Goal: Task Accomplishment & Management: Manage account settings

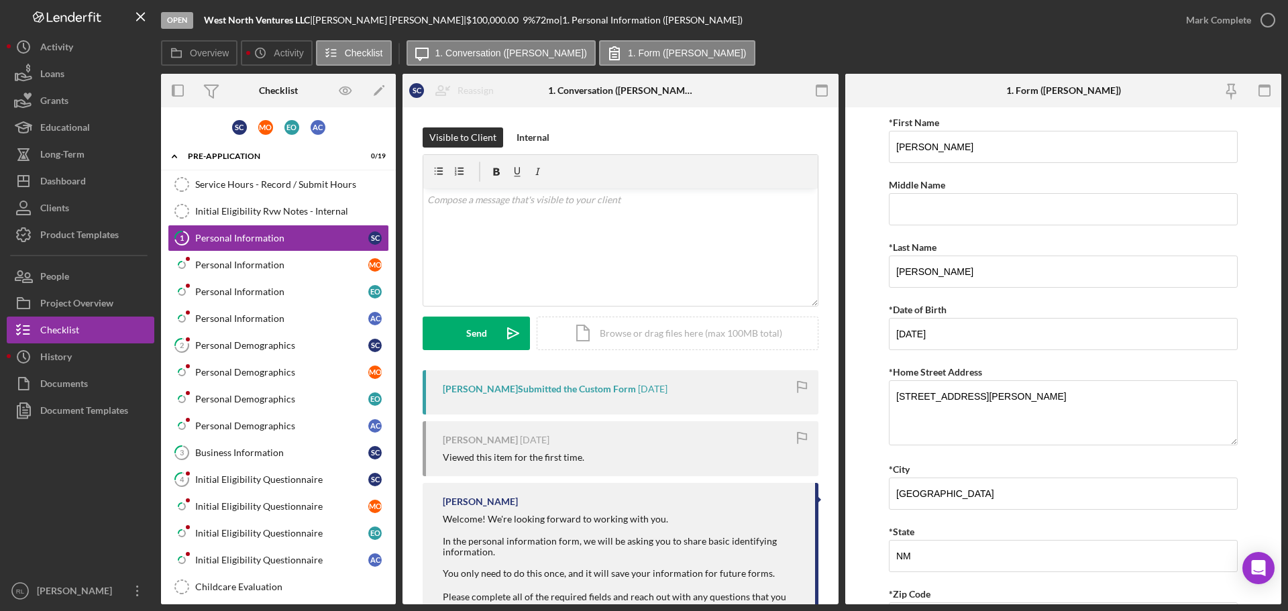
scroll to position [326, 0]
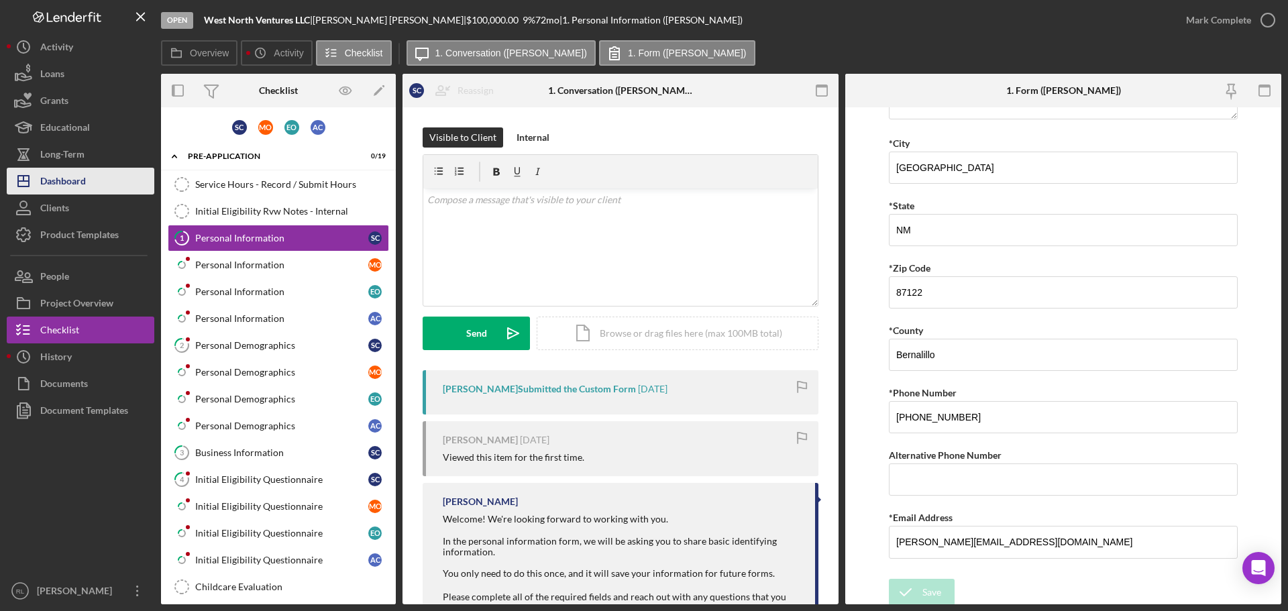
click at [70, 190] on div "Dashboard" at bounding box center [63, 183] width 46 height 30
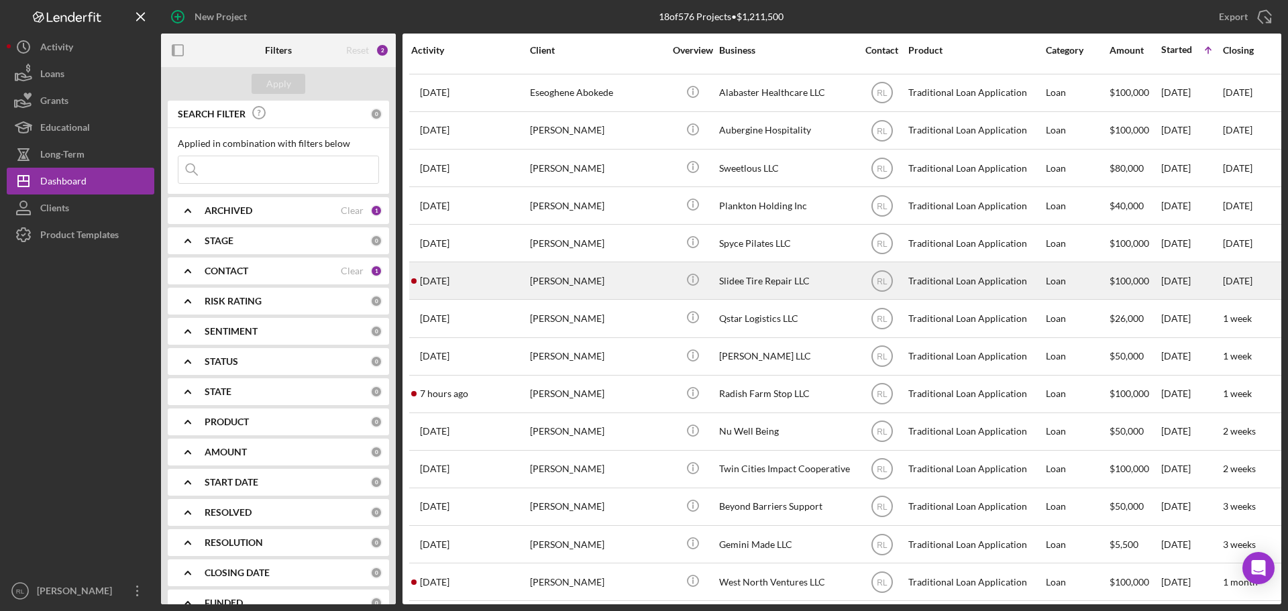
scroll to position [157, 0]
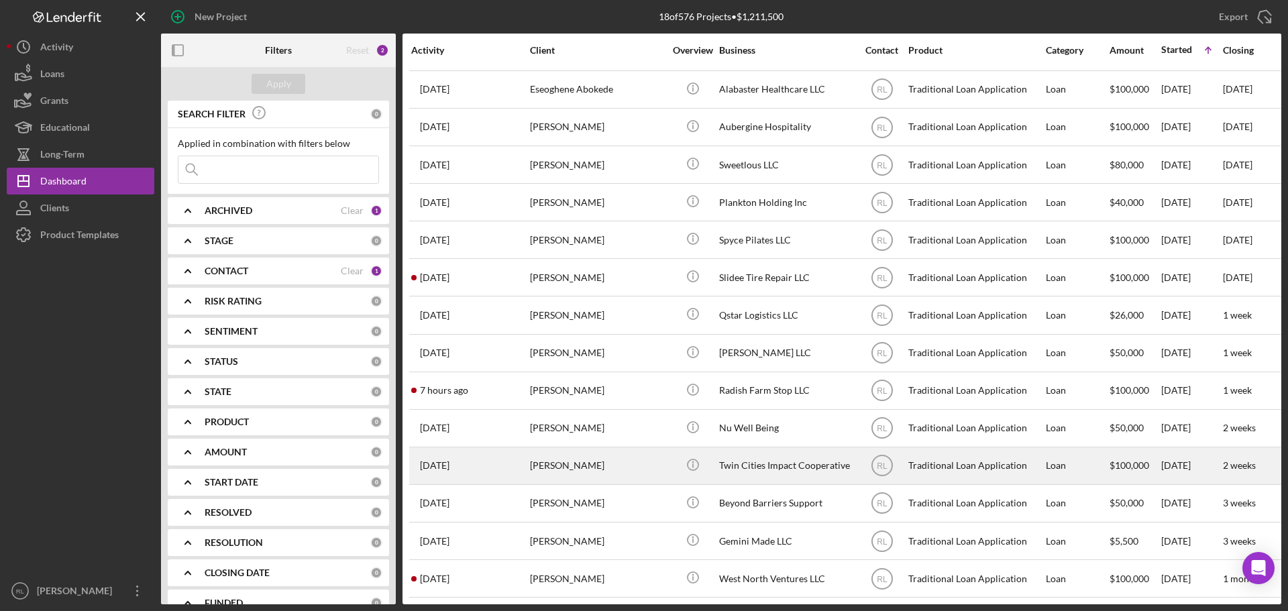
click at [627, 451] on div "[PERSON_NAME]" at bounding box center [597, 466] width 134 height 36
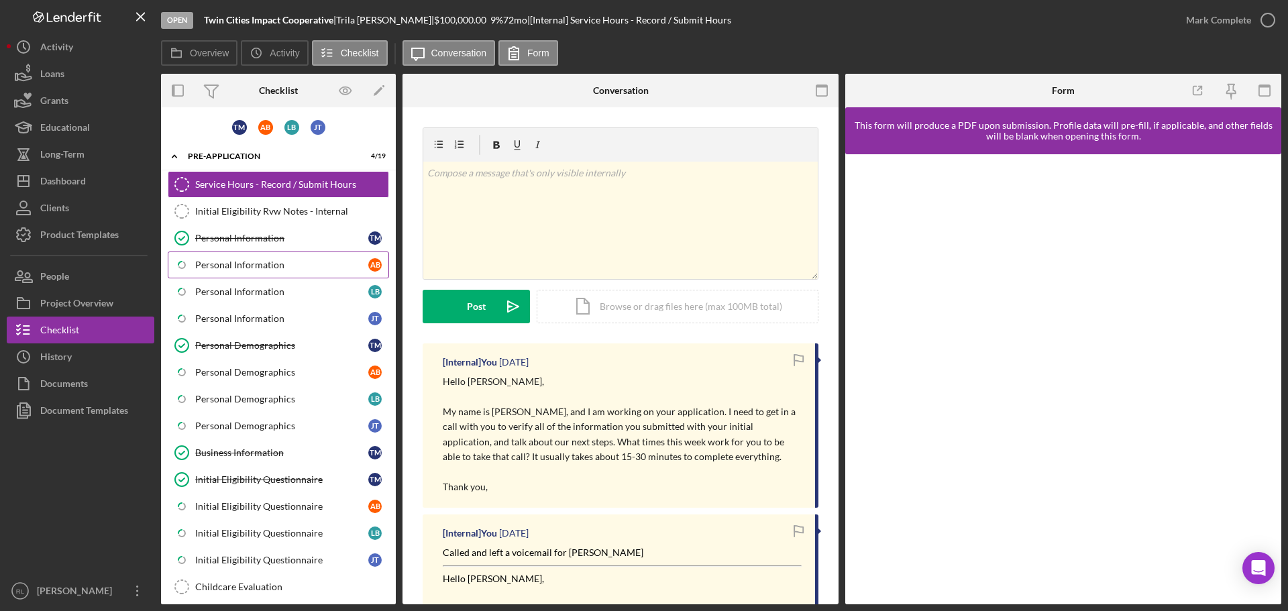
click at [289, 260] on div "Personal Information" at bounding box center [281, 265] width 173 height 11
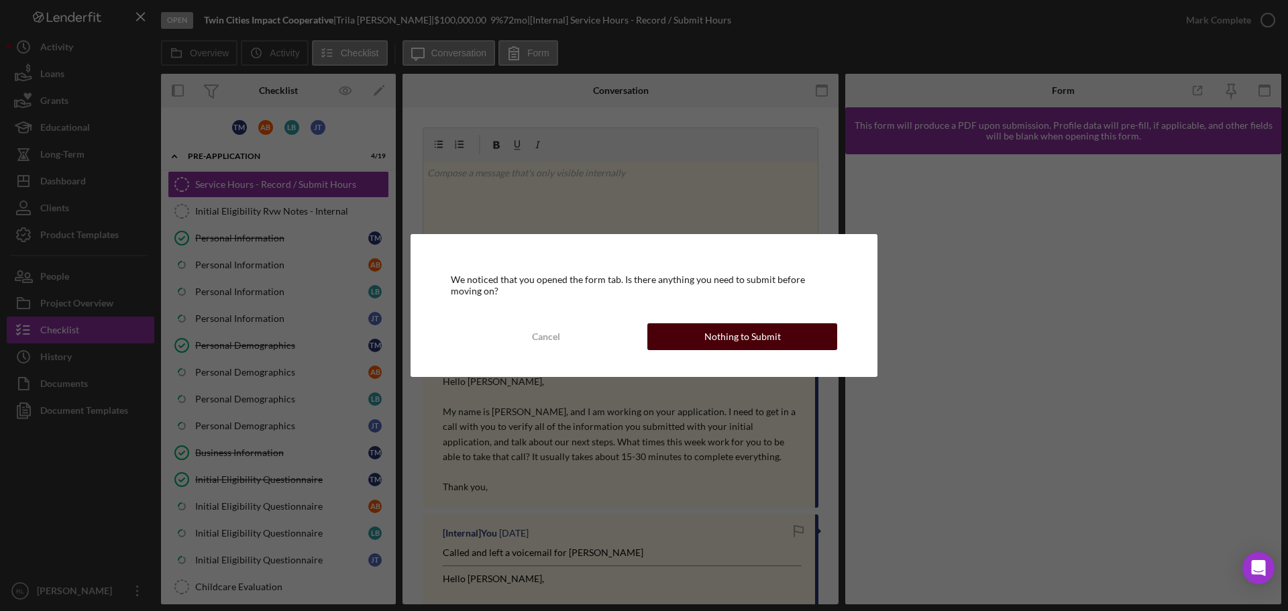
click at [686, 339] on button "Nothing to Submit" at bounding box center [743, 336] width 190 height 27
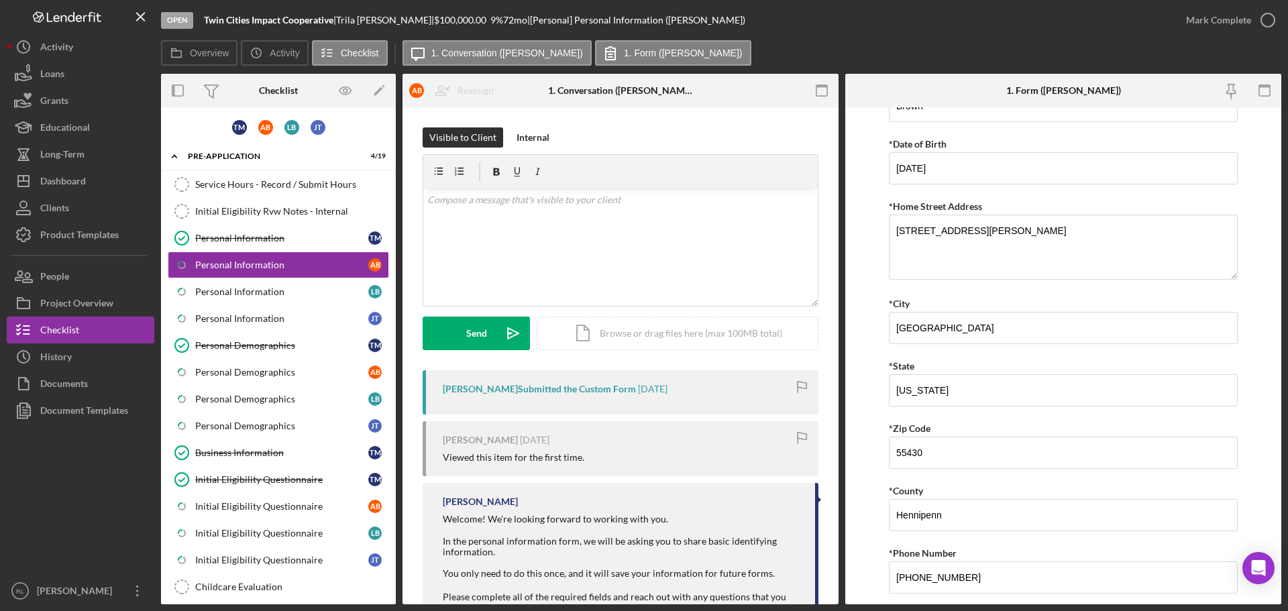
scroll to position [330, 0]
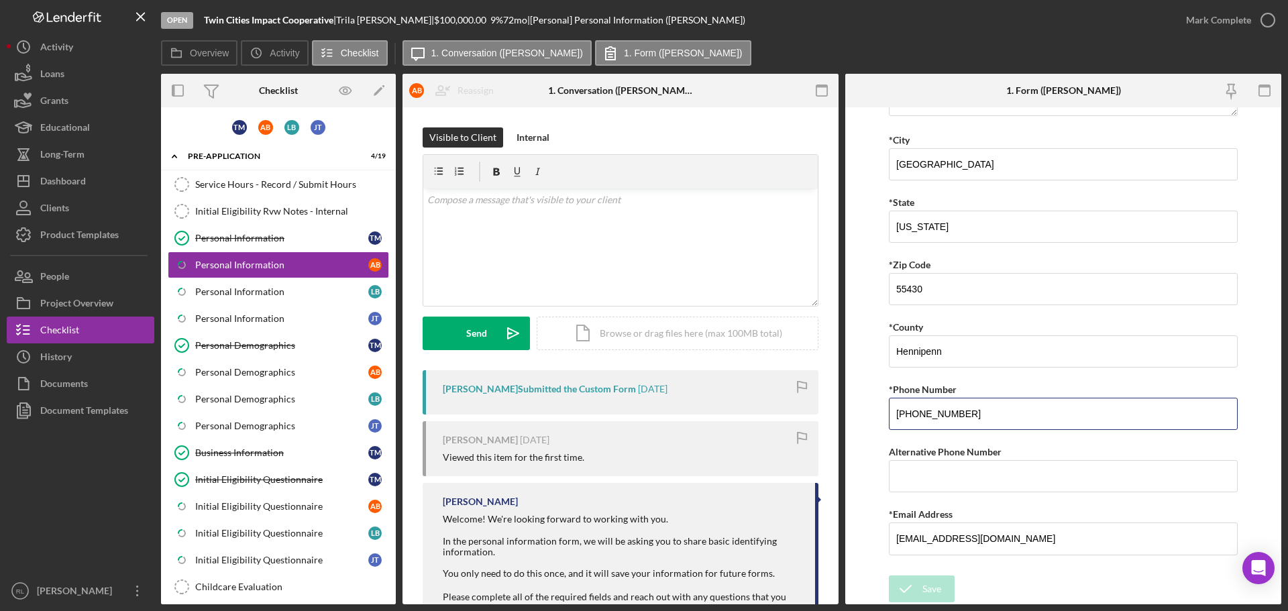
drag, startPoint x: 983, startPoint y: 415, endPoint x: 717, endPoint y: 420, distance: 266.5
click at [728, 419] on div "Overview Internal Workflow Stage Open Icon/Dropdown Arrow Archive (can unarchiv…" at bounding box center [721, 339] width 1121 height 531
click at [68, 183] on div "Dashboard" at bounding box center [63, 183] width 46 height 30
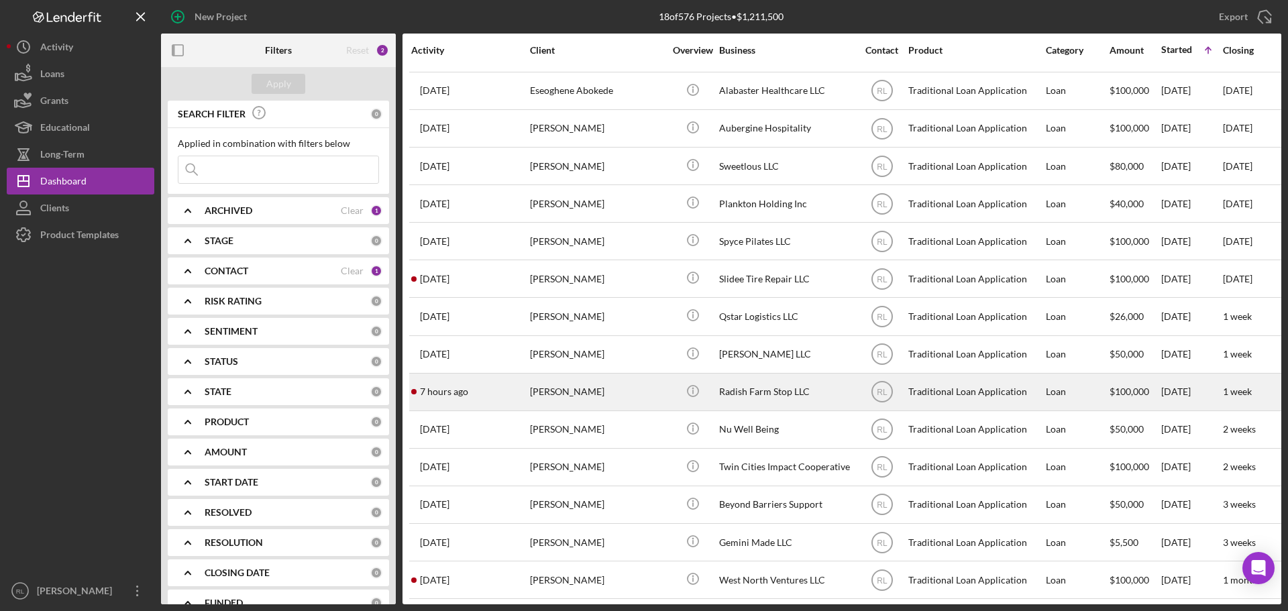
scroll to position [157, 0]
click at [635, 384] on div "[PERSON_NAME]" at bounding box center [597, 391] width 134 height 36
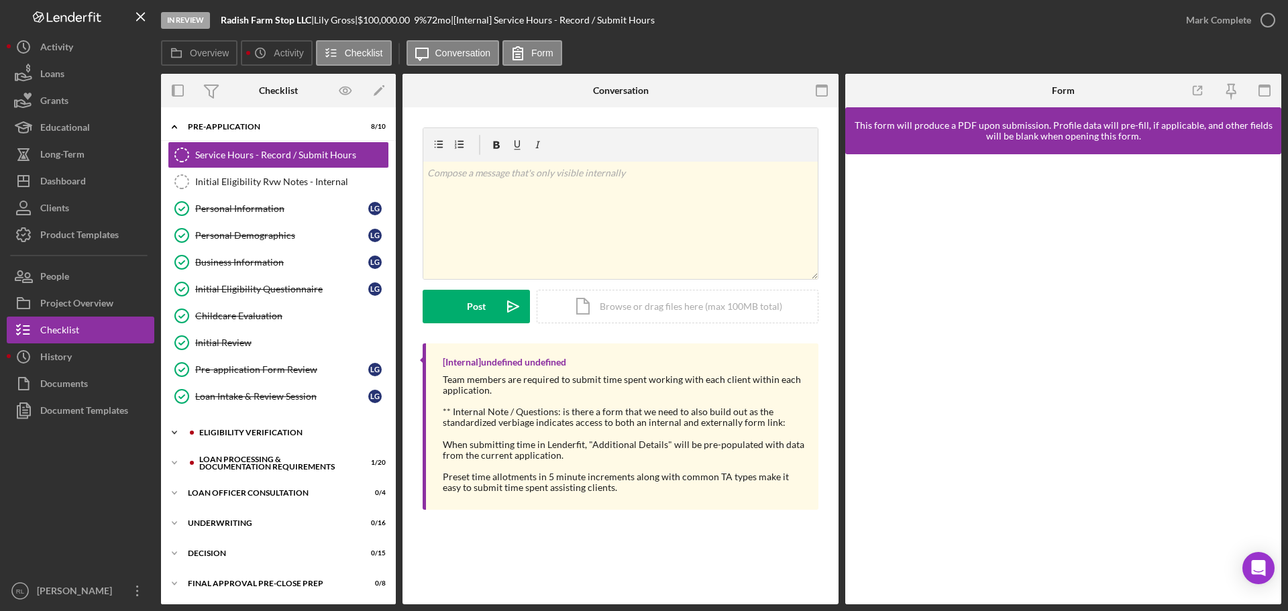
click at [261, 434] on div "Eligibility Verification" at bounding box center [289, 433] width 180 height 8
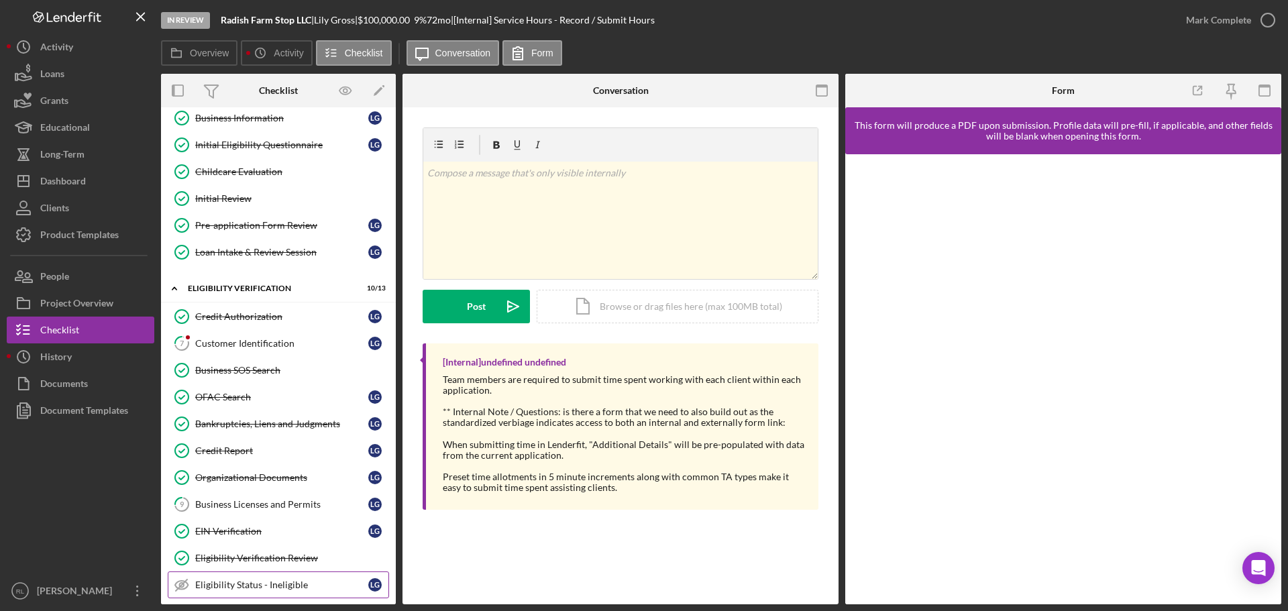
scroll to position [336, 0]
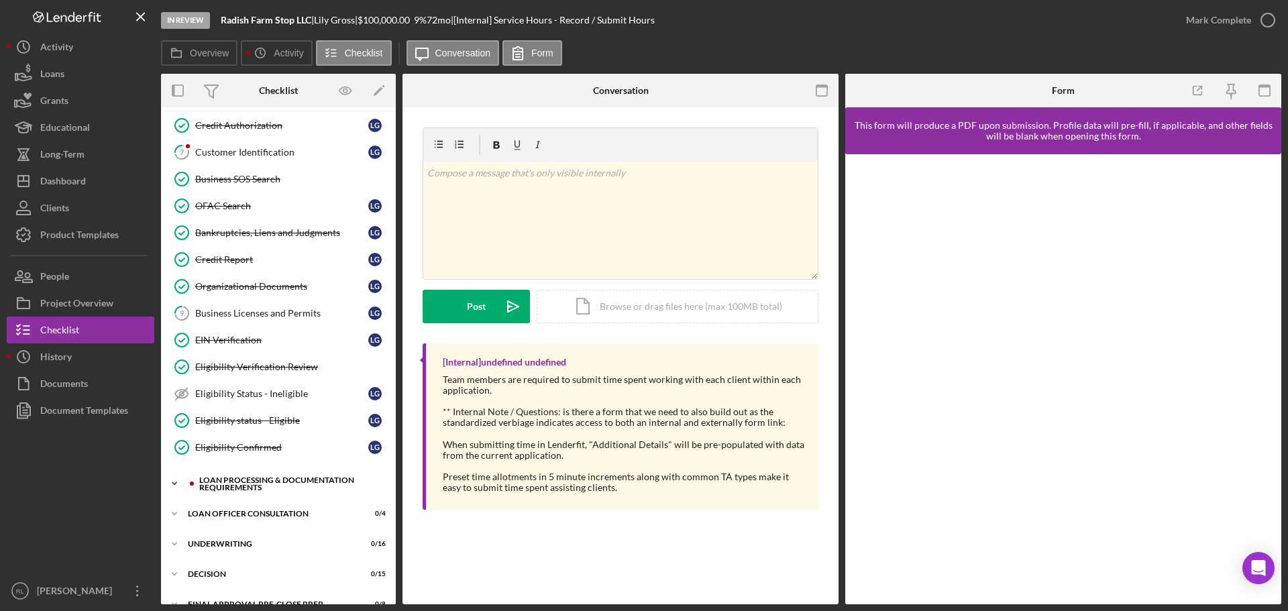
click at [249, 483] on div "Loan Processing & Documentation Requirements" at bounding box center [289, 483] width 180 height 15
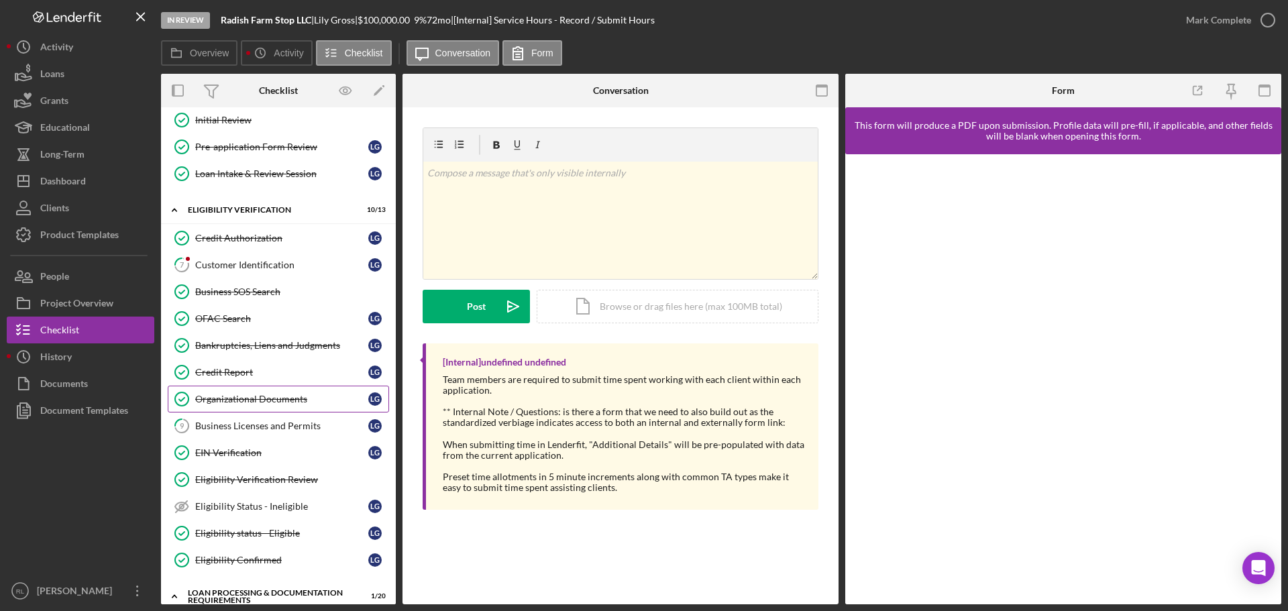
scroll to position [201, 0]
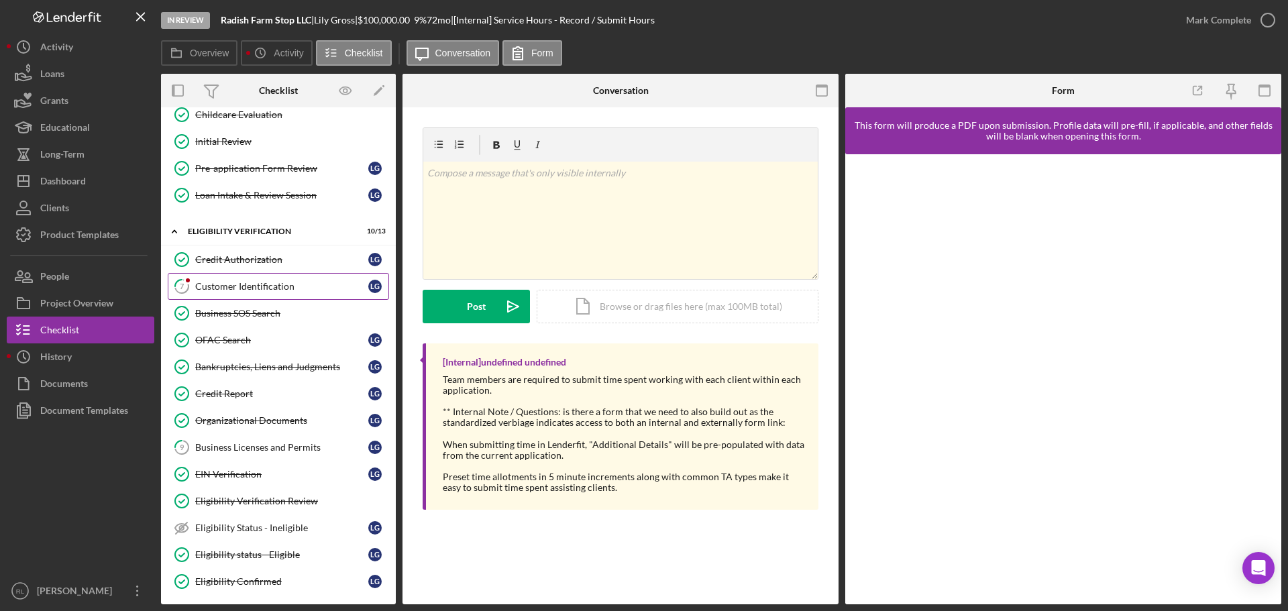
click at [277, 298] on link "7 Customer Identification L G" at bounding box center [278, 286] width 221 height 27
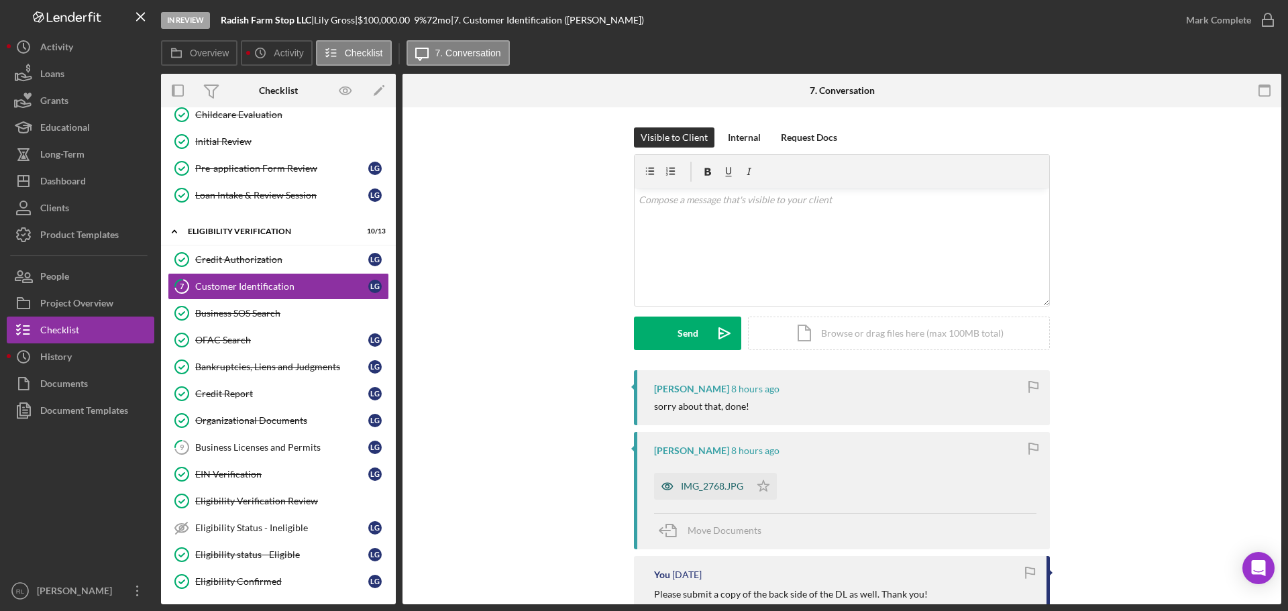
click at [715, 484] on div "IMG_2768.JPG" at bounding box center [712, 486] width 62 height 11
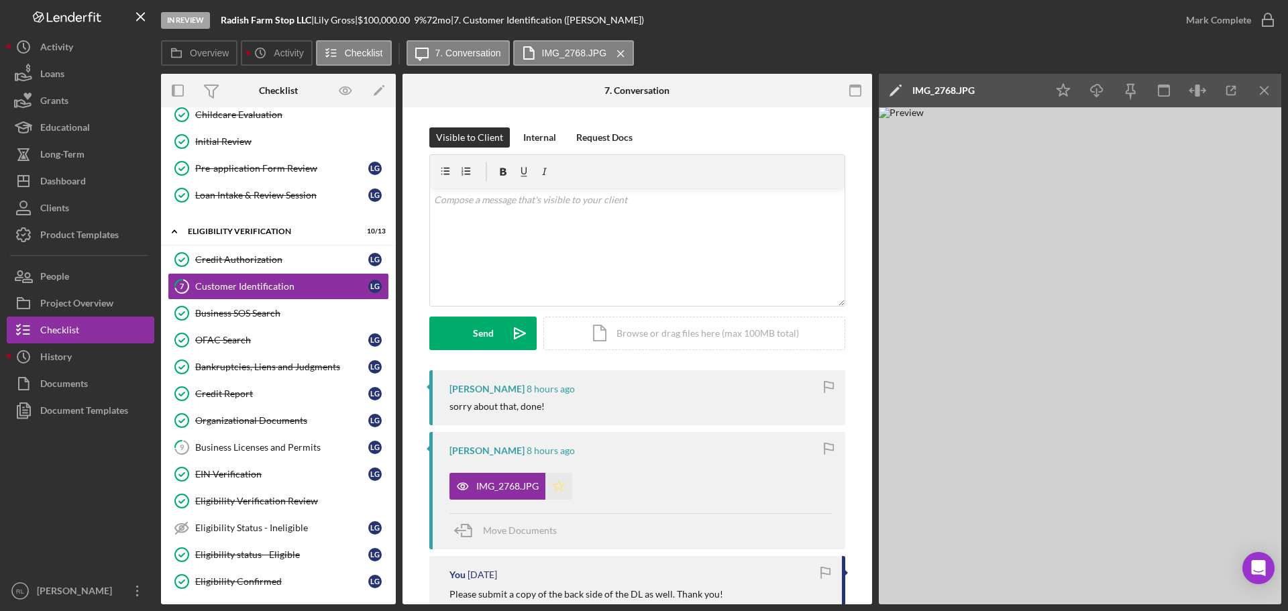
click at [562, 493] on icon "Icon/Star" at bounding box center [559, 486] width 27 height 27
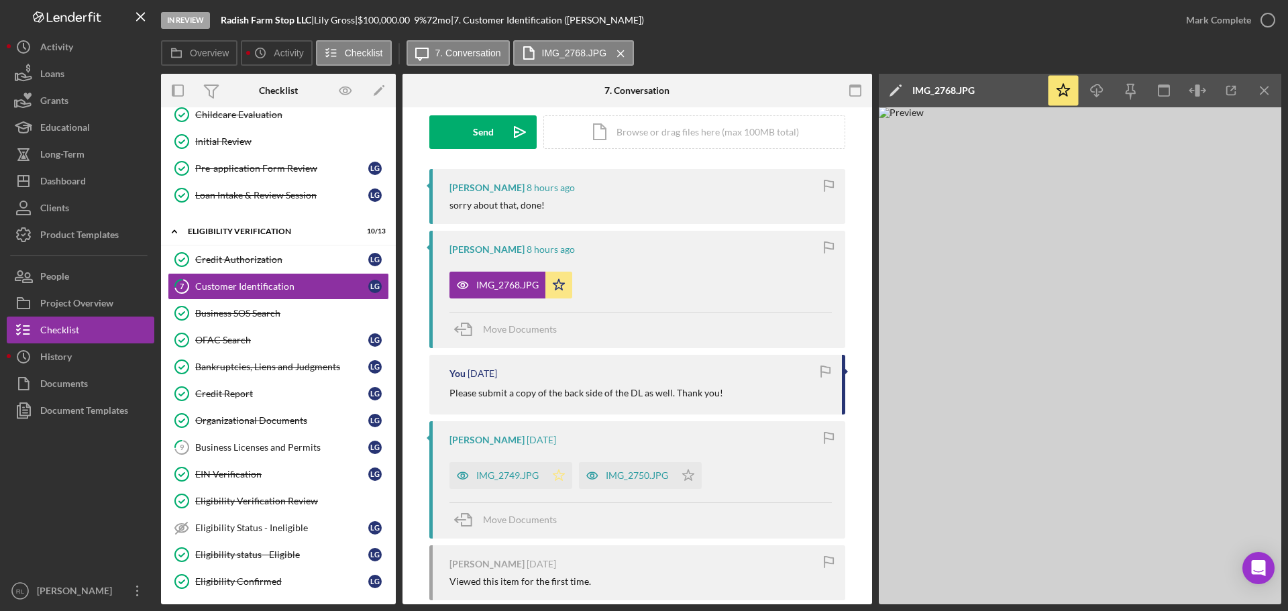
click at [558, 485] on icon "Icon/Star" at bounding box center [559, 475] width 27 height 27
click at [682, 470] on icon "Icon/Star" at bounding box center [688, 475] width 27 height 27
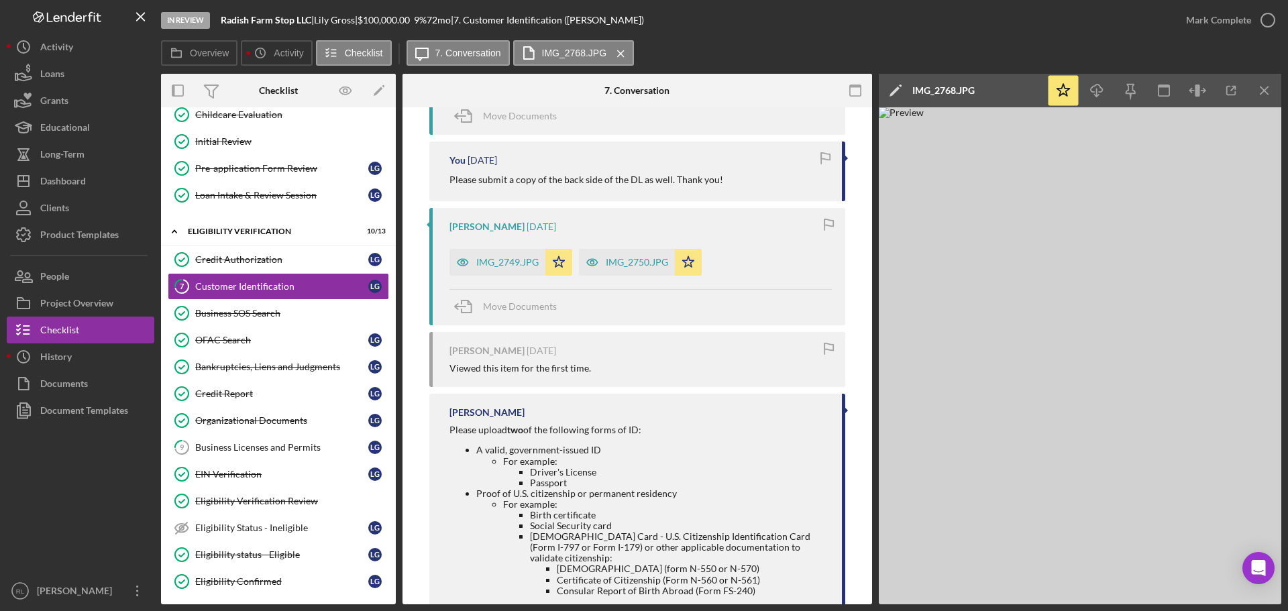
scroll to position [470, 0]
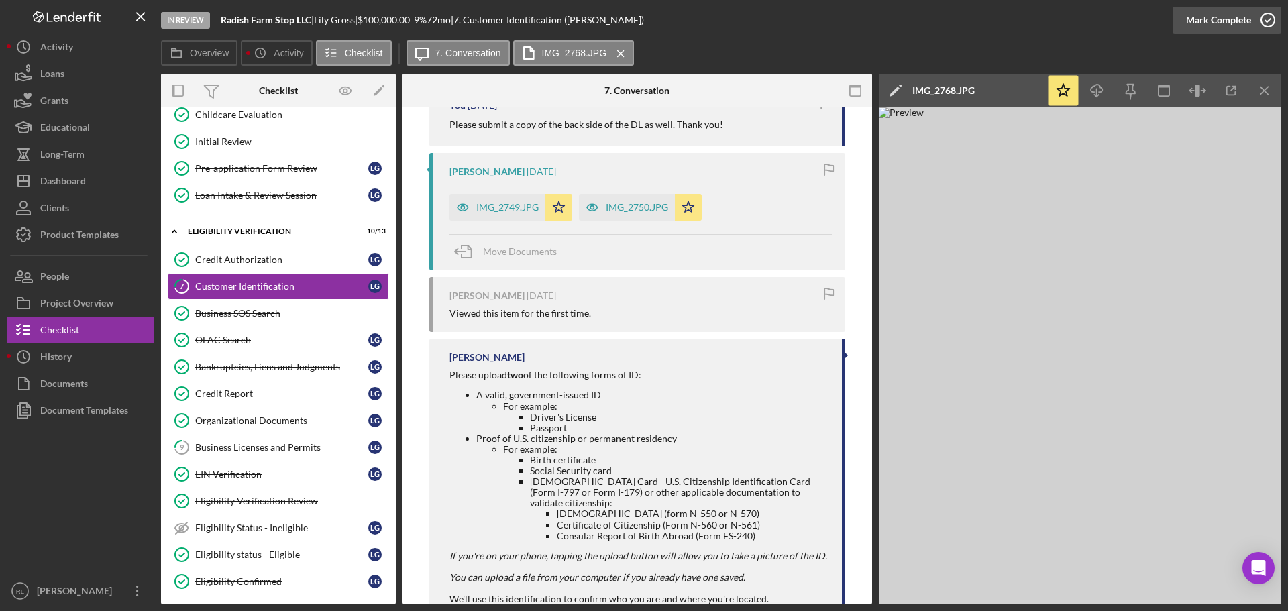
click at [1266, 17] on icon "button" at bounding box center [1269, 20] width 34 height 34
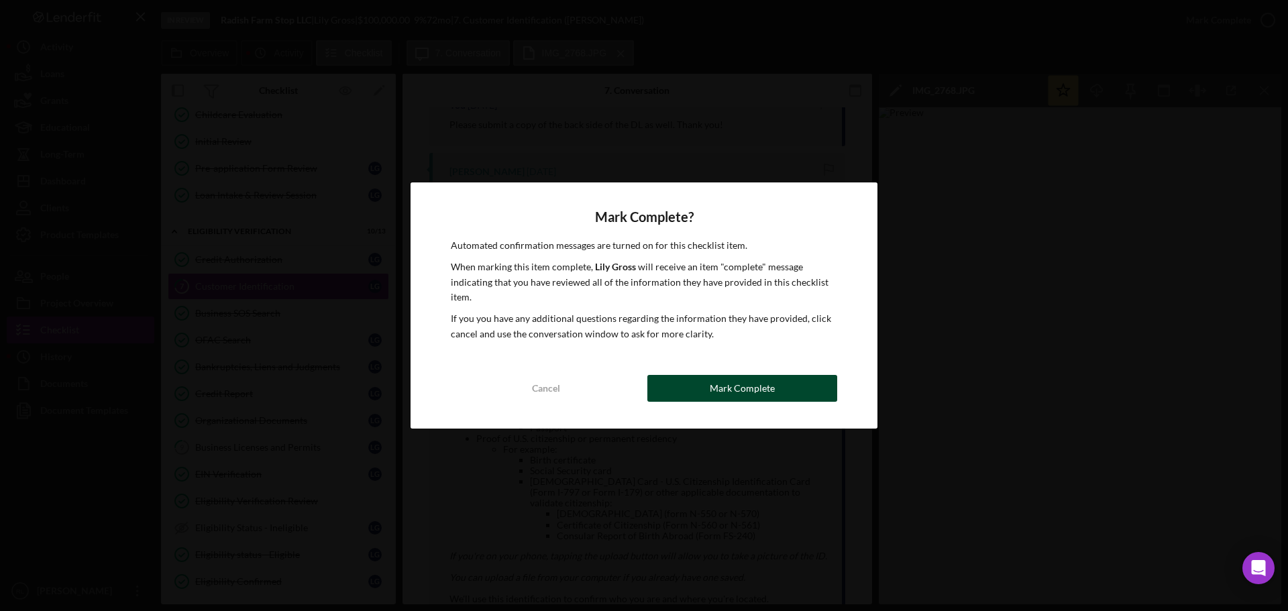
click at [746, 393] on div "Mark Complete" at bounding box center [742, 388] width 65 height 27
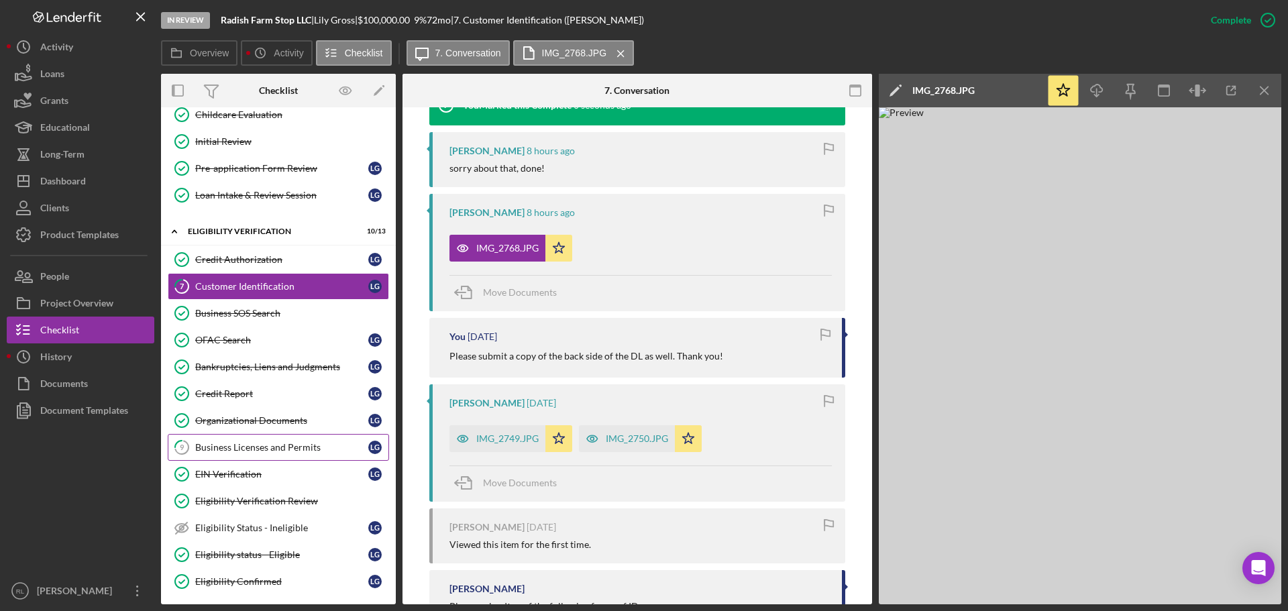
scroll to position [701, 0]
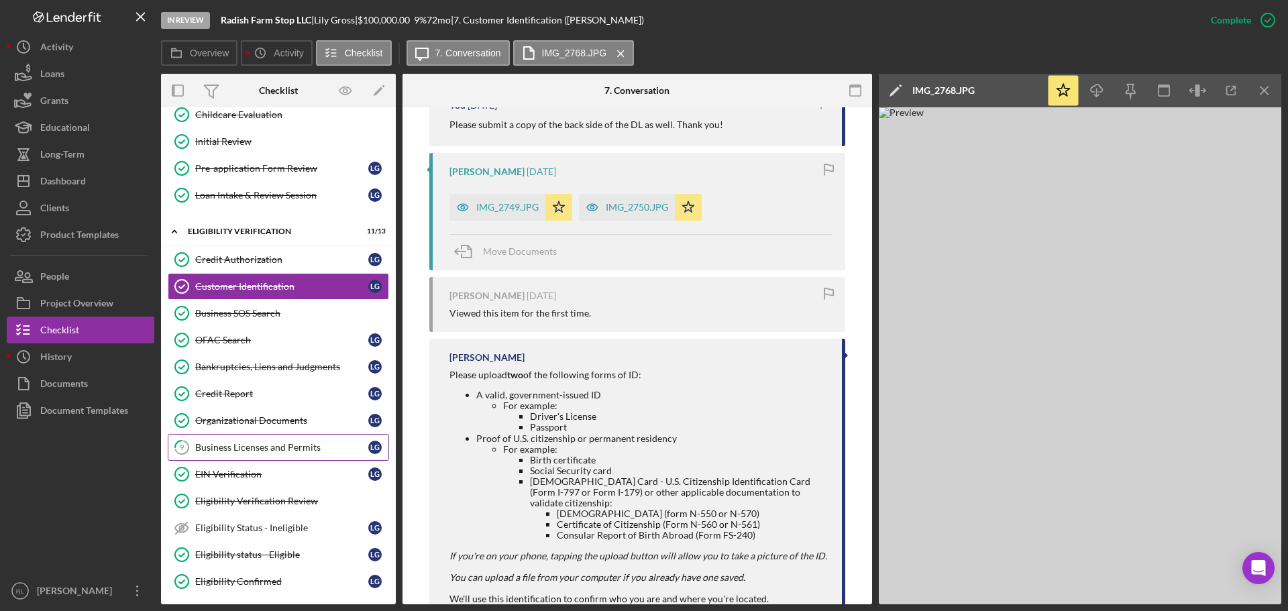
click at [263, 451] on div "Business Licenses and Permits" at bounding box center [281, 447] width 173 height 11
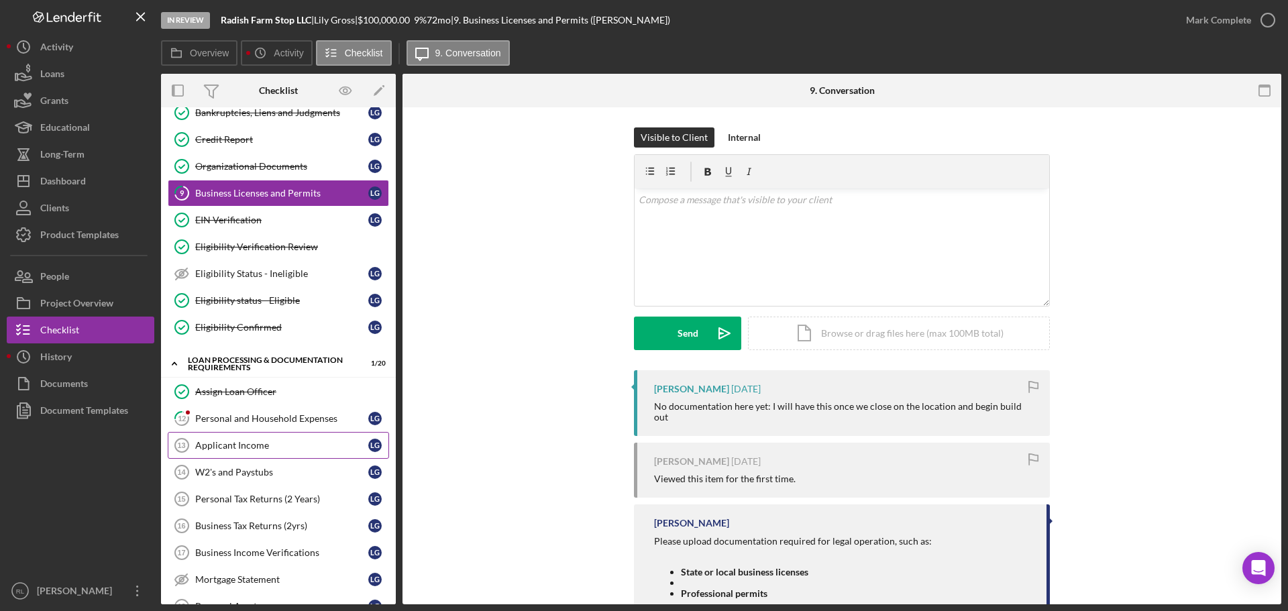
scroll to position [470, 0]
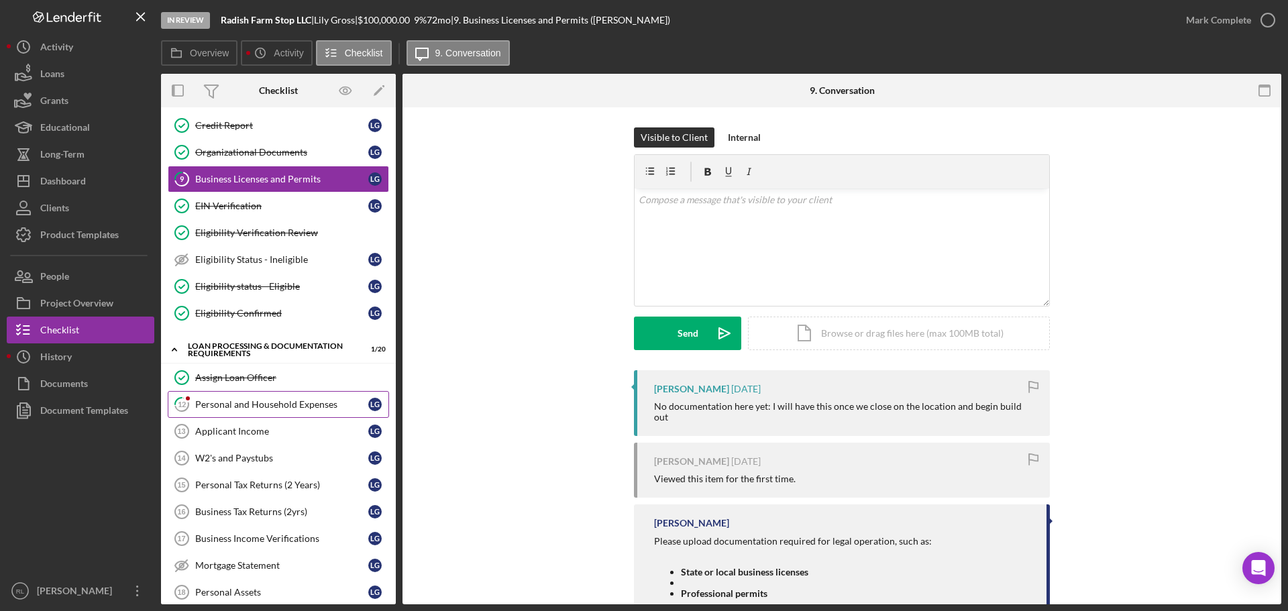
click at [276, 409] on div "Personal and Household Expenses" at bounding box center [281, 404] width 173 height 11
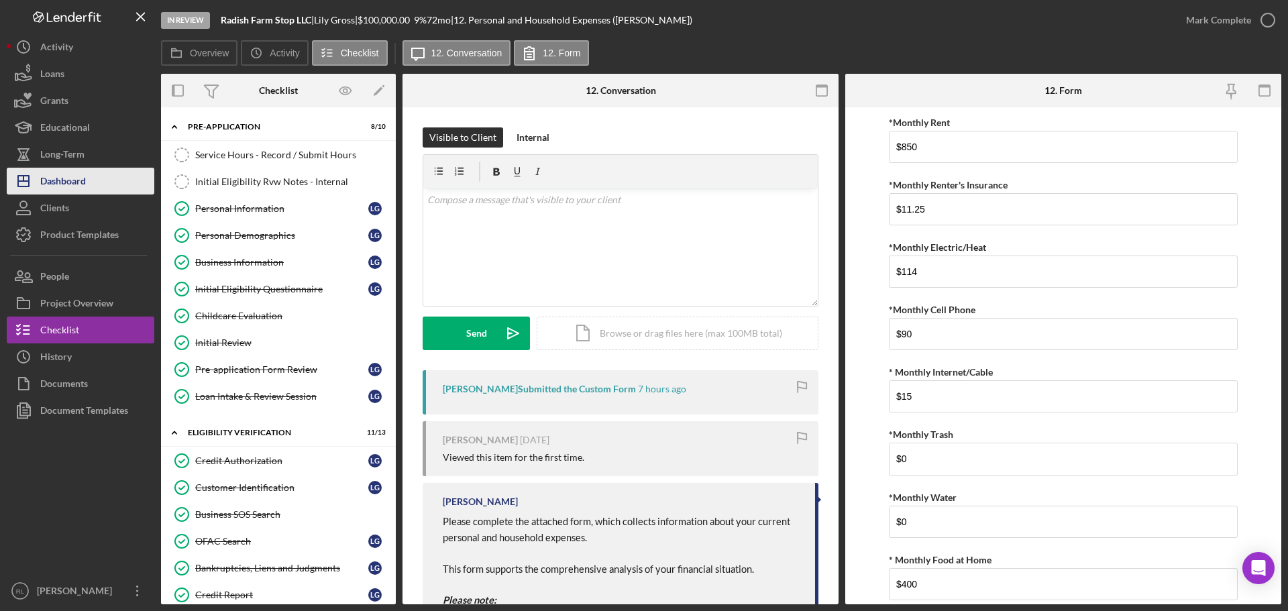
click at [56, 187] on div "Dashboard" at bounding box center [63, 183] width 46 height 30
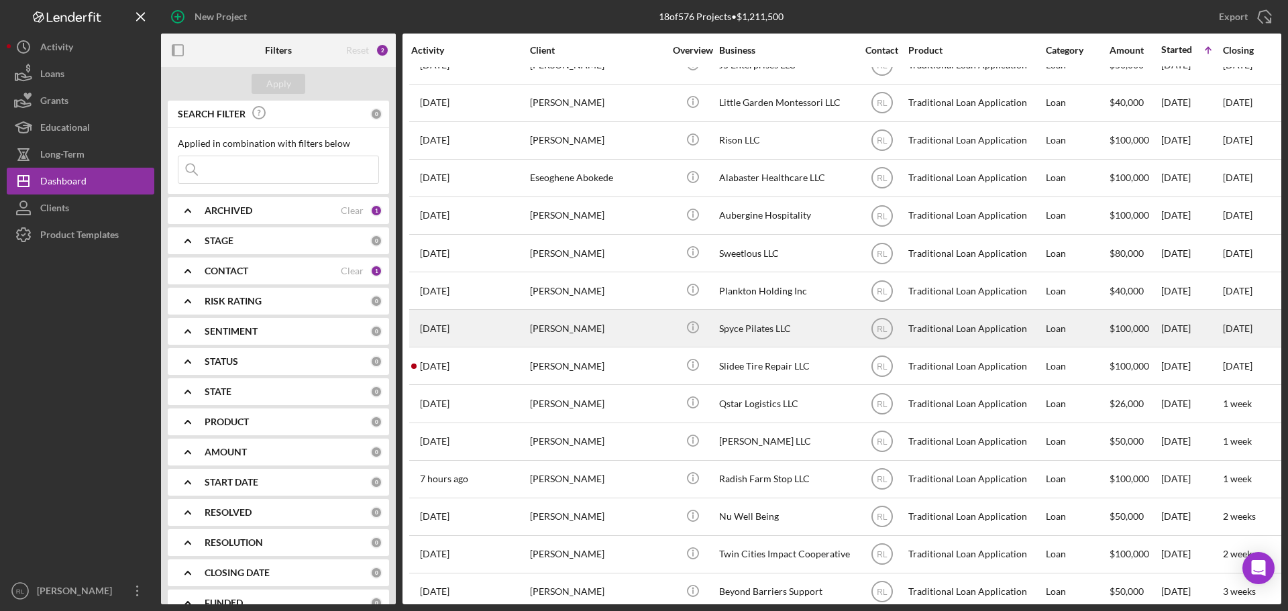
scroll to position [157, 0]
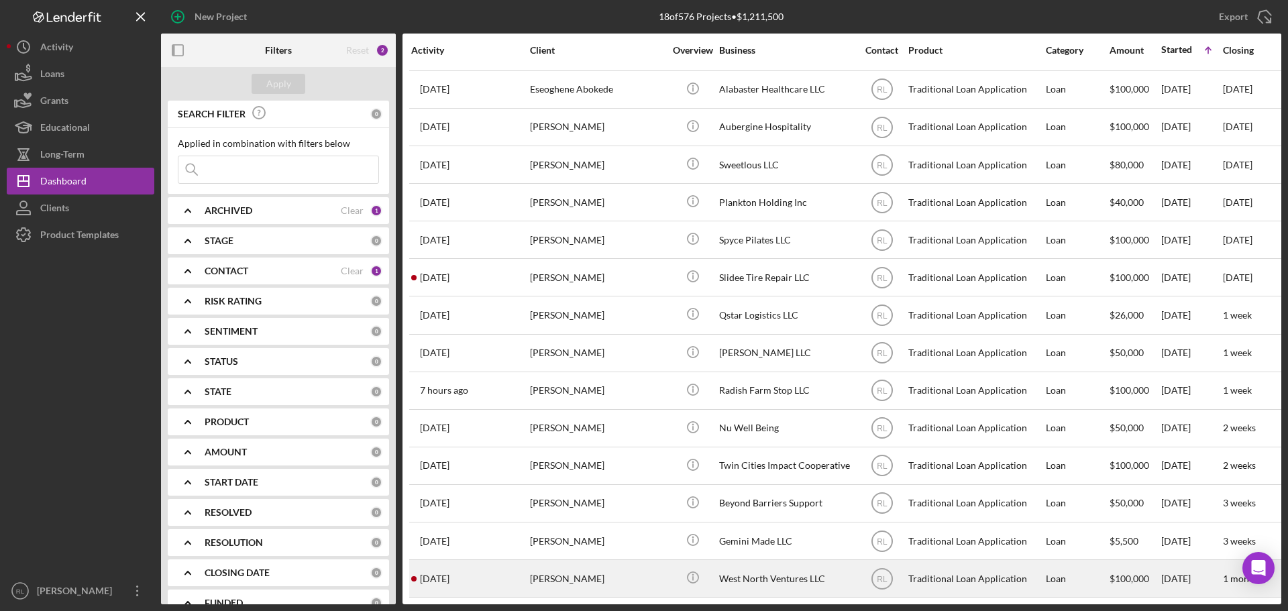
click at [617, 567] on div "[PERSON_NAME]" at bounding box center [597, 579] width 134 height 36
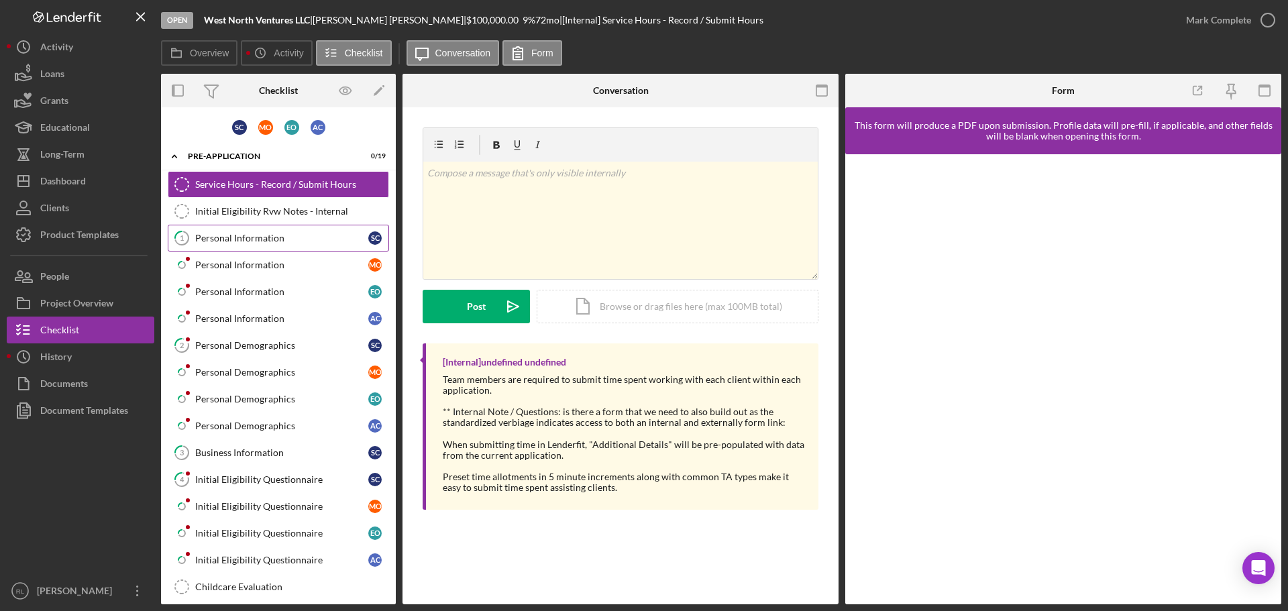
click at [287, 245] on link "1 Personal Information S C" at bounding box center [278, 238] width 221 height 27
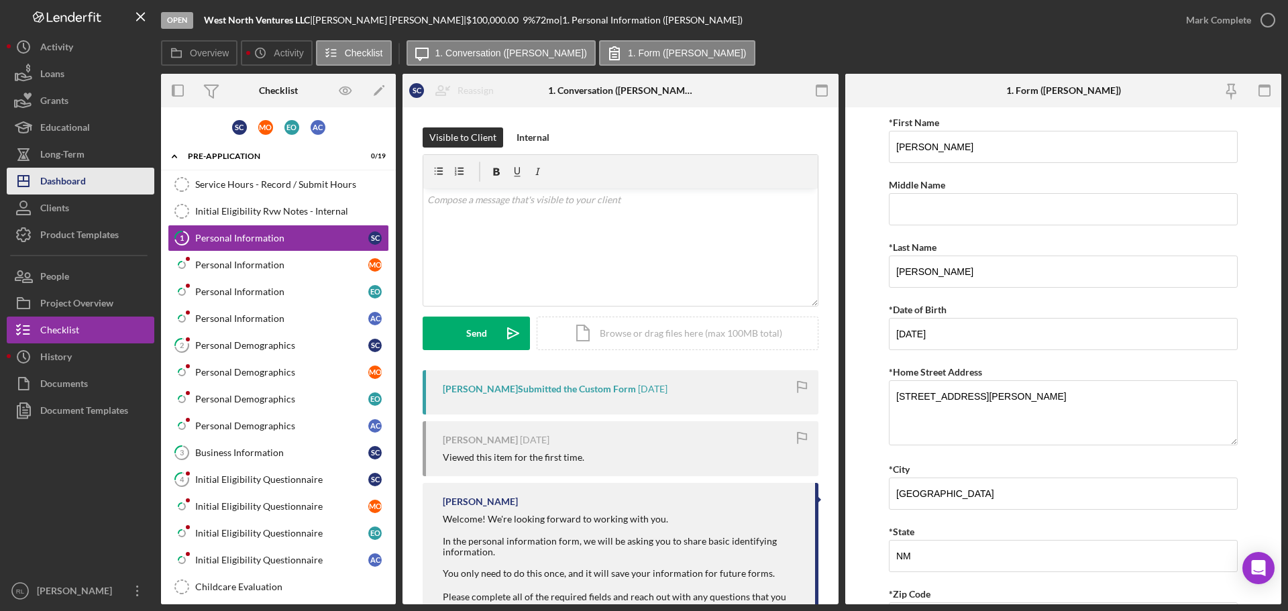
click at [93, 181] on button "Icon/Dashboard Dashboard" at bounding box center [81, 181] width 148 height 27
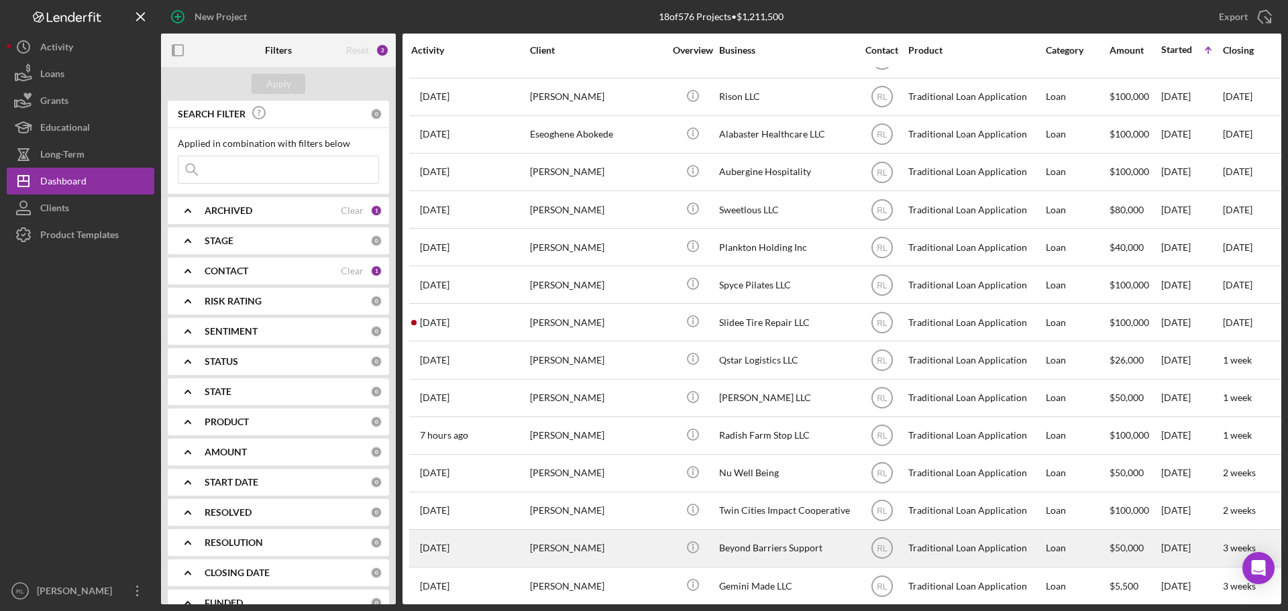
scroll to position [157, 0]
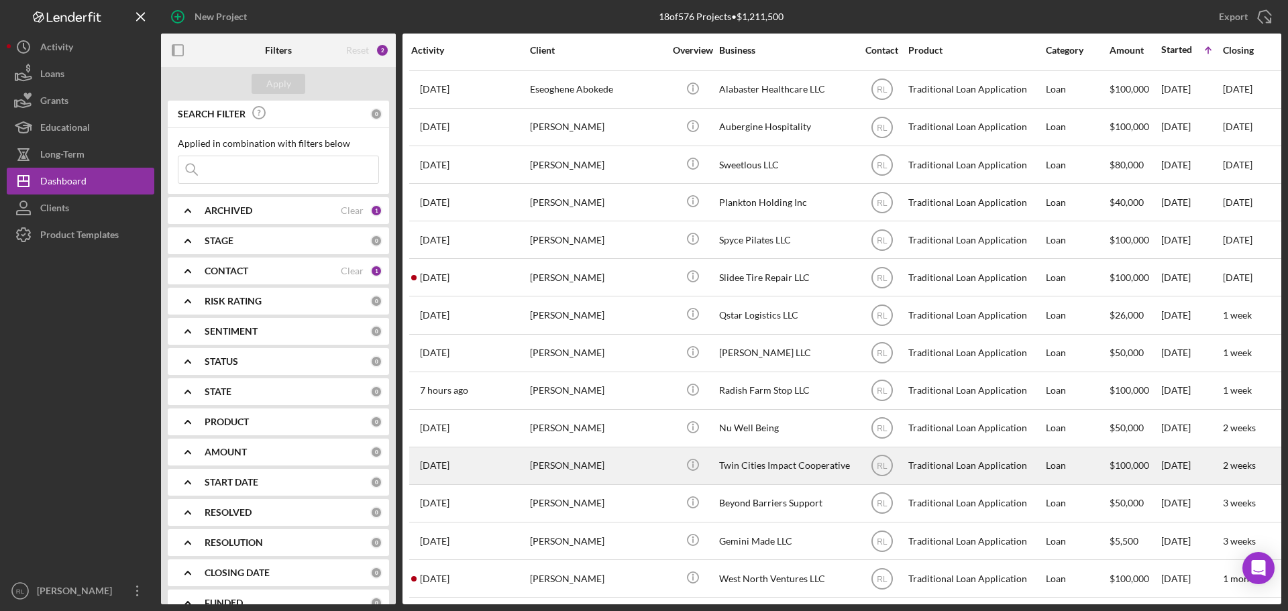
click at [659, 448] on div "[PERSON_NAME]" at bounding box center [597, 466] width 134 height 36
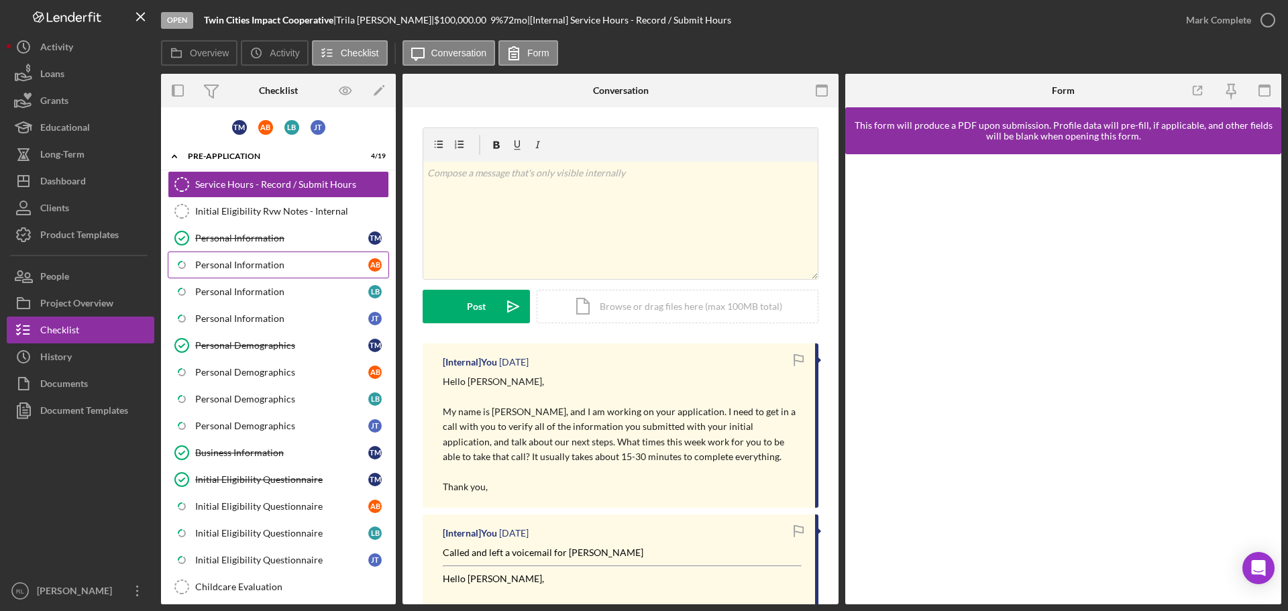
click at [286, 260] on div "Personal Information" at bounding box center [281, 265] width 173 height 11
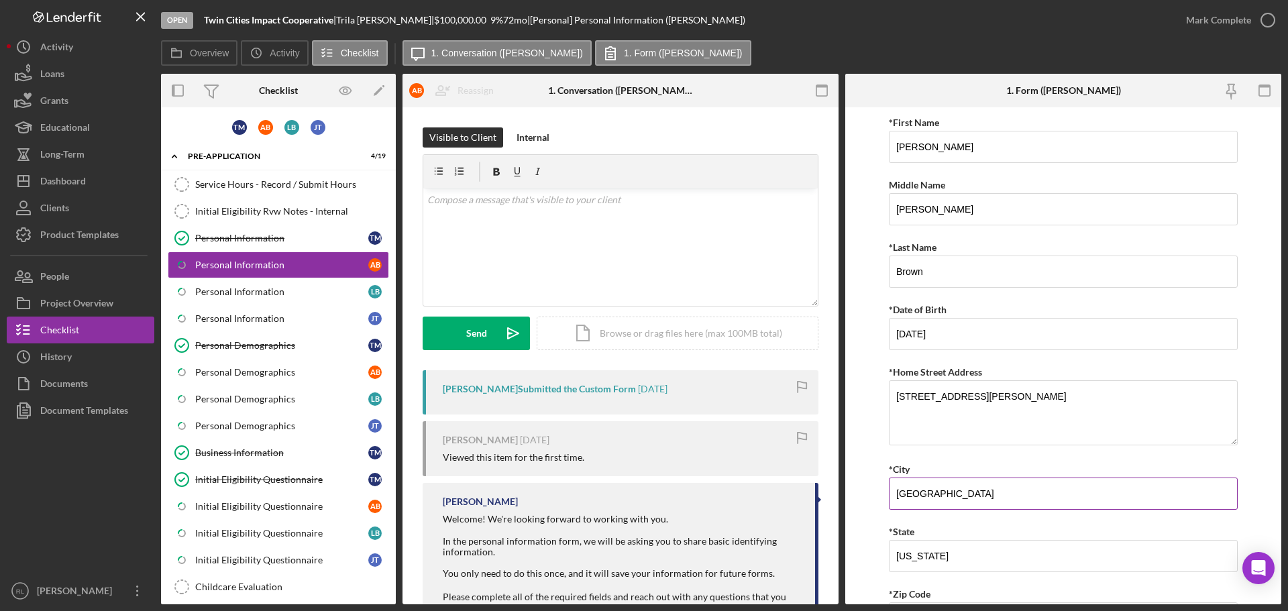
scroll to position [330, 0]
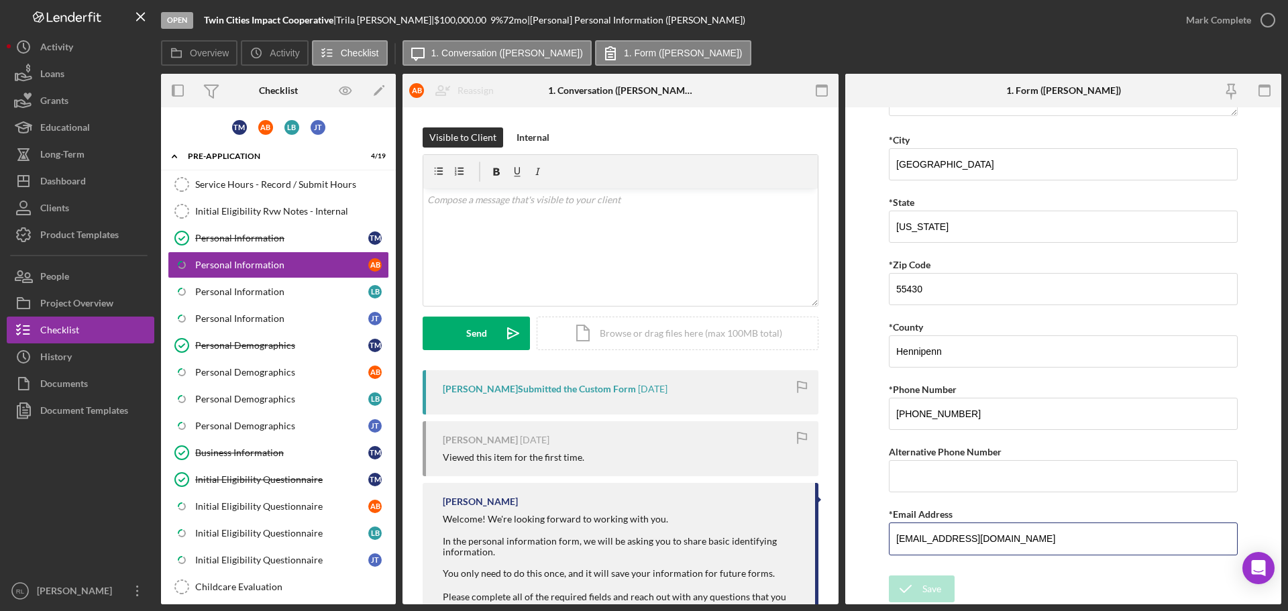
drag, startPoint x: 1061, startPoint y: 541, endPoint x: 799, endPoint y: 540, distance: 261.7
click at [809, 539] on div "Overview Internal Workflow Stage Open Icon/Dropdown Arrow Archive (can unarchiv…" at bounding box center [721, 339] width 1121 height 531
drag, startPoint x: 271, startPoint y: 291, endPoint x: 448, endPoint y: 327, distance: 180.8
click at [271, 291] on div "Personal Information" at bounding box center [281, 292] width 173 height 11
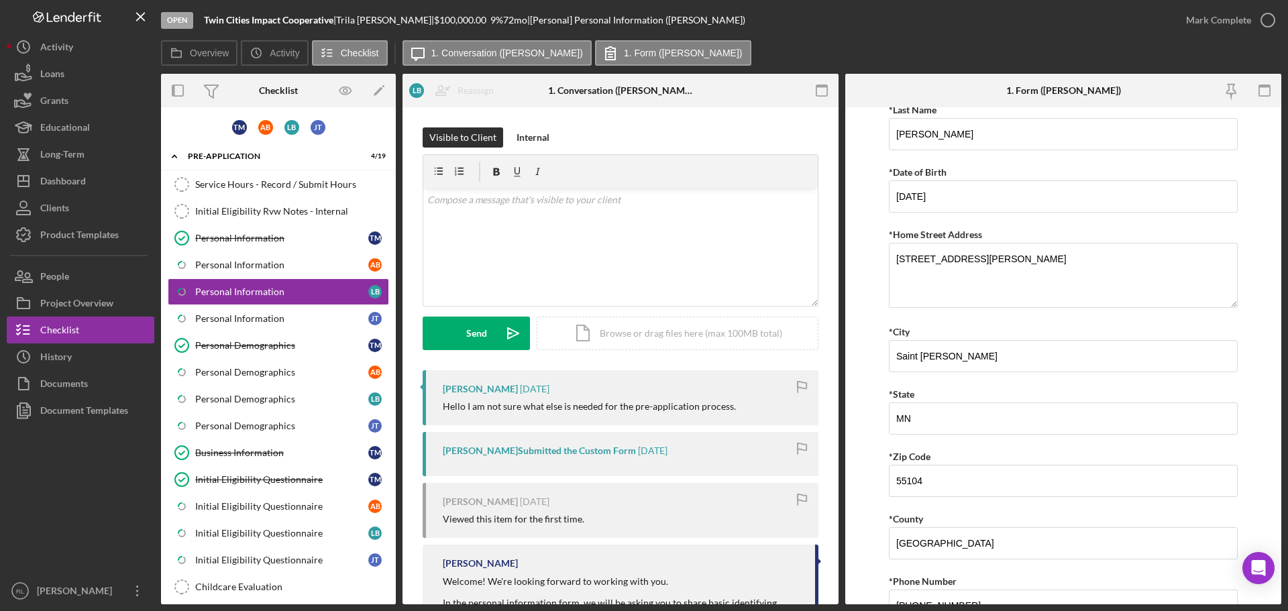
scroll to position [330, 0]
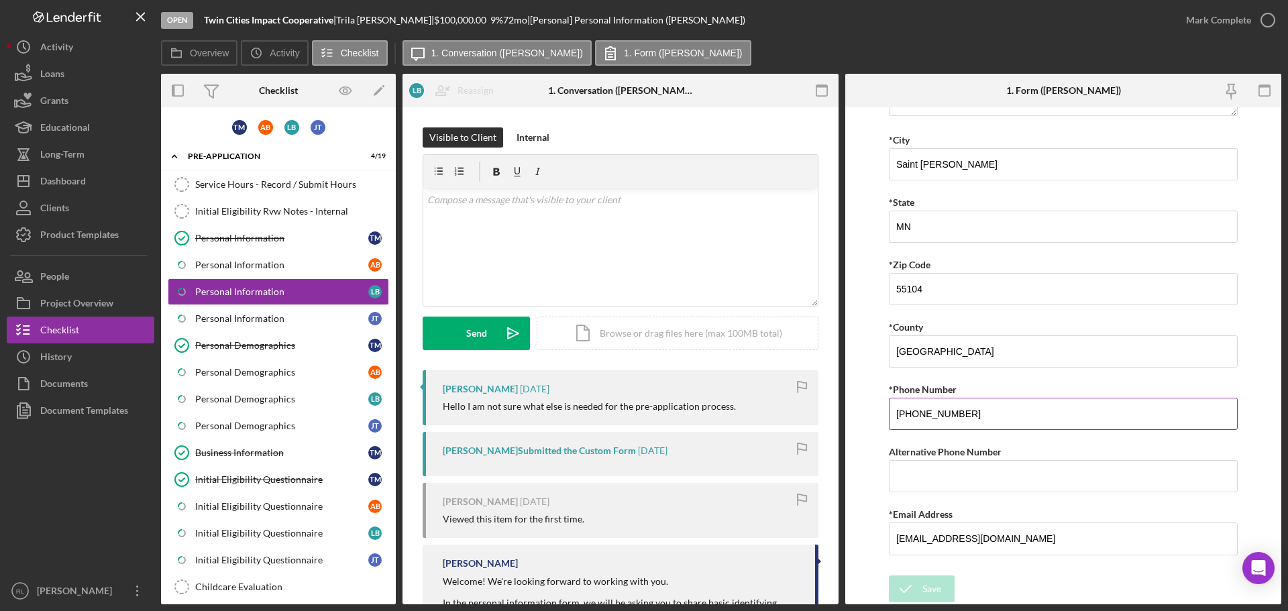
click at [979, 425] on input "[PHONE_NUMBER]" at bounding box center [1063, 414] width 349 height 32
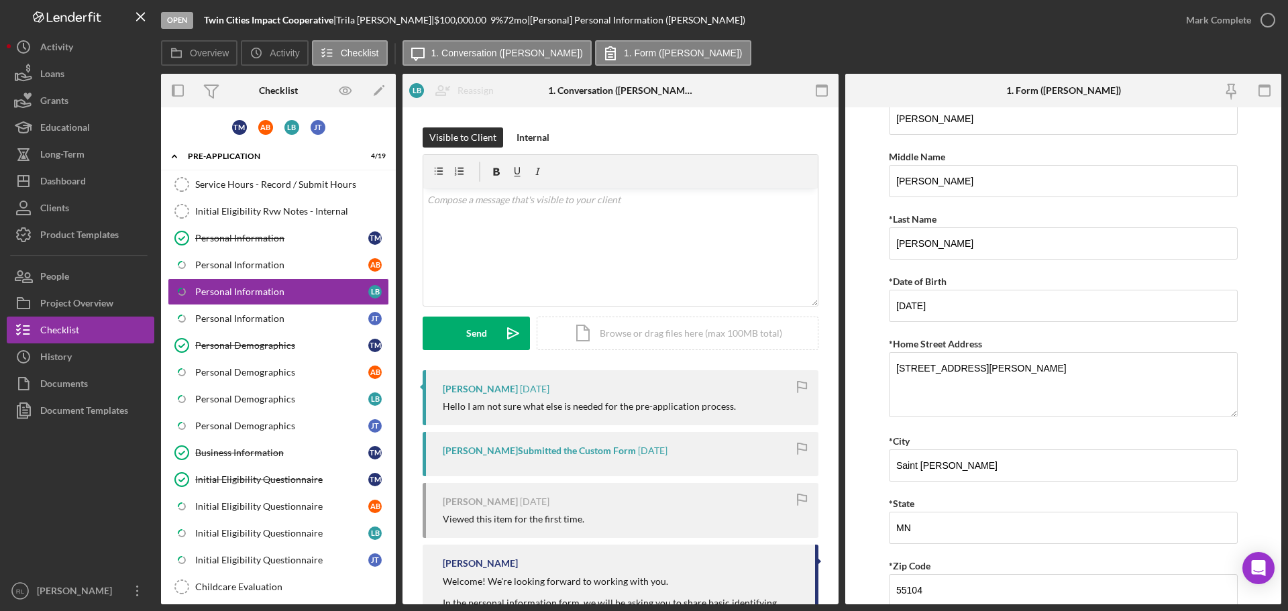
scroll to position [0, 0]
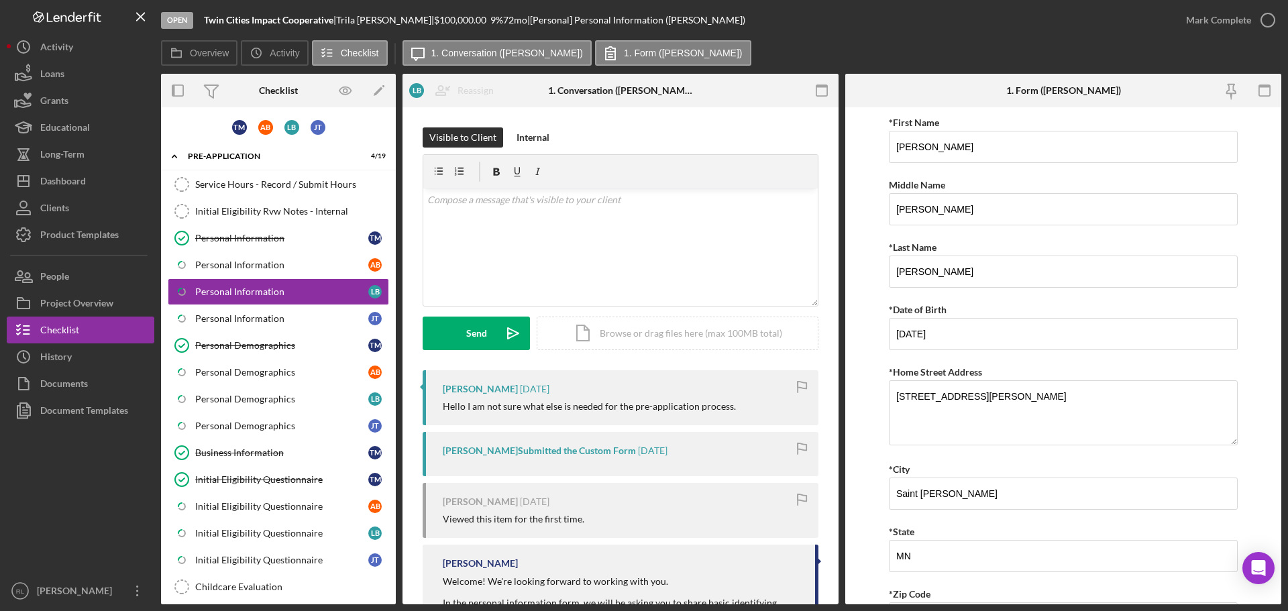
click at [864, 267] on form "*First Name [PERSON_NAME] Middle Name [PERSON_NAME] *Last Name [PERSON_NAME] *D…" at bounding box center [1064, 355] width 436 height 497
click at [1252, 22] on icon "button" at bounding box center [1269, 20] width 34 height 34
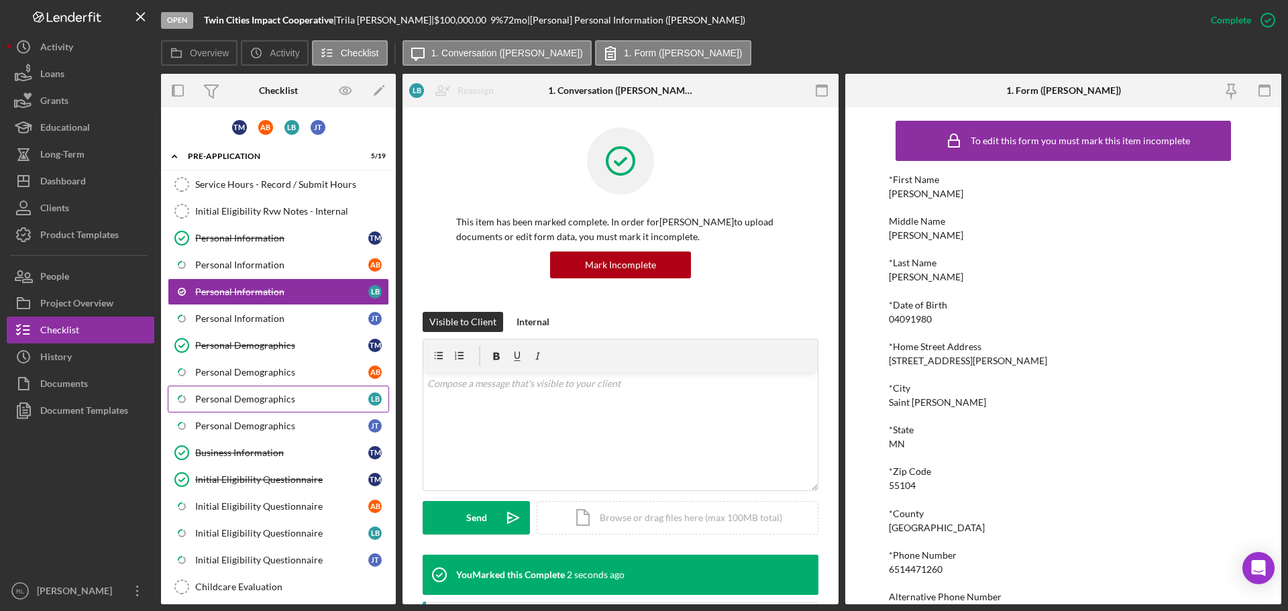
click at [284, 394] on div "Personal Demographics" at bounding box center [281, 399] width 173 height 11
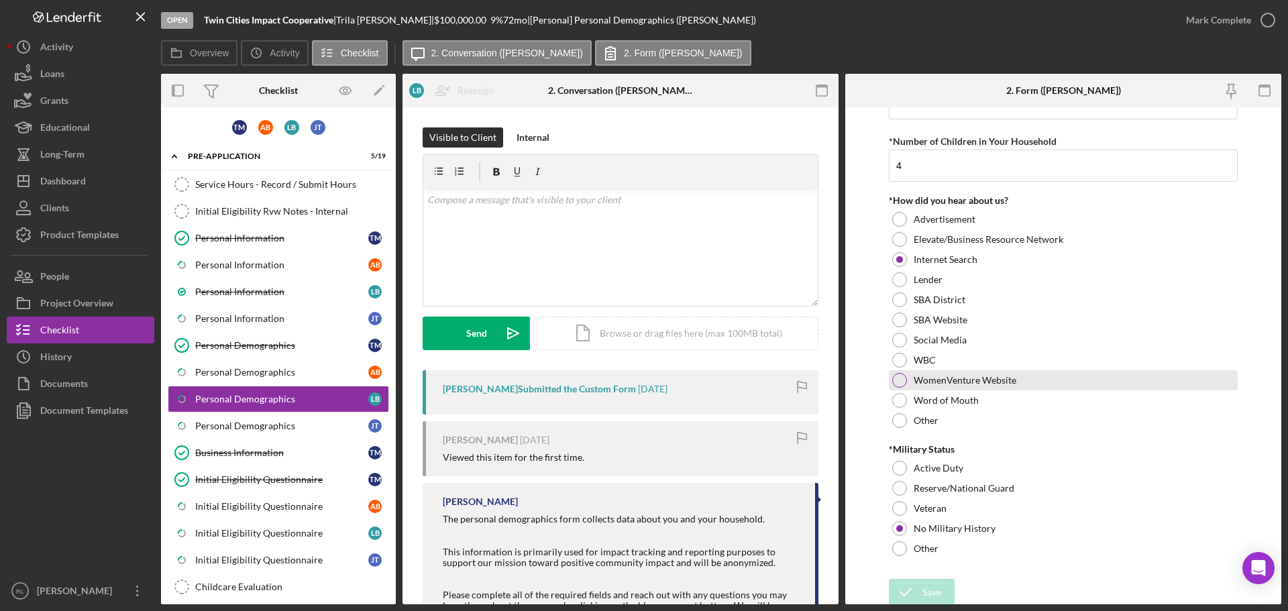
scroll to position [1265, 0]
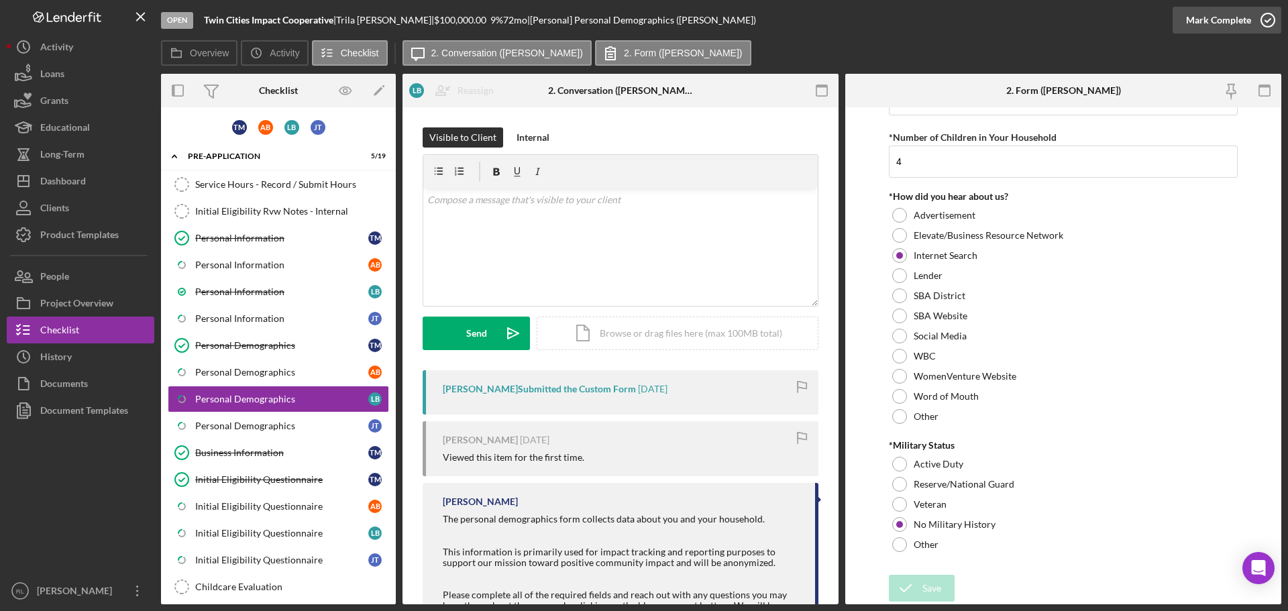
click at [1233, 24] on div "Mark Complete" at bounding box center [1218, 20] width 65 height 27
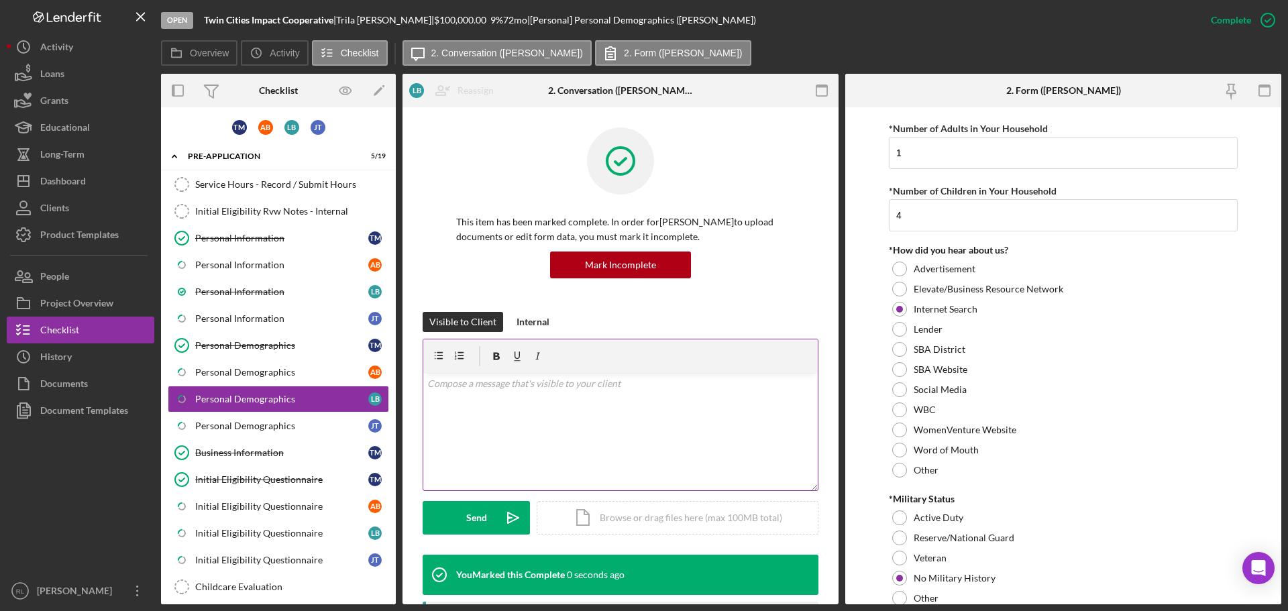
scroll to position [1319, 0]
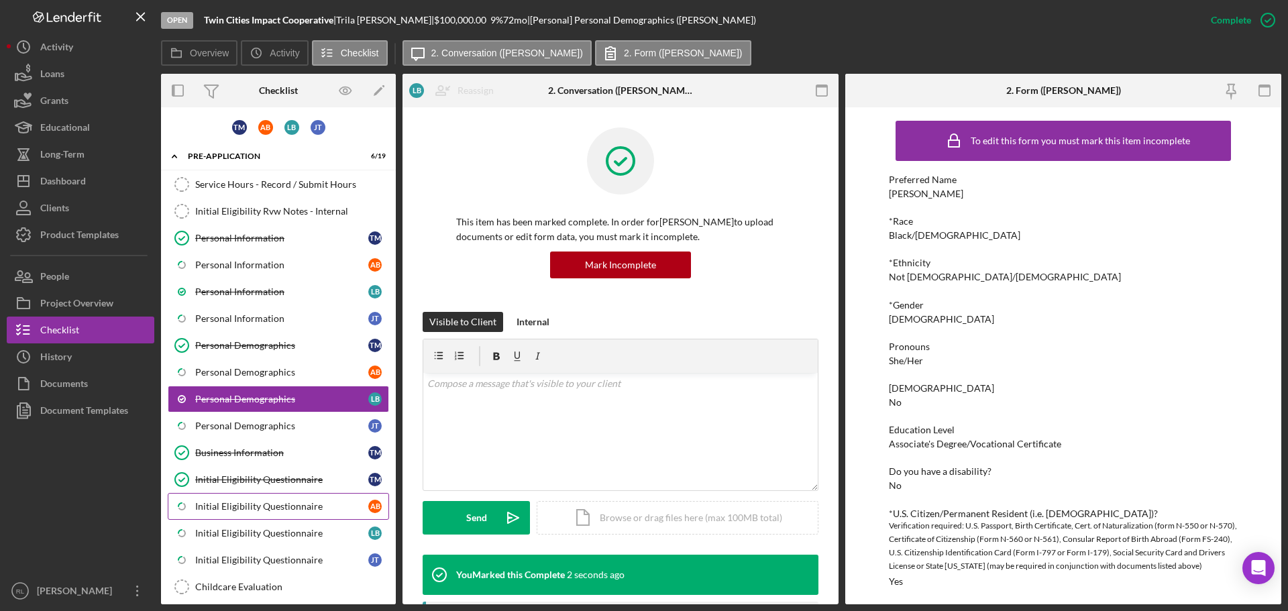
click at [272, 515] on link "Icon/Checklist Item Sub Partial Initial Eligibility Questionnaire A B" at bounding box center [278, 506] width 221 height 27
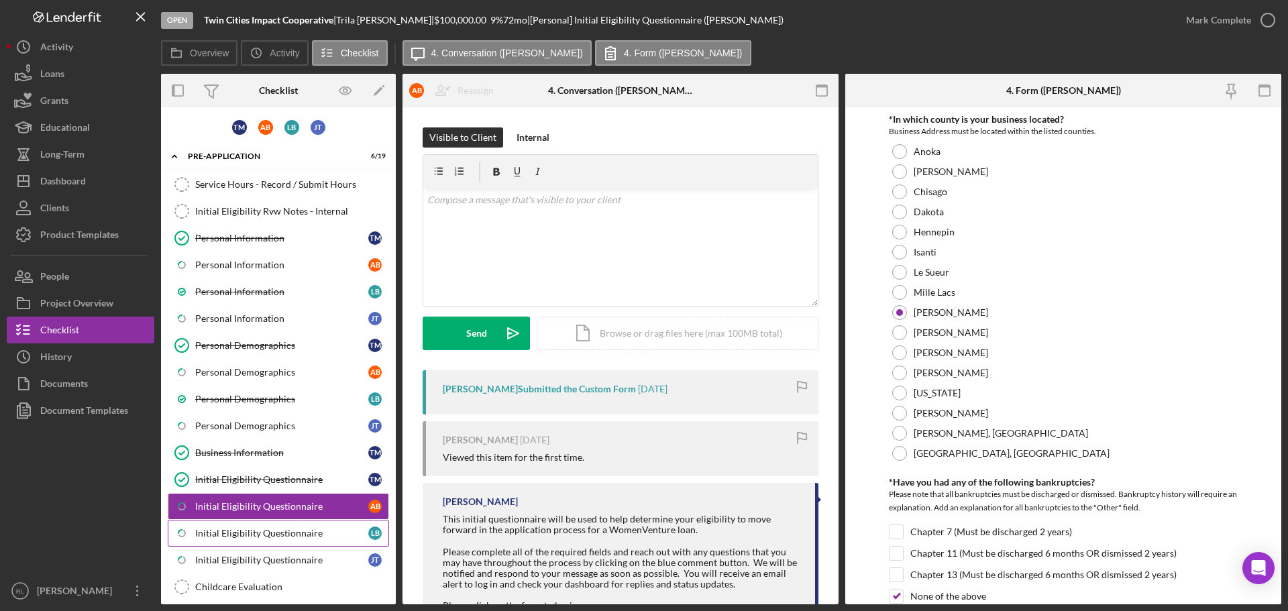
click at [310, 521] on link "Icon/Checklist Item Sub Partial Initial Eligibility Questionnaire L B" at bounding box center [278, 533] width 221 height 27
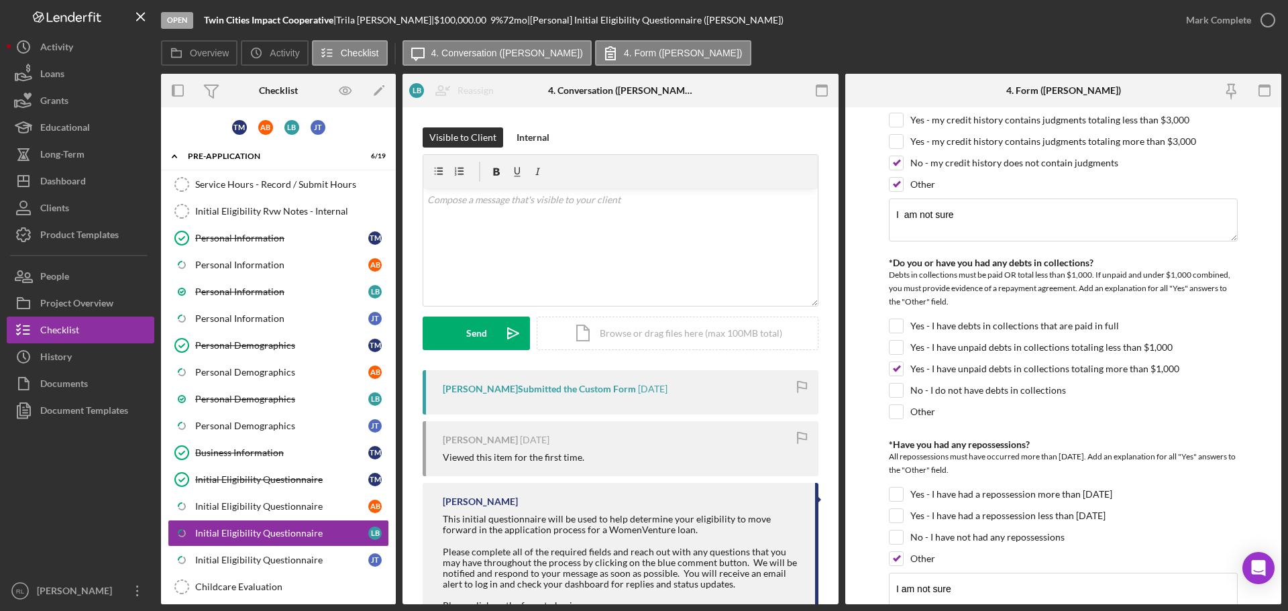
scroll to position [671, 0]
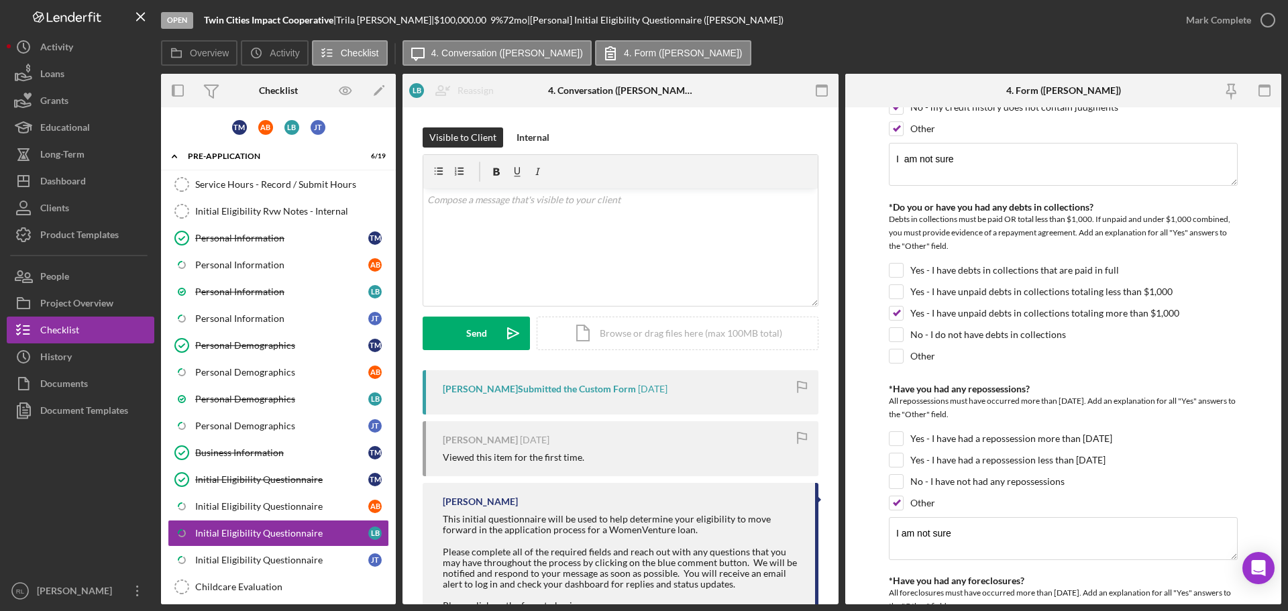
click at [878, 195] on form "*In which county is your business located? Business Address must be located wit…" at bounding box center [1064, 355] width 436 height 497
click at [883, 195] on form "*In which county is your business located? Business Address must be located wit…" at bounding box center [1064, 355] width 436 height 497
click at [882, 195] on form "*In which county is your business located? Business Address must be located wit…" at bounding box center [1064, 355] width 436 height 497
click at [884, 201] on form "*In which county is your business located? Business Address must be located wit…" at bounding box center [1064, 355] width 436 height 497
click at [882, 200] on form "*In which county is your business located? Business Address must be located wit…" at bounding box center [1064, 355] width 436 height 497
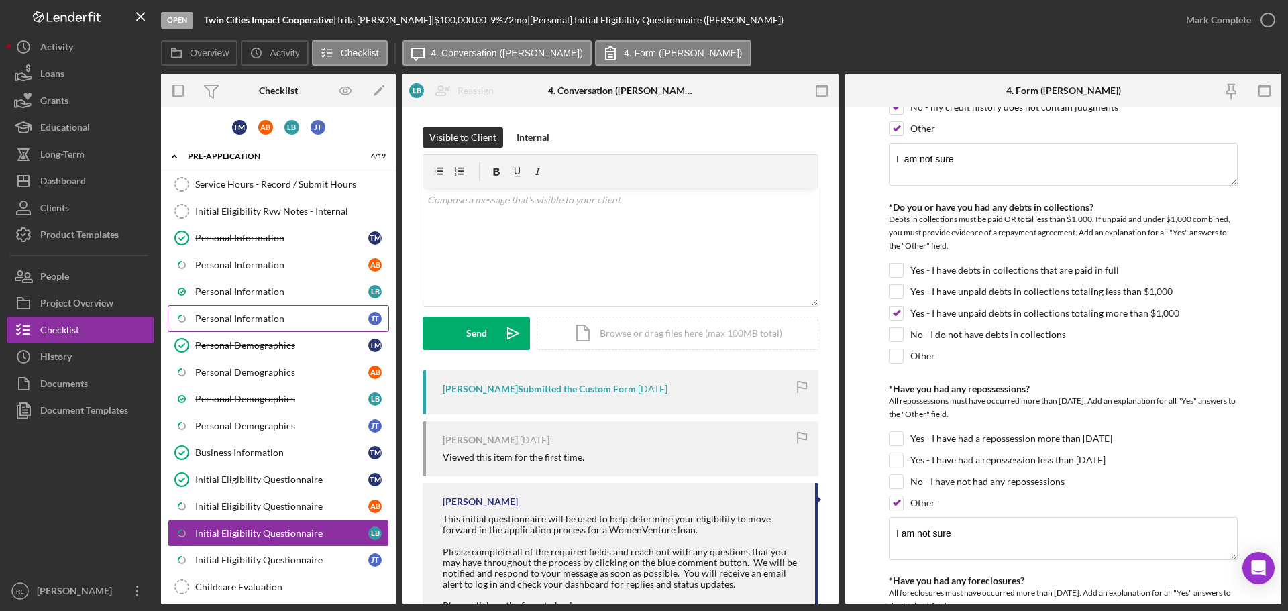
click at [265, 308] on link "Icon/Checklist Item Sub Partial Personal Information [PERSON_NAME]" at bounding box center [278, 318] width 221 height 27
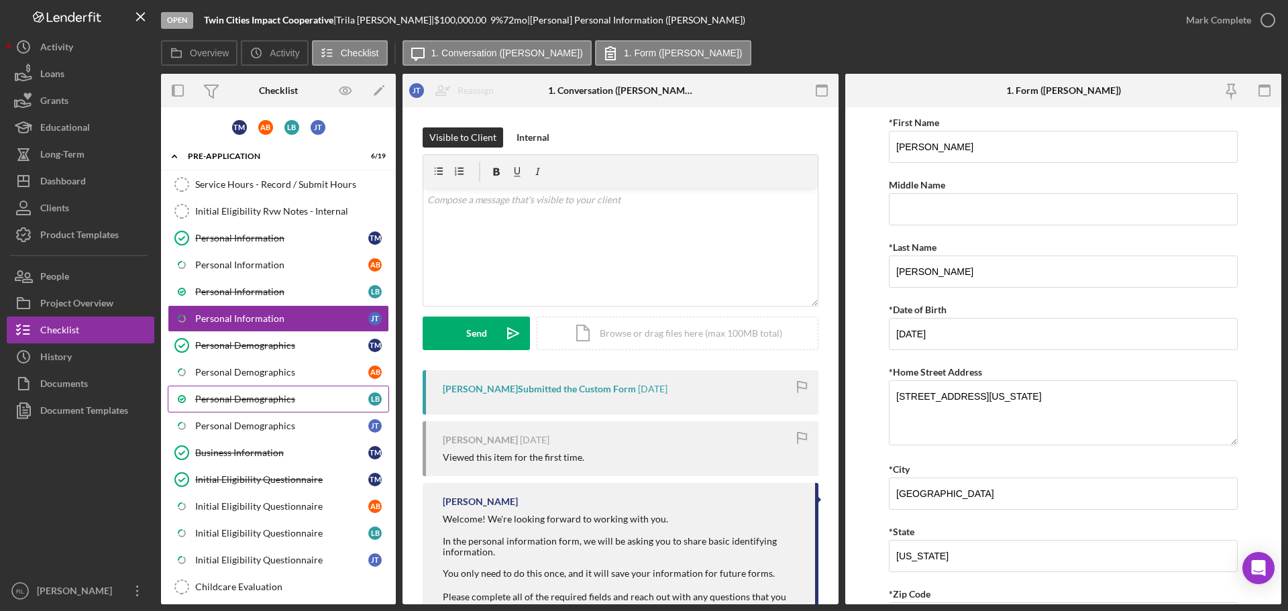
click at [283, 405] on div "Personal Demographics" at bounding box center [281, 399] width 173 height 11
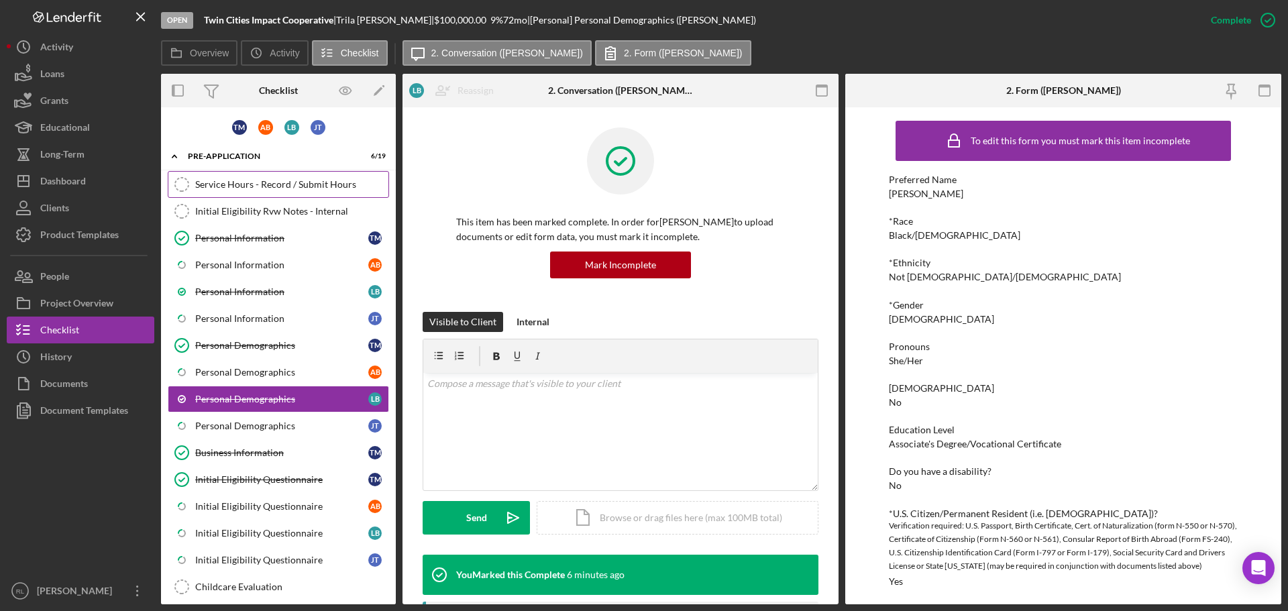
click at [230, 184] on div "Service Hours - Record / Submit Hours" at bounding box center [291, 184] width 193 height 11
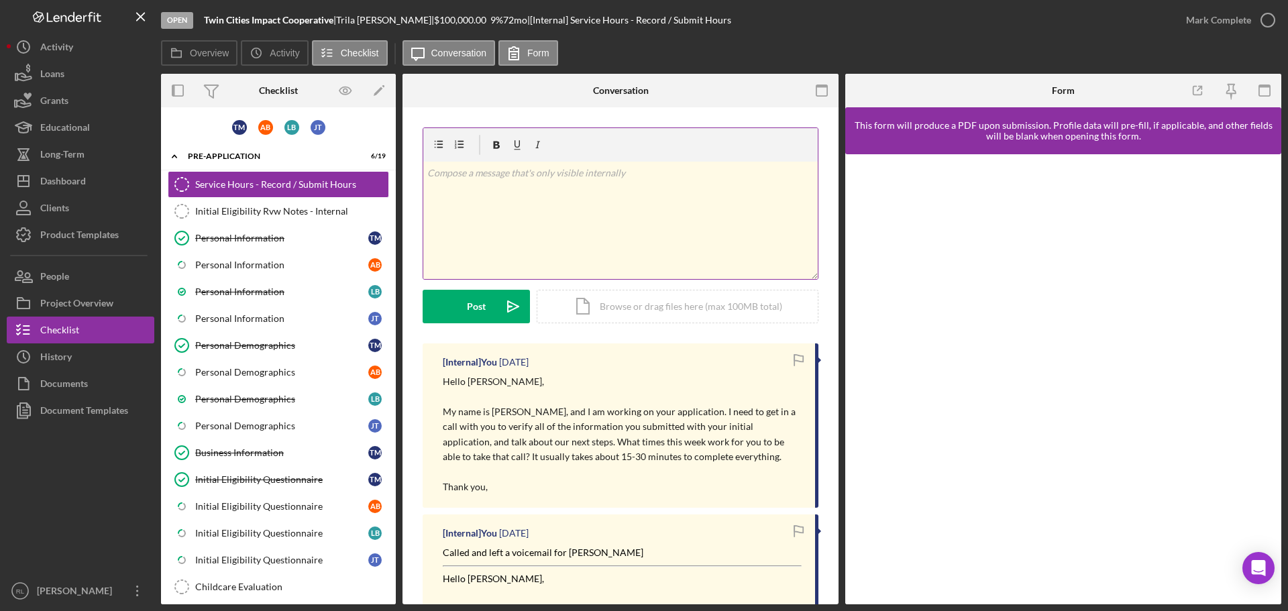
click at [546, 232] on div "v Color teal Color pink Remove color Add row above Add row below Add column bef…" at bounding box center [620, 220] width 395 height 117
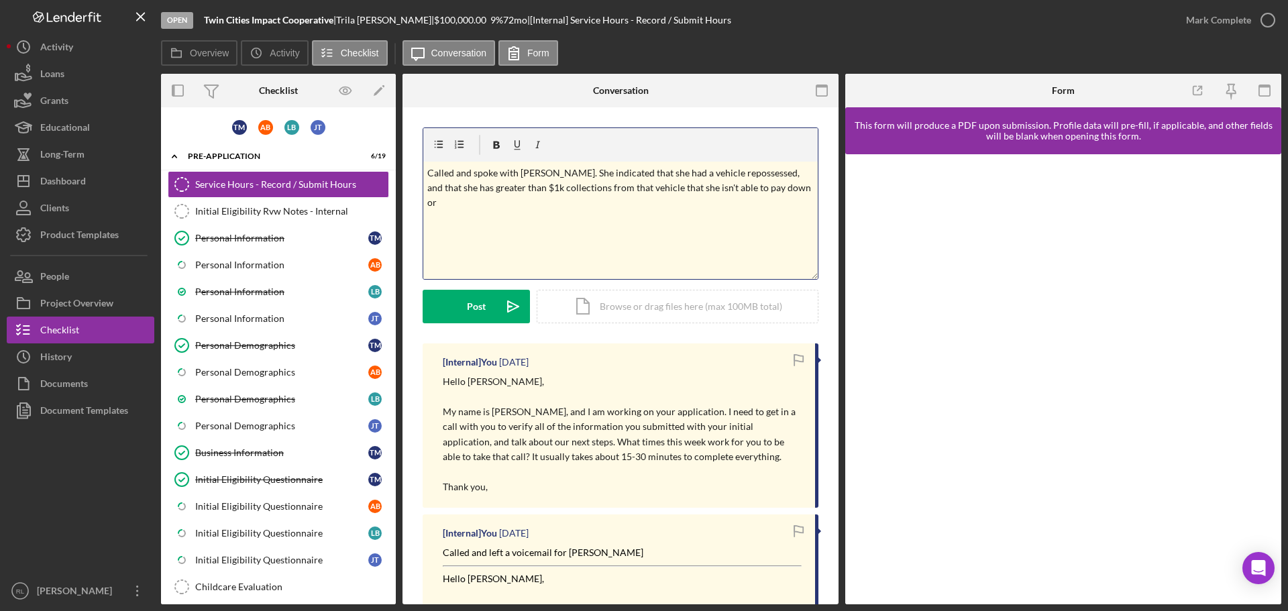
click at [782, 197] on div "v Color teal Color pink Remove color Add row above Add row below Add column bef…" at bounding box center [620, 220] width 395 height 117
click at [466, 309] on button "Post Icon/icon-invite-send" at bounding box center [476, 307] width 107 height 34
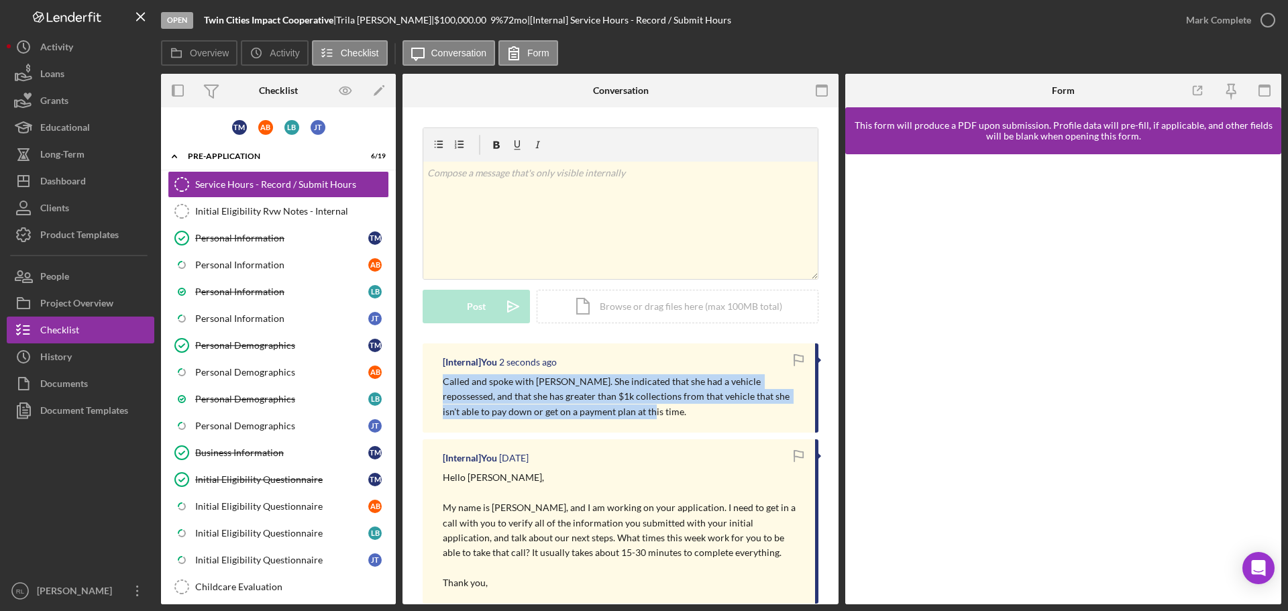
drag, startPoint x: 604, startPoint y: 414, endPoint x: 443, endPoint y: 380, distance: 164.7
click at [443, 380] on p "Called and spoke with [PERSON_NAME]. She indicated that she had a vehicle repos…" at bounding box center [622, 396] width 359 height 45
drag, startPoint x: 443, startPoint y: 380, endPoint x: 654, endPoint y: 407, distance: 213.2
click at [654, 407] on p "Called and spoke with [PERSON_NAME]. She indicated that she had a vehicle repos…" at bounding box center [622, 396] width 359 height 45
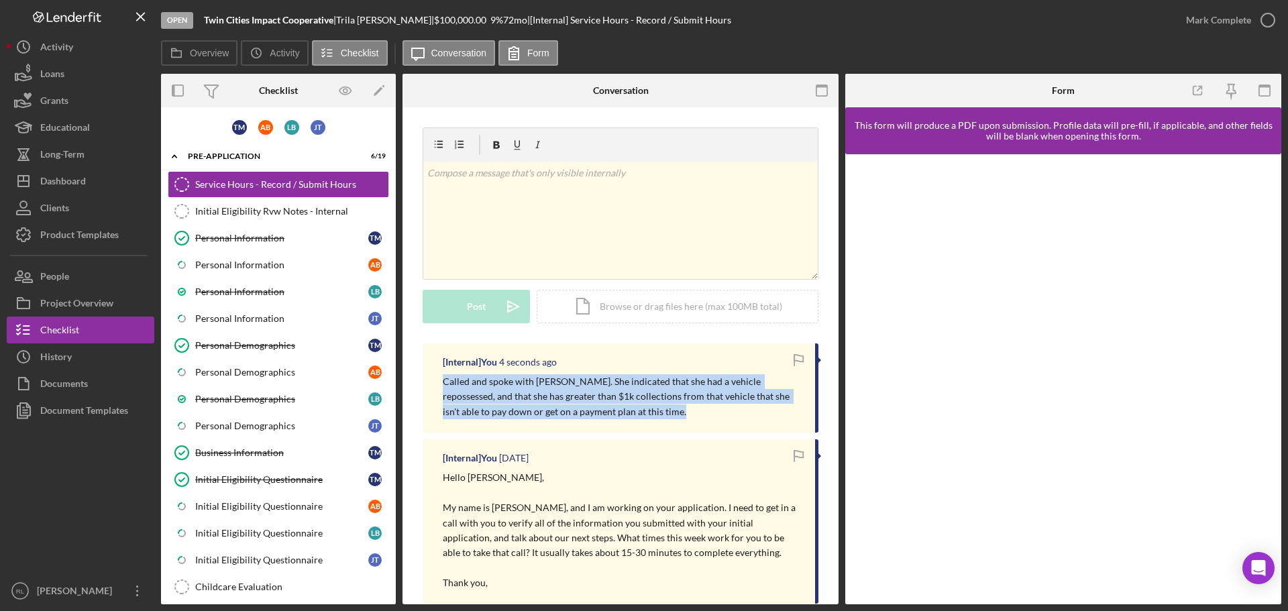
click at [654, 407] on p "Called and spoke with [PERSON_NAME]. She indicated that she had a vehicle repos…" at bounding box center [622, 396] width 359 height 45
drag, startPoint x: 665, startPoint y: 407, endPoint x: 445, endPoint y: 383, distance: 221.5
click at [445, 383] on p "Called and spoke with [PERSON_NAME]. She indicated that she had a vehicle repos…" at bounding box center [622, 396] width 359 height 45
drag, startPoint x: 445, startPoint y: 383, endPoint x: 640, endPoint y: 411, distance: 196.6
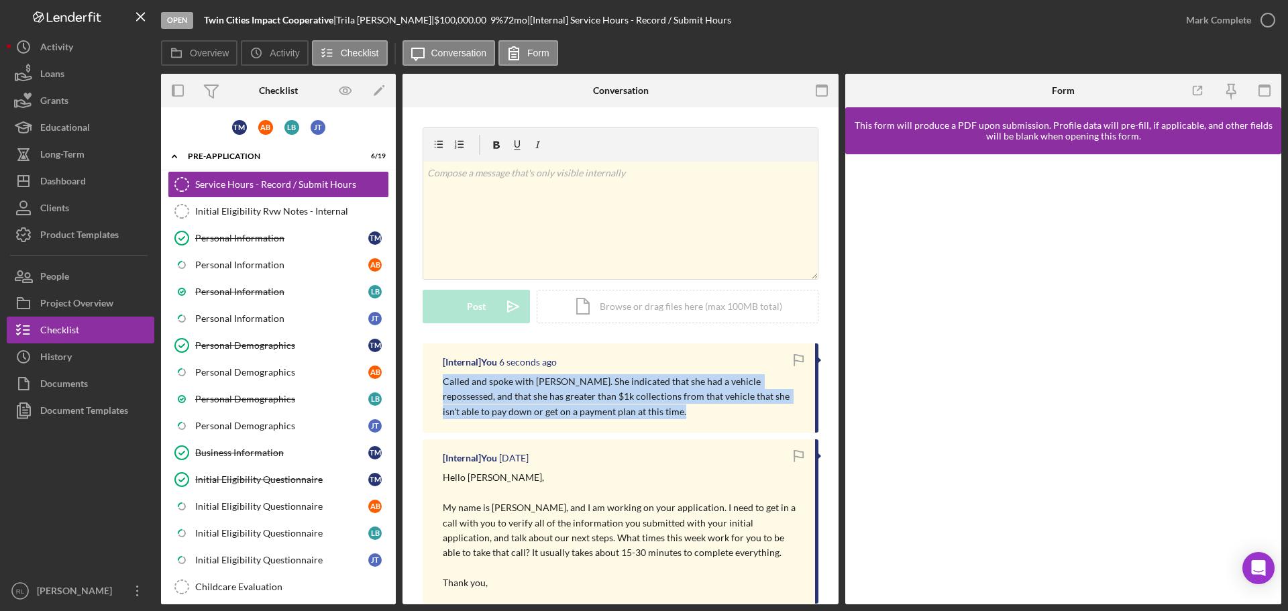
click at [640, 411] on p "Called and spoke with [PERSON_NAME]. She indicated that she had a vehicle repos…" at bounding box center [622, 396] width 359 height 45
drag, startPoint x: 654, startPoint y: 411, endPoint x: 441, endPoint y: 383, distance: 215.3
click at [441, 383] on div "[Internal] You 7 seconds ago Called and spoke with [PERSON_NAME]. She indicated…" at bounding box center [621, 388] width 396 height 89
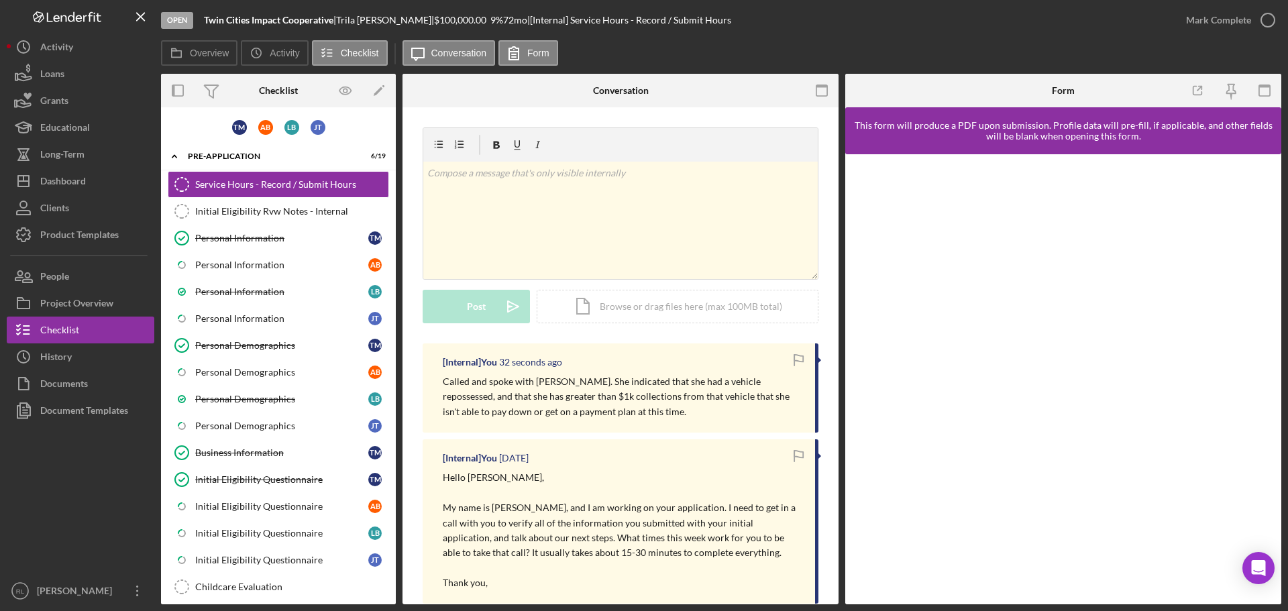
click at [1113, 50] on div "Overview Icon/History Activity Checklist Icon/Message Conversation Form" at bounding box center [721, 53] width 1121 height 27
click at [246, 266] on div "Personal Information" at bounding box center [281, 265] width 173 height 11
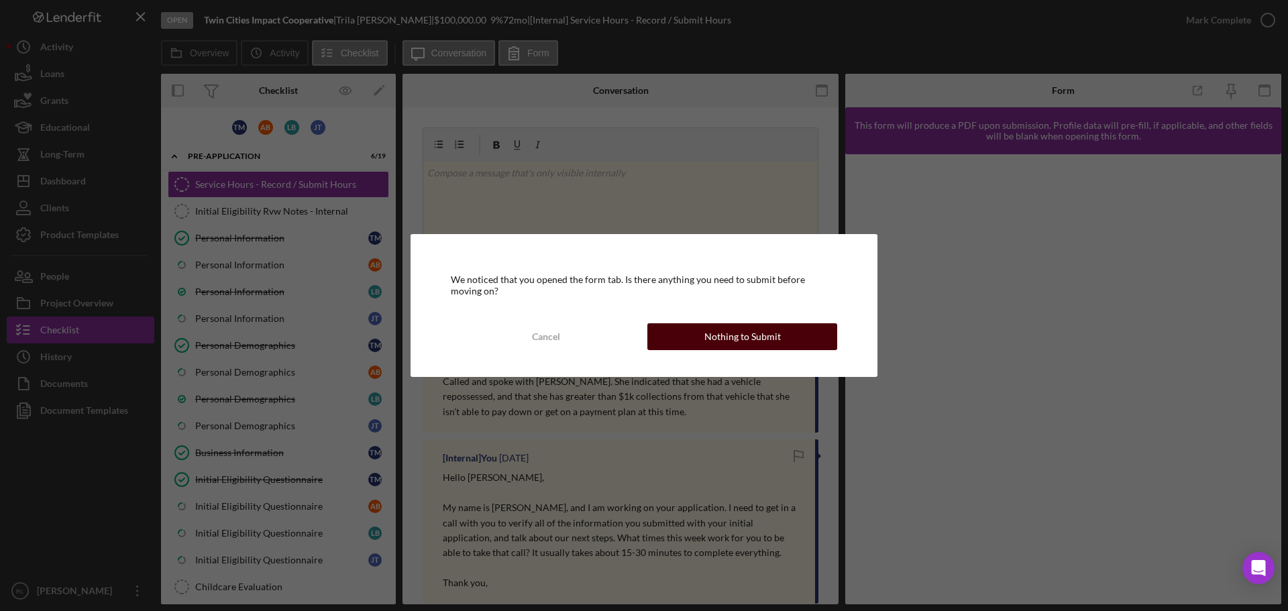
click at [703, 336] on button "Nothing to Submit" at bounding box center [743, 336] width 190 height 27
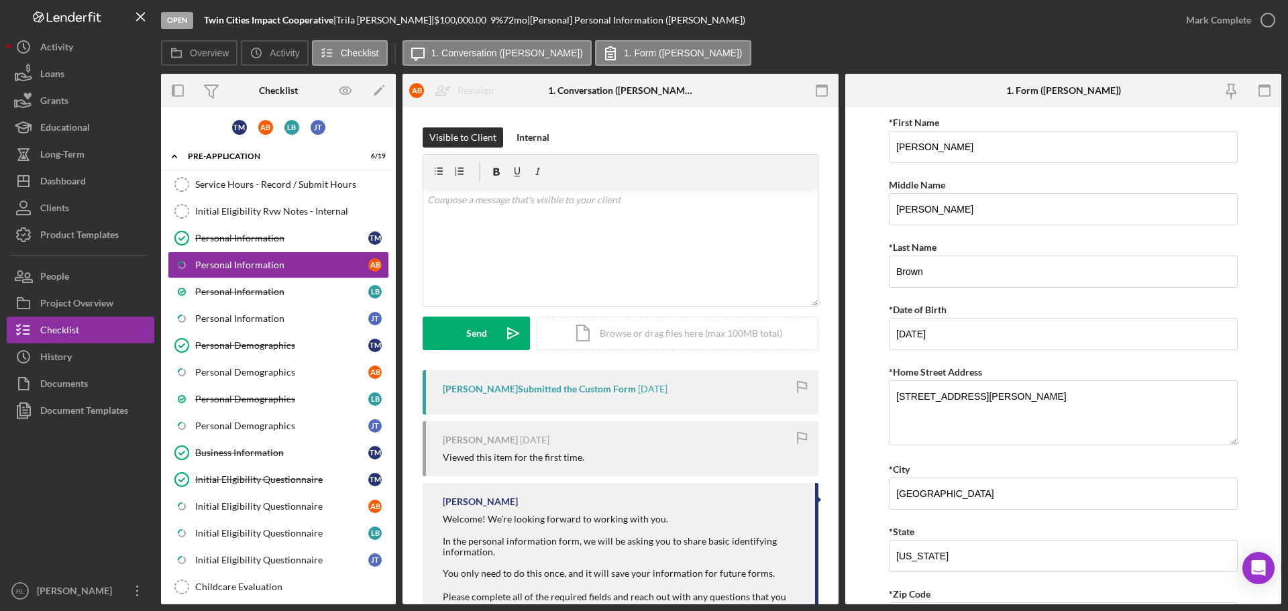
drag, startPoint x: 261, startPoint y: 181, endPoint x: 523, endPoint y: 164, distance: 263.0
click at [261, 181] on div "Service Hours - Record / Submit Hours" at bounding box center [291, 184] width 193 height 11
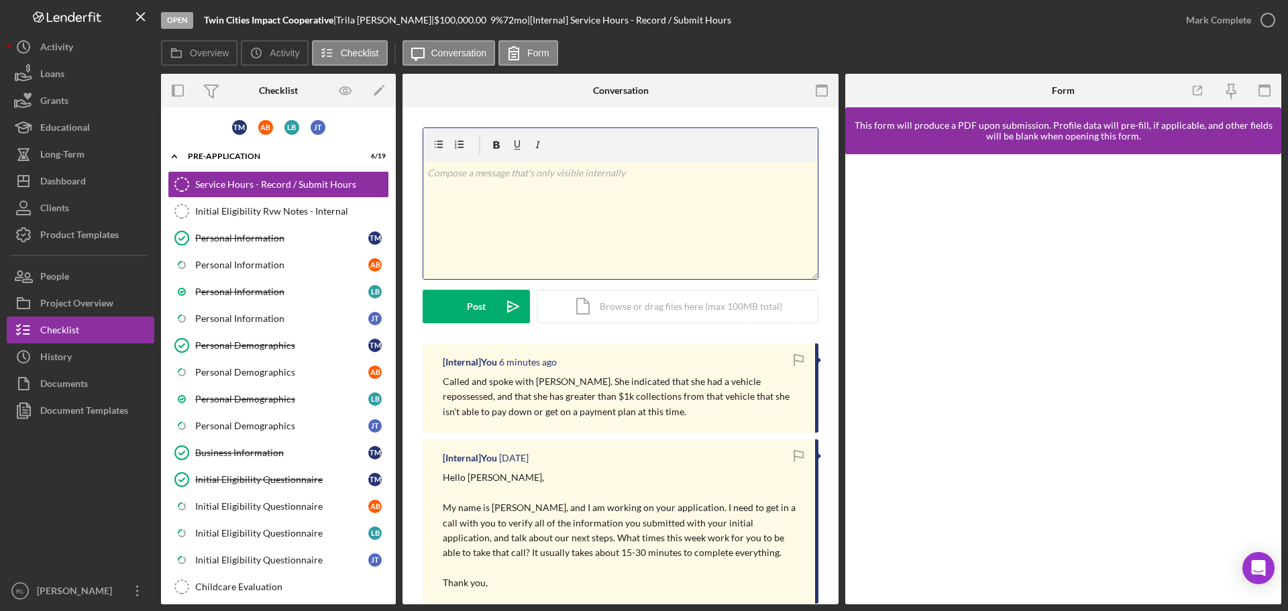
click at [547, 204] on div "v Color teal Color pink Remove color Add row above Add row below Add column bef…" at bounding box center [620, 220] width 395 height 117
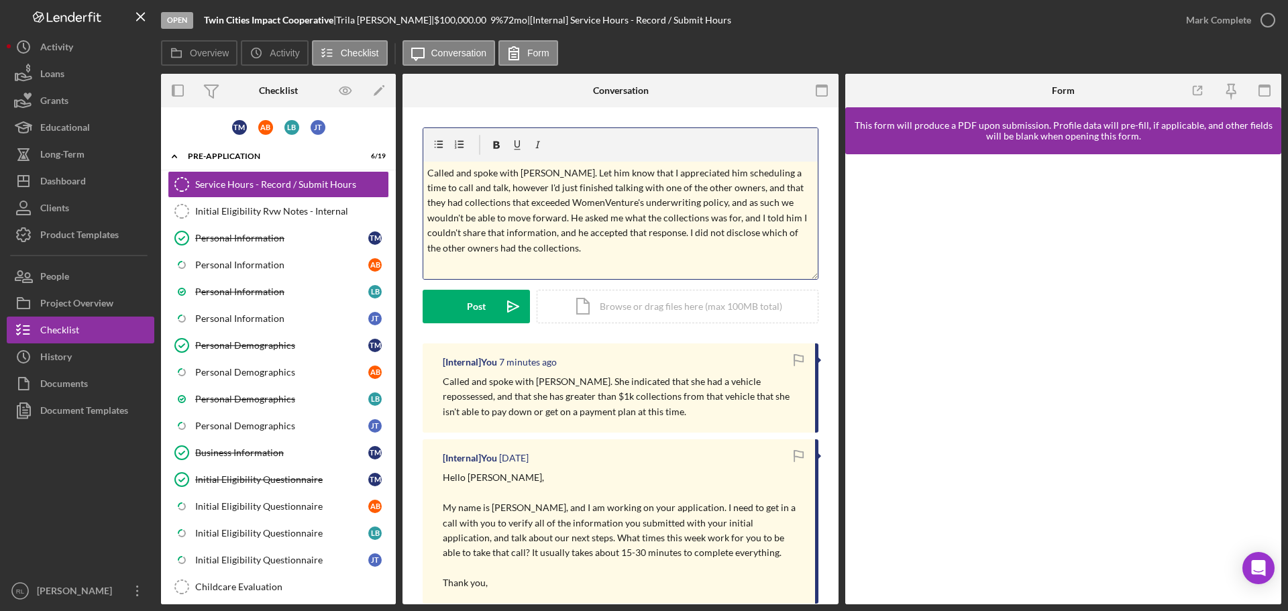
click at [638, 216] on p "Called and spoke with [PERSON_NAME]. Let him know that I appreciated him schedu…" at bounding box center [620, 211] width 387 height 90
click at [631, 189] on p "Called and spoke with [PERSON_NAME]. Let him know that I appreciated him schedu…" at bounding box center [620, 211] width 387 height 90
click at [568, 195] on p "Called and spoke with [PERSON_NAME]. Let him know that I appreciated him schedu…" at bounding box center [620, 211] width 387 height 90
click at [550, 230] on p "Called and spoke with [PERSON_NAME]. Let him know that I appreciated him schedu…" at bounding box center [620, 211] width 387 height 90
click at [550, 234] on p "Called and spoke with [PERSON_NAME]. Let him know that I appreciated him schedu…" at bounding box center [620, 211] width 387 height 90
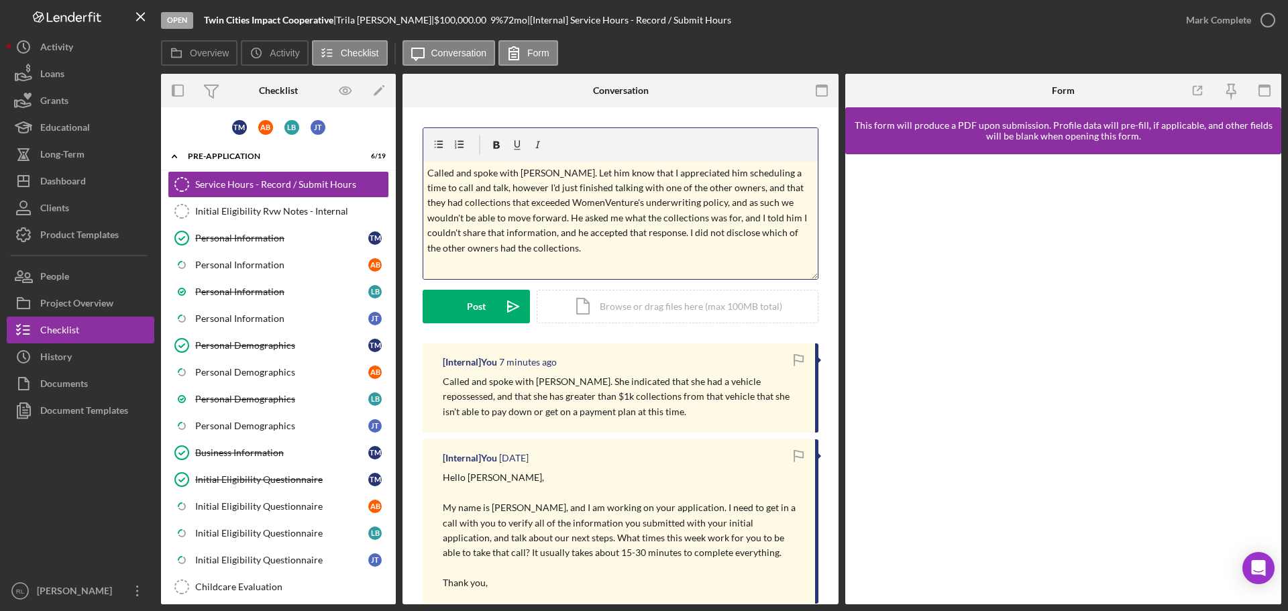
click at [554, 242] on p "Called and spoke with [PERSON_NAME]. Let him know that I appreciated him schedu…" at bounding box center [620, 211] width 387 height 90
click at [481, 304] on div "Post" at bounding box center [476, 307] width 19 height 34
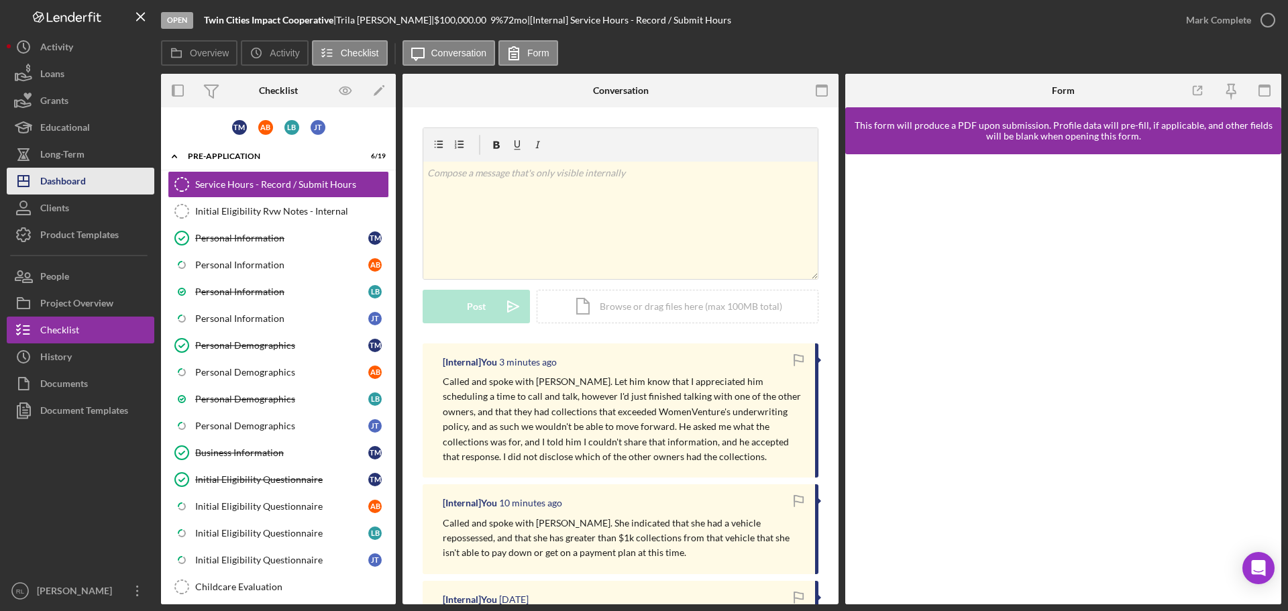
click at [83, 187] on div "Dashboard" at bounding box center [63, 183] width 46 height 30
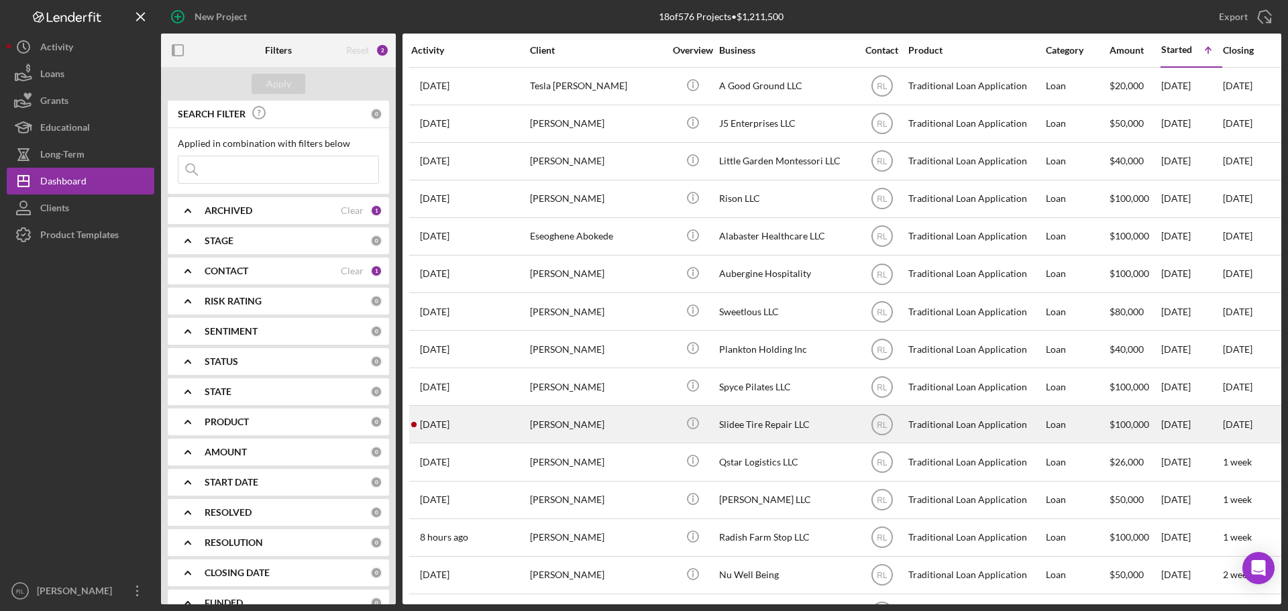
click at [649, 436] on div "[PERSON_NAME]" at bounding box center [597, 425] width 134 height 36
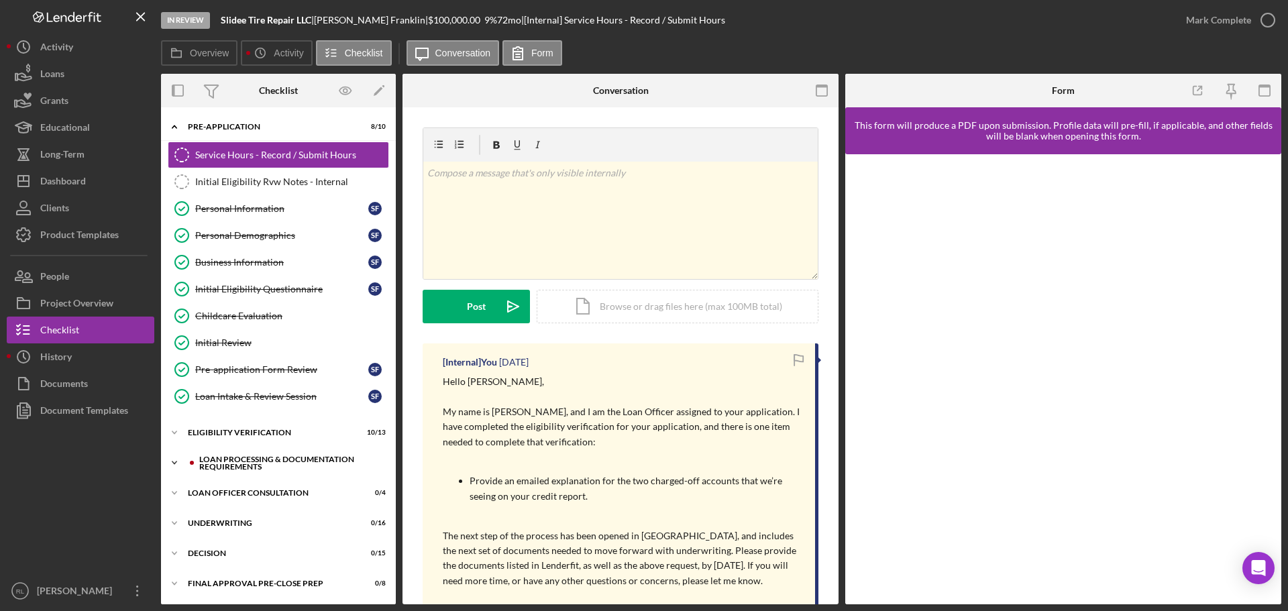
click at [225, 468] on div "Loan Processing & Documentation Requirements" at bounding box center [289, 463] width 180 height 15
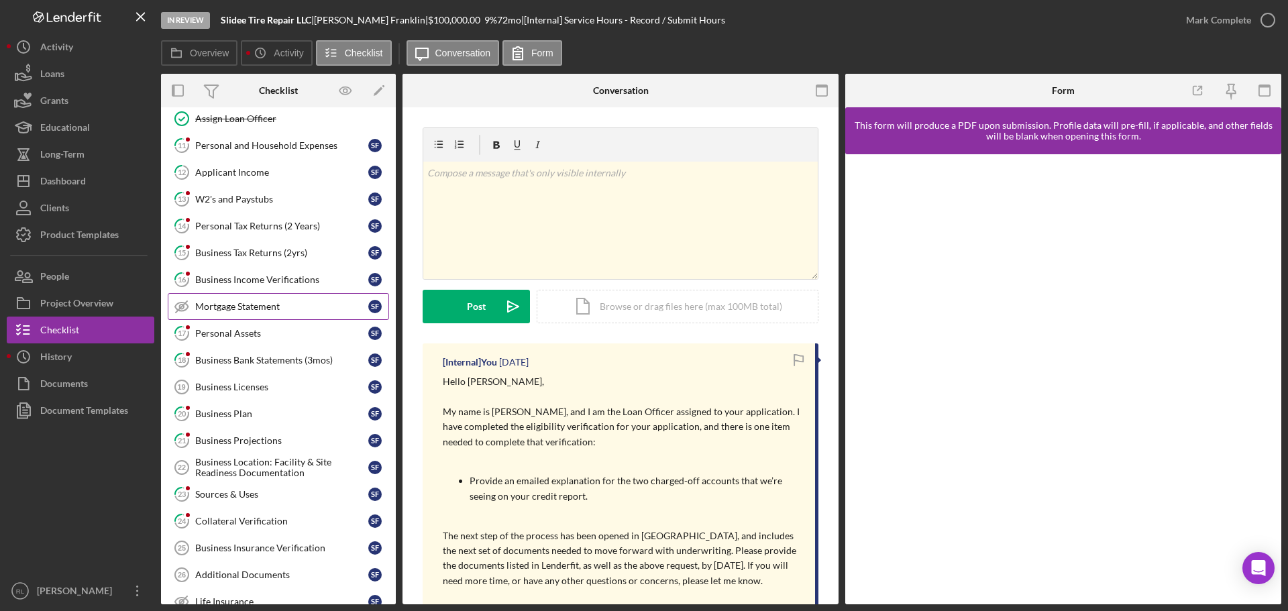
scroll to position [537, 0]
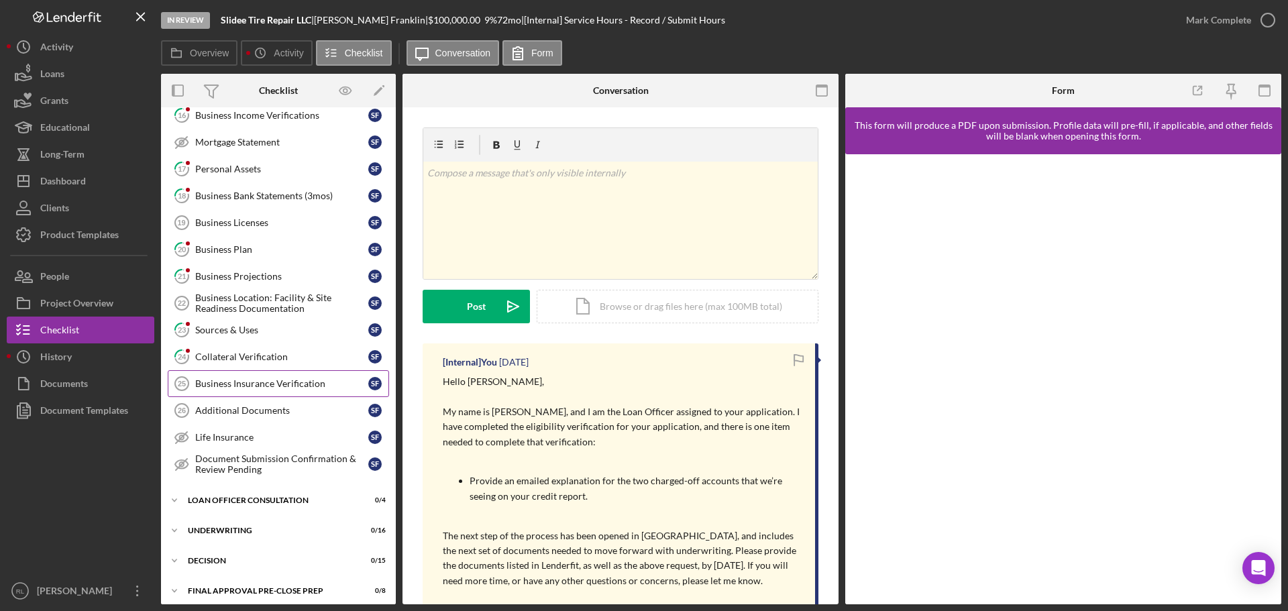
click at [277, 385] on div "Business Insurance Verification" at bounding box center [281, 383] width 173 height 11
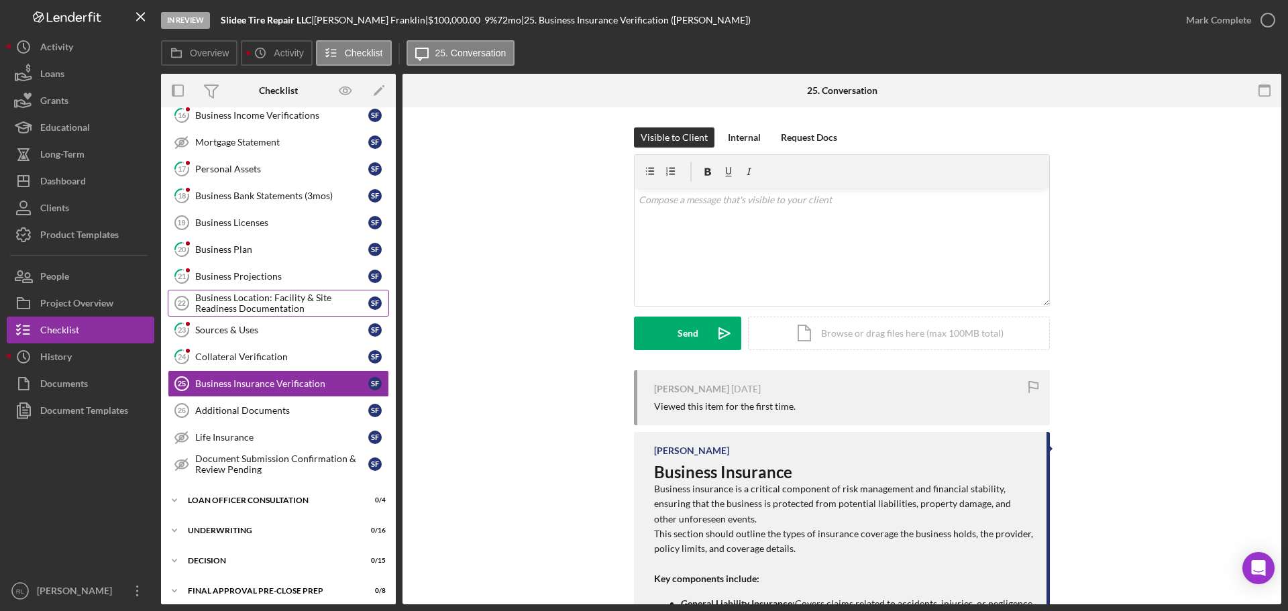
click at [254, 303] on div "Business Location: Facility & Site Readiness Documentation" at bounding box center [281, 303] width 173 height 21
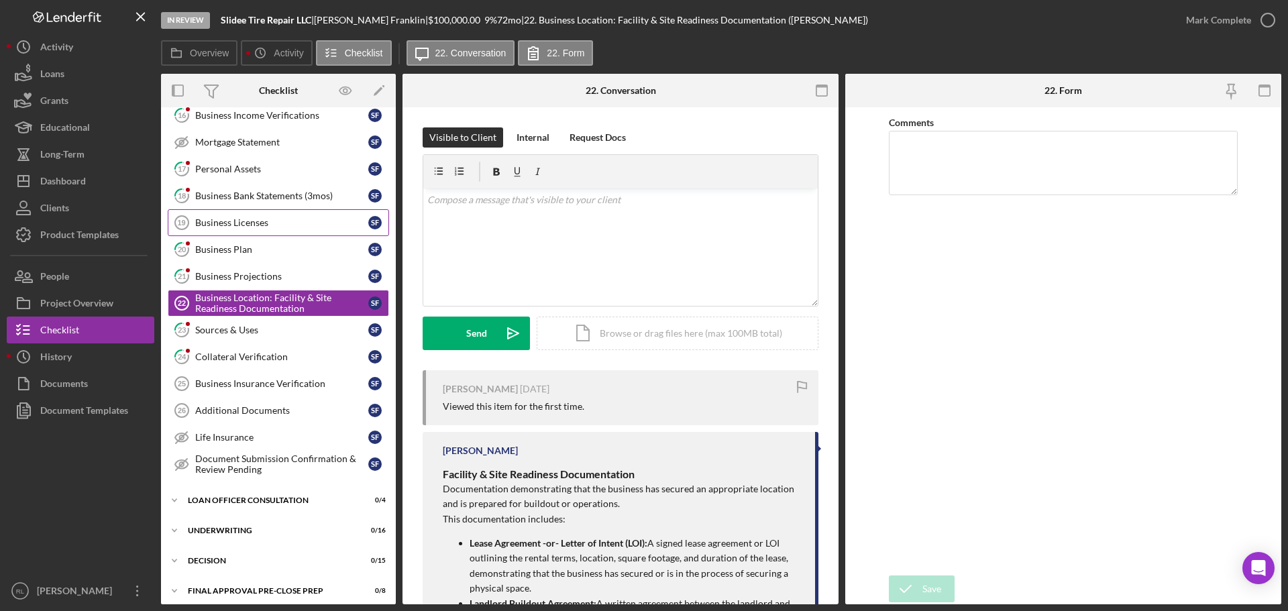
click at [273, 228] on div "Business Licenses" at bounding box center [281, 222] width 173 height 11
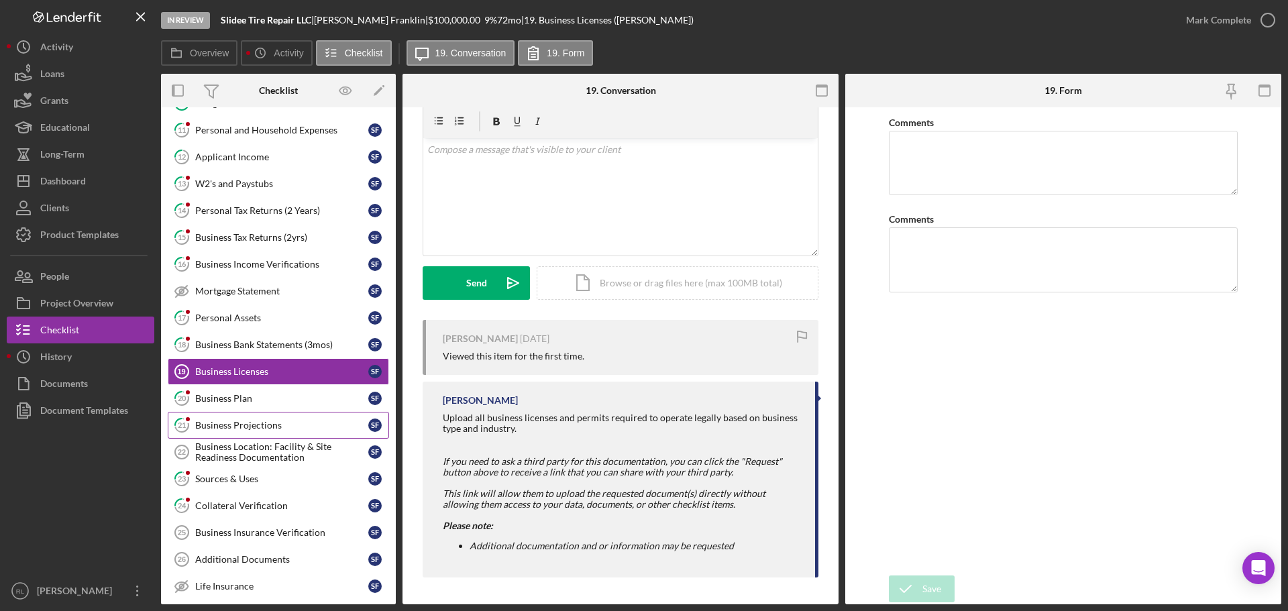
scroll to position [201, 0]
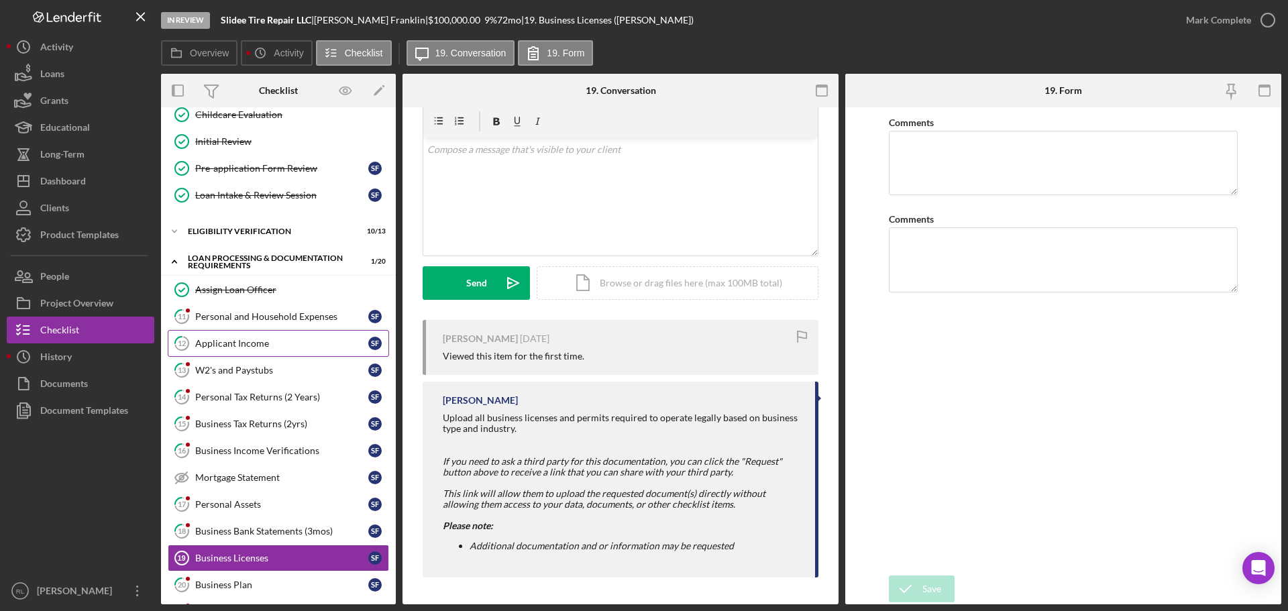
drag, startPoint x: 255, startPoint y: 315, endPoint x: 252, endPoint y: 337, distance: 22.3
click at [255, 315] on div "Personal and Household Expenses" at bounding box center [281, 316] width 173 height 11
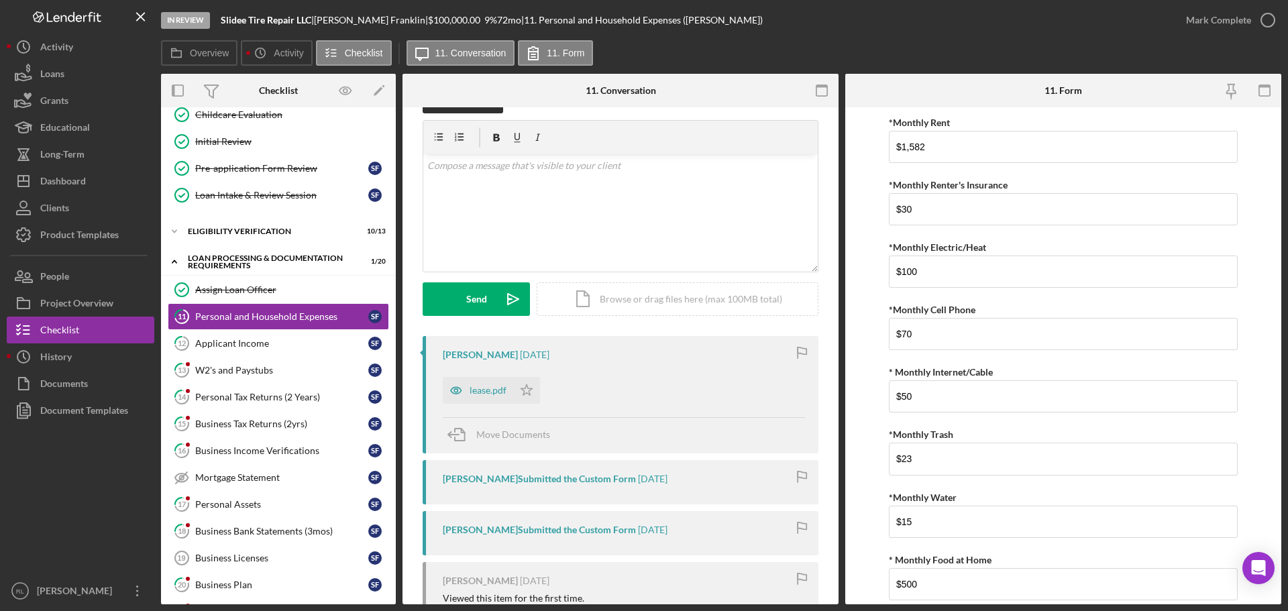
scroll to position [67, 0]
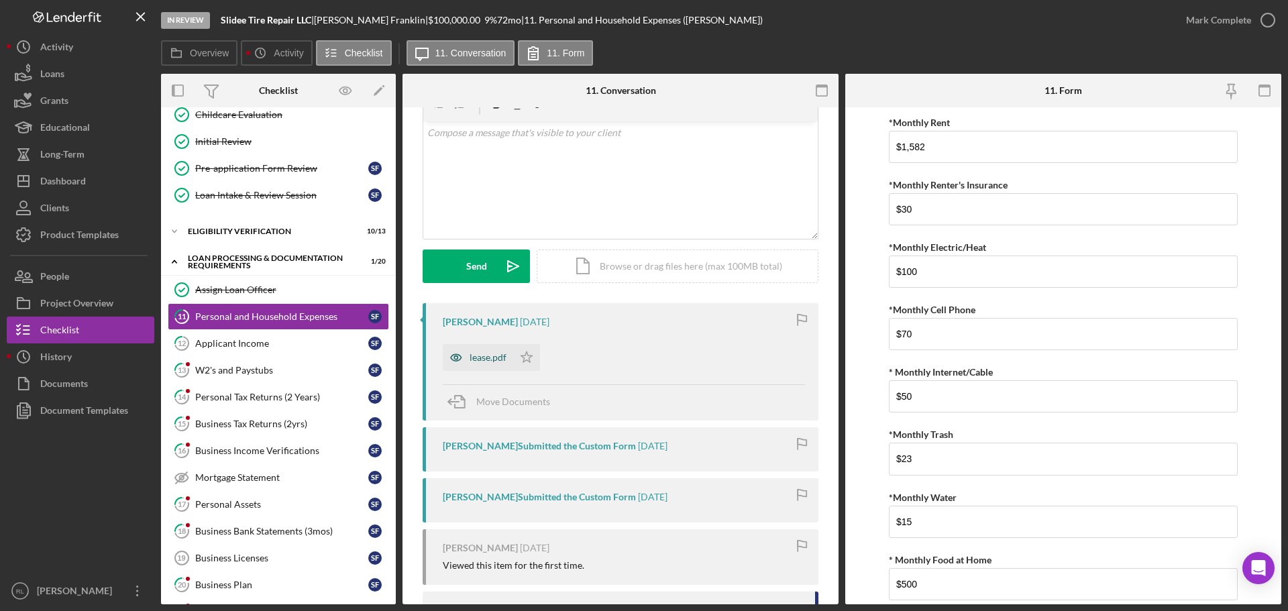
click at [475, 357] on div "lease.pdf" at bounding box center [488, 357] width 37 height 11
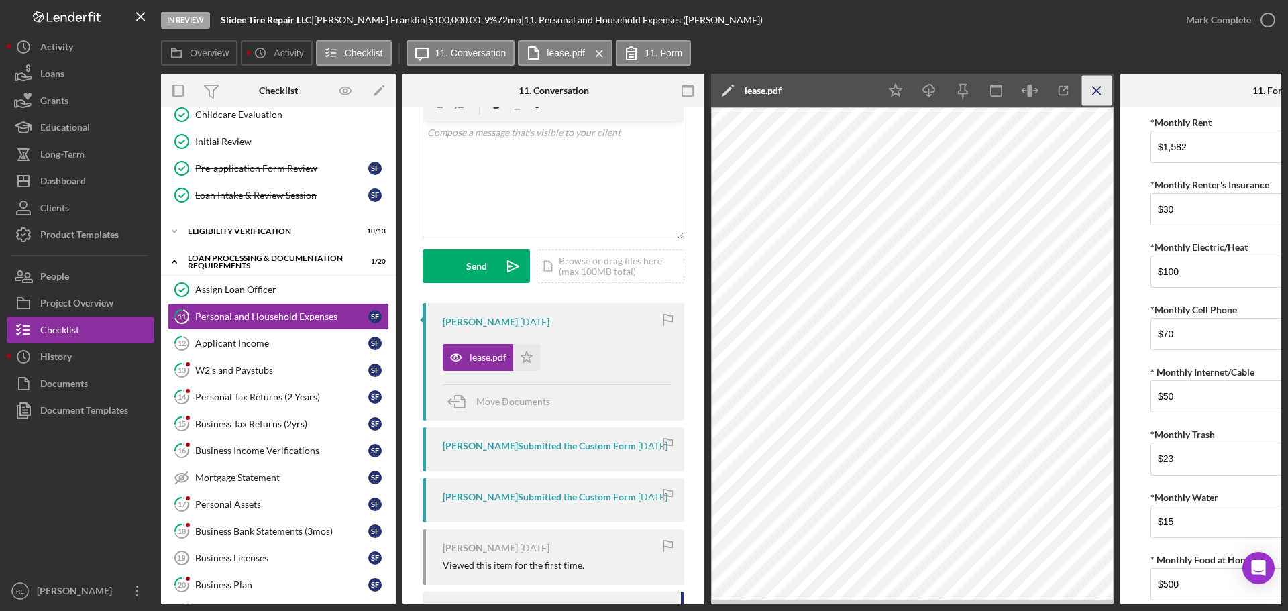
click at [1106, 81] on icon "Icon/Menu Close" at bounding box center [1097, 91] width 30 height 30
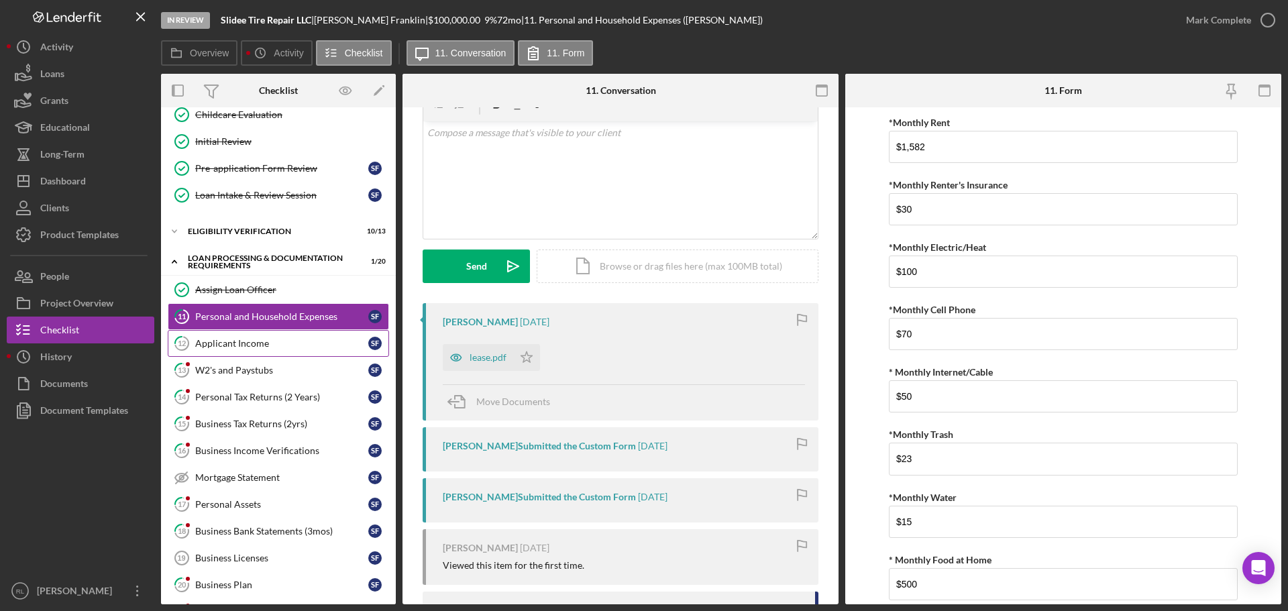
click at [302, 345] on div "Applicant Income" at bounding box center [281, 343] width 173 height 11
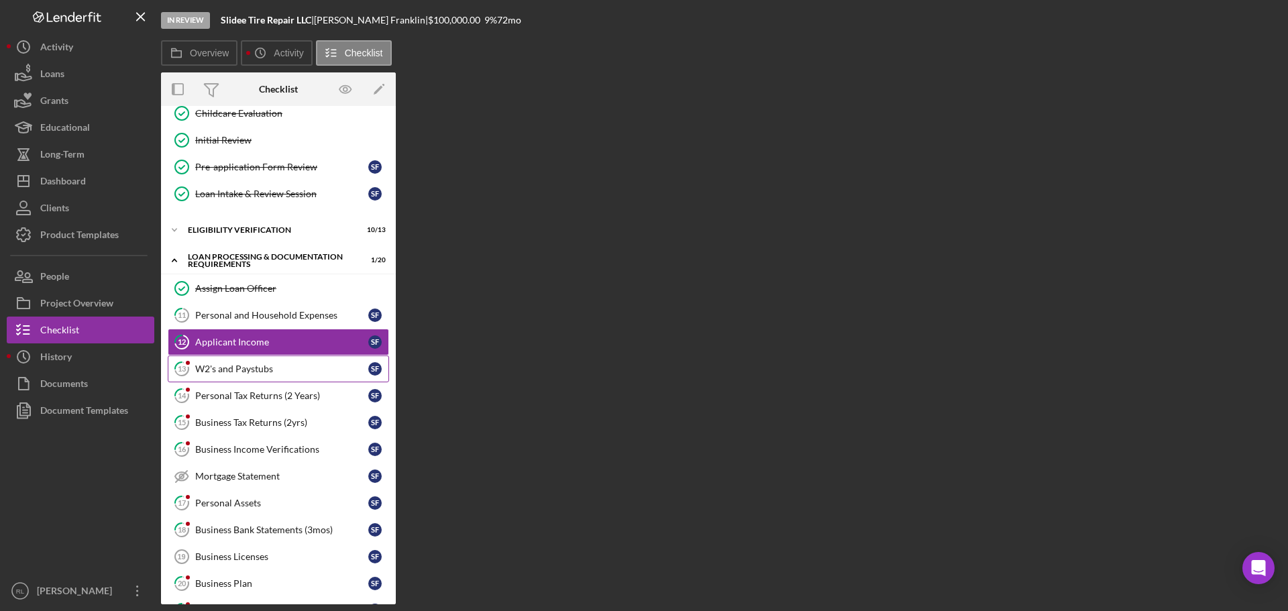
click at [281, 368] on div "W2's and Paystubs" at bounding box center [281, 369] width 173 height 11
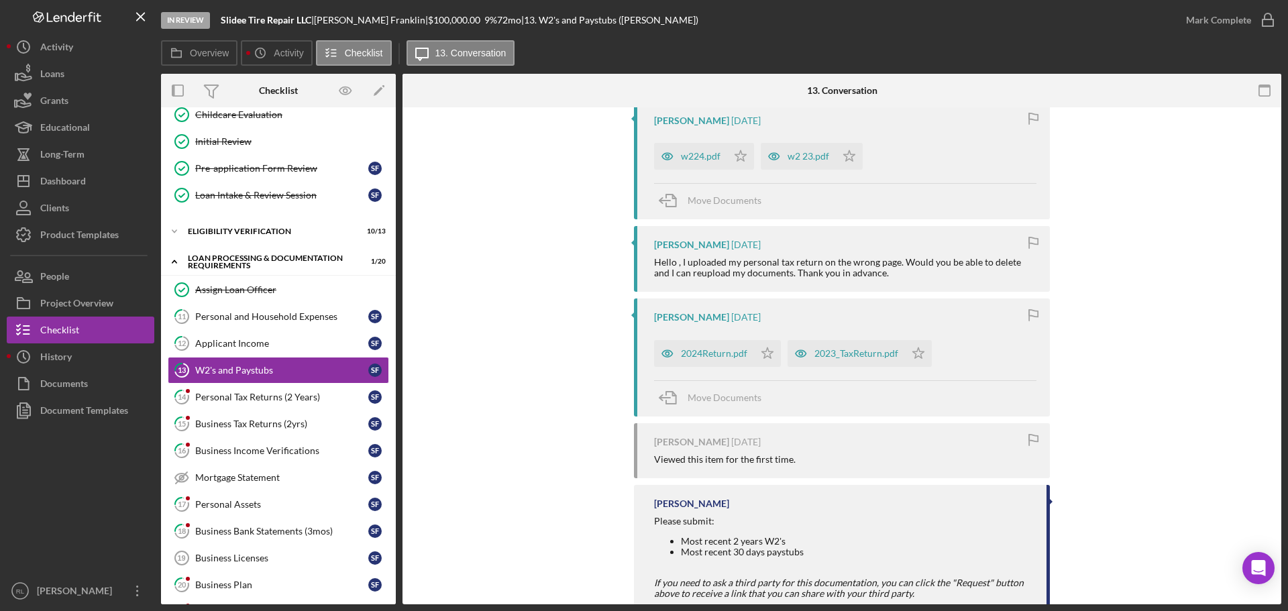
scroll to position [201, 0]
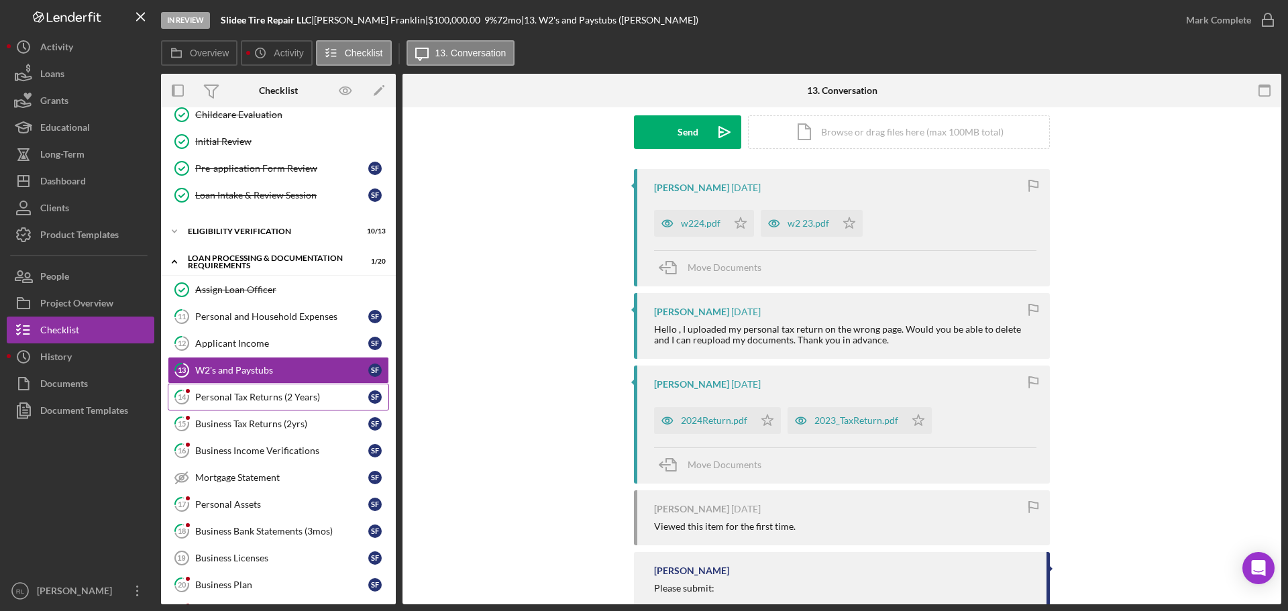
click at [267, 404] on link "14 Personal Tax Returns (2 Years) S F" at bounding box center [278, 397] width 221 height 27
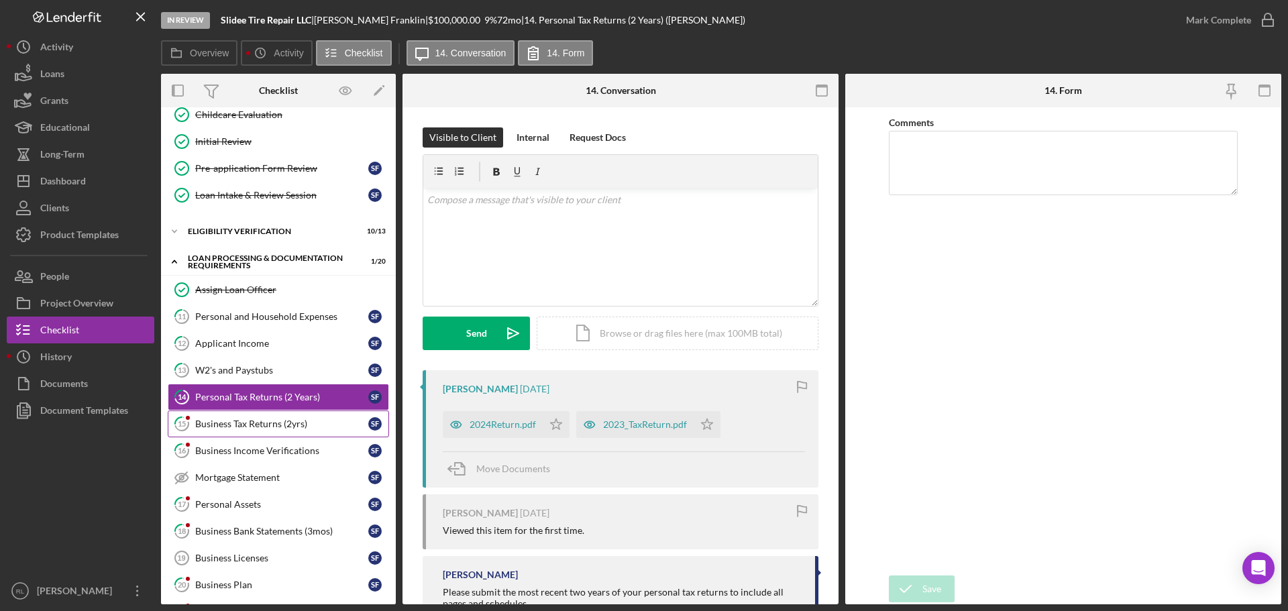
click at [259, 423] on div "Business Tax Returns (2yrs)" at bounding box center [281, 424] width 173 height 11
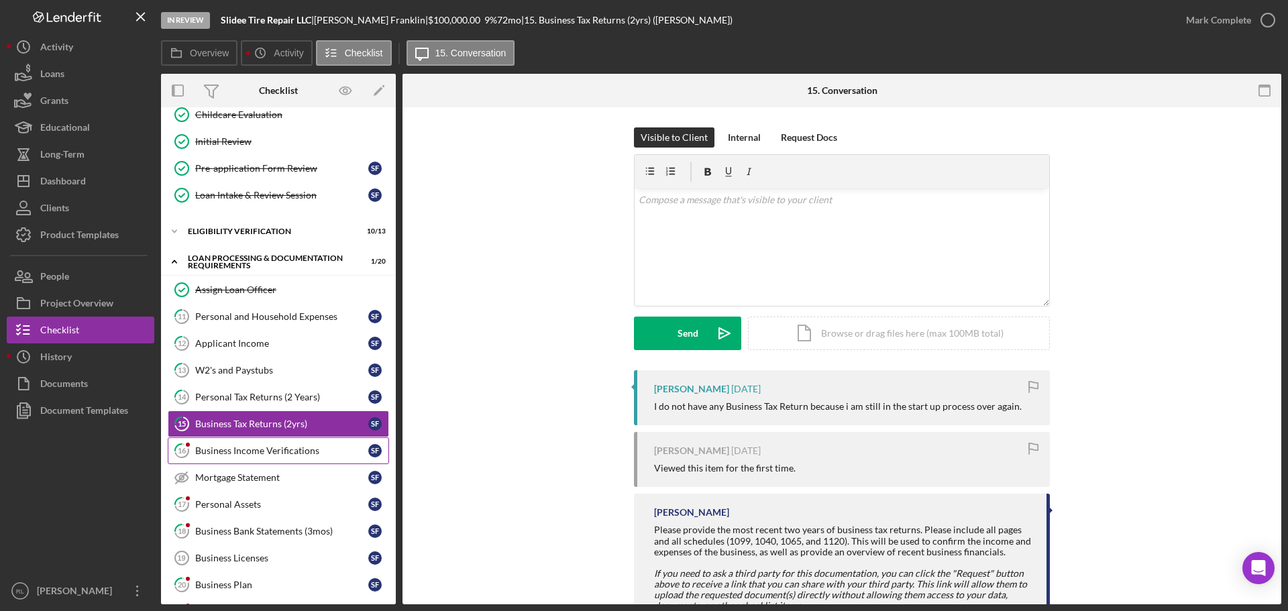
click at [291, 438] on link "16 Business Income Verifications S F" at bounding box center [278, 451] width 221 height 27
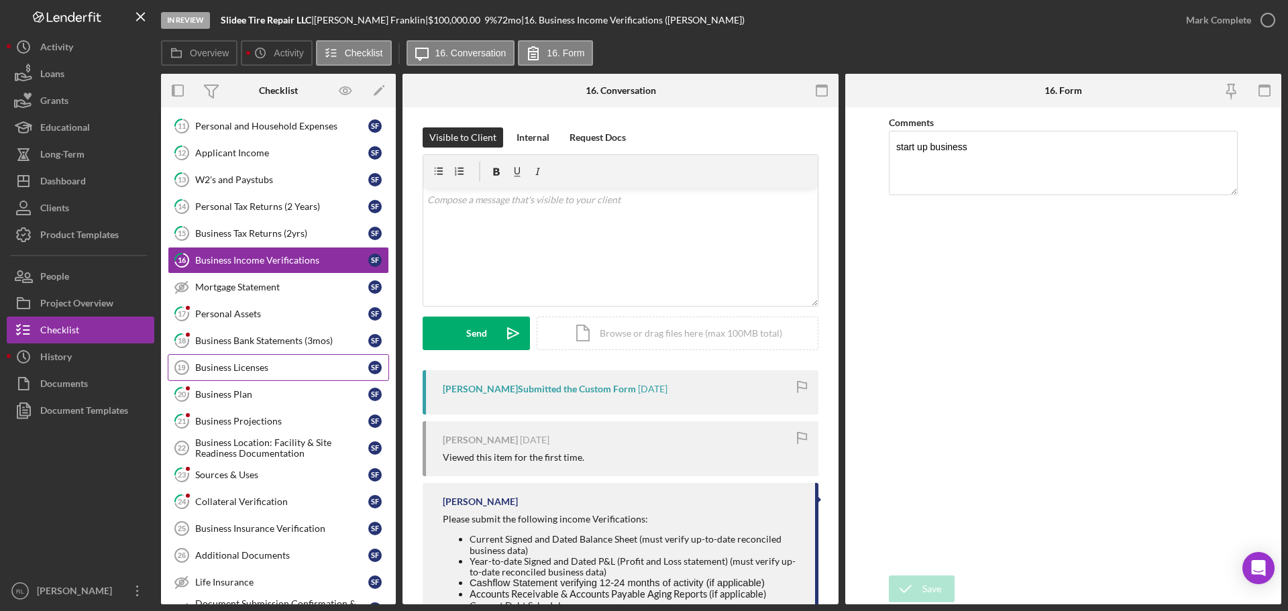
scroll to position [403, 0]
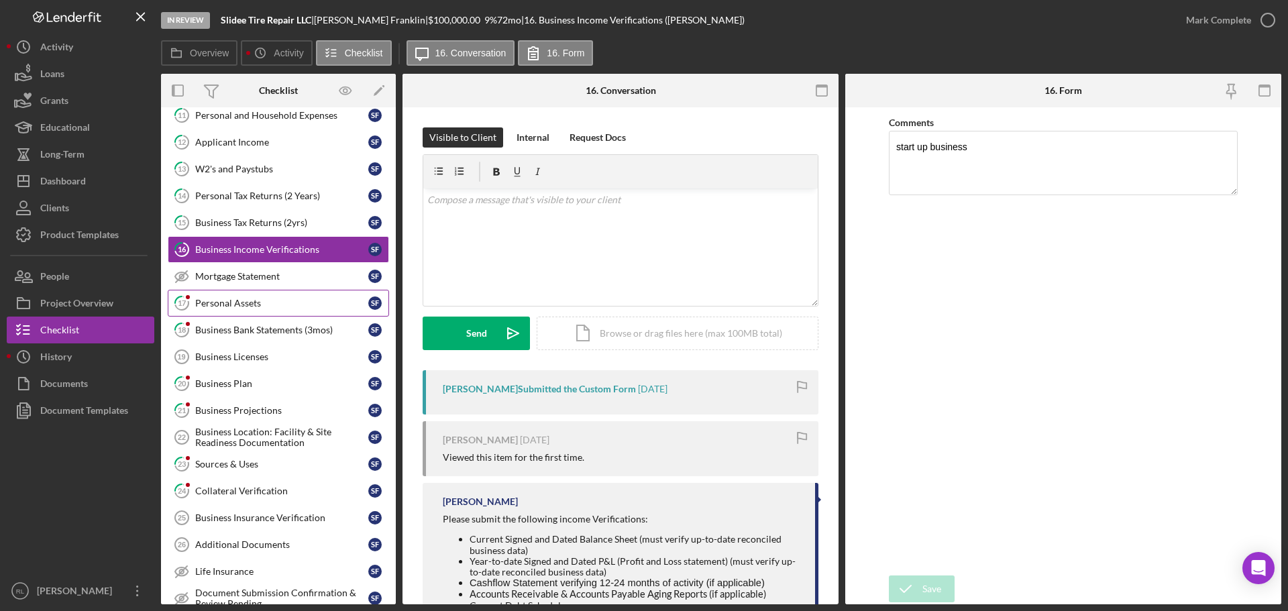
click at [256, 293] on link "17 Personal Assets S F" at bounding box center [278, 303] width 221 height 27
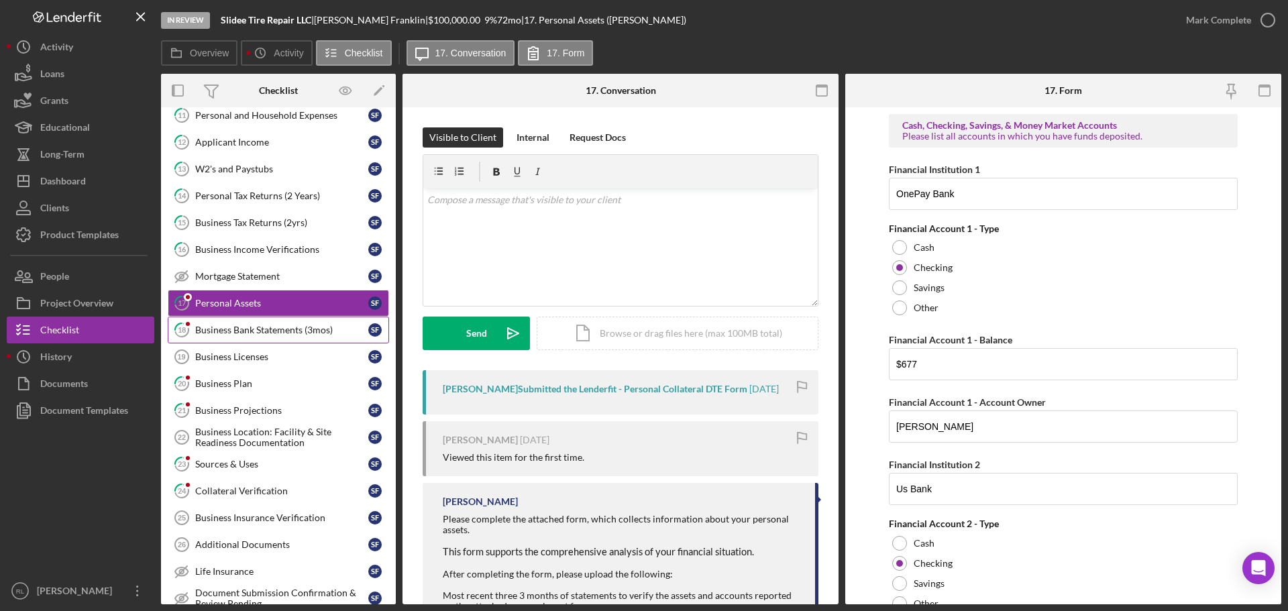
click at [249, 331] on div "Business Bank Statements (3mos)" at bounding box center [281, 330] width 173 height 11
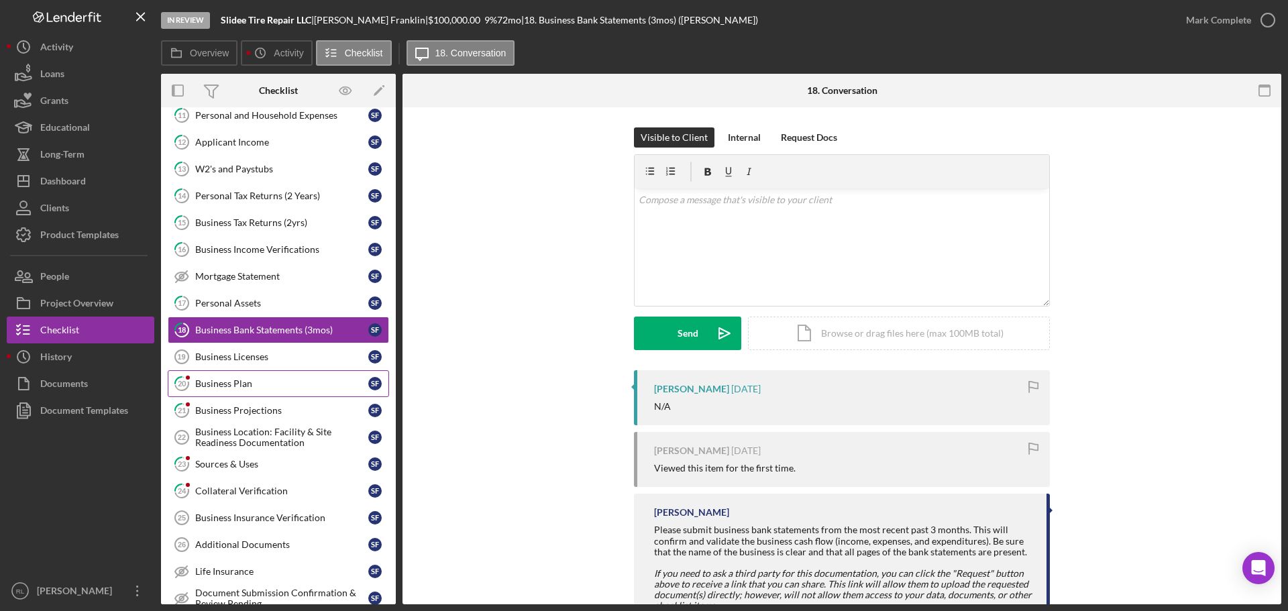
click at [238, 392] on link "20 Business Plan S F" at bounding box center [278, 383] width 221 height 27
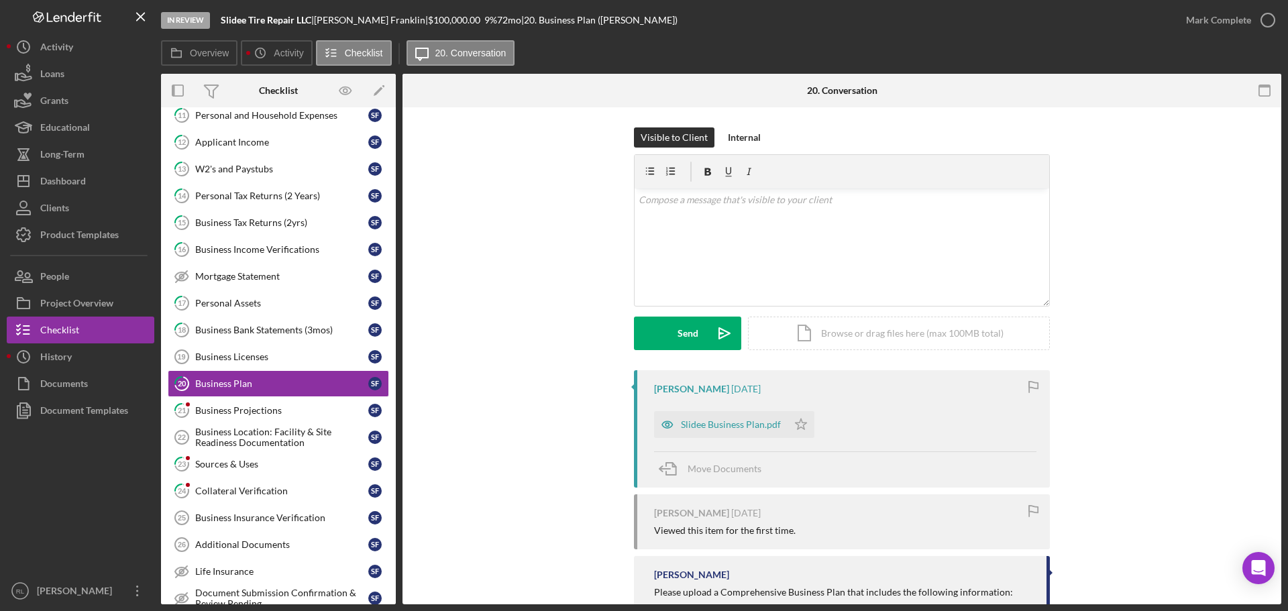
click at [758, 426] on div "Slidee Business Plan.pdf" at bounding box center [721, 424] width 134 height 27
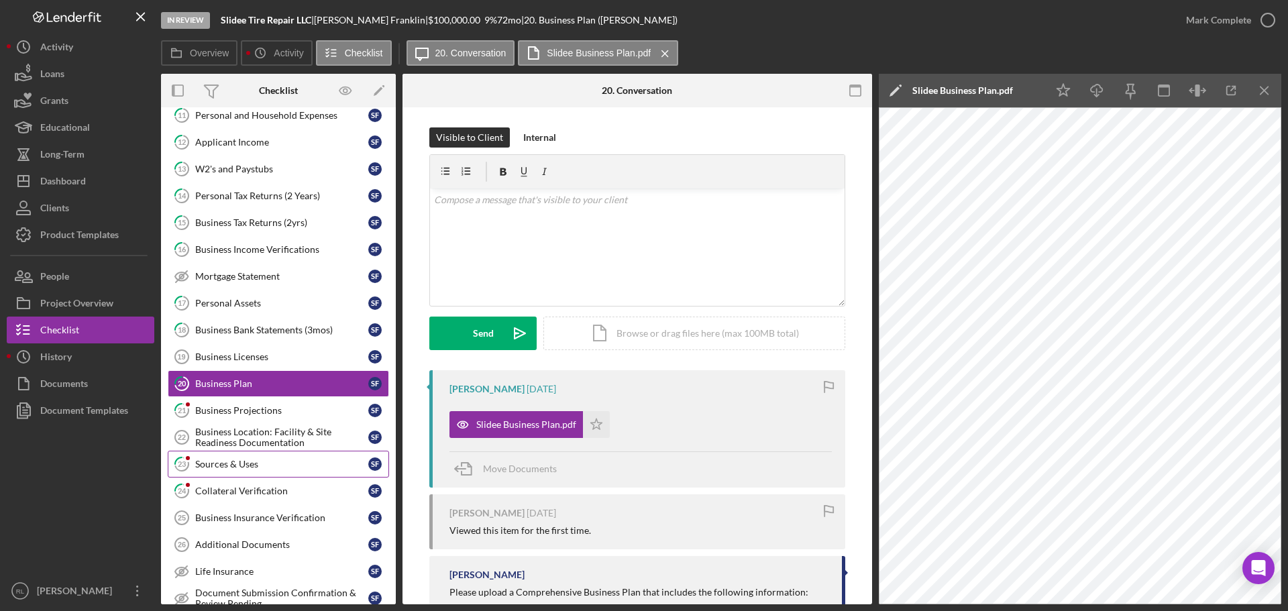
click at [266, 473] on link "23 Sources & Uses S F" at bounding box center [278, 464] width 221 height 27
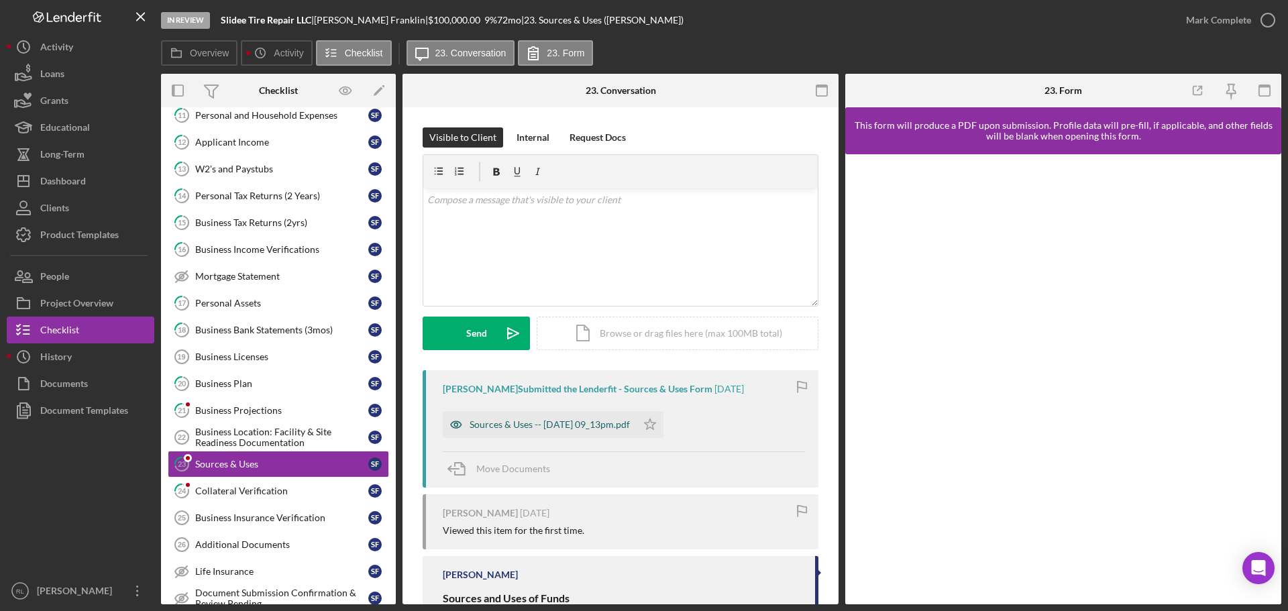
click at [572, 423] on div "Sources & Uses -- [DATE] 09_13pm.pdf" at bounding box center [550, 424] width 160 height 11
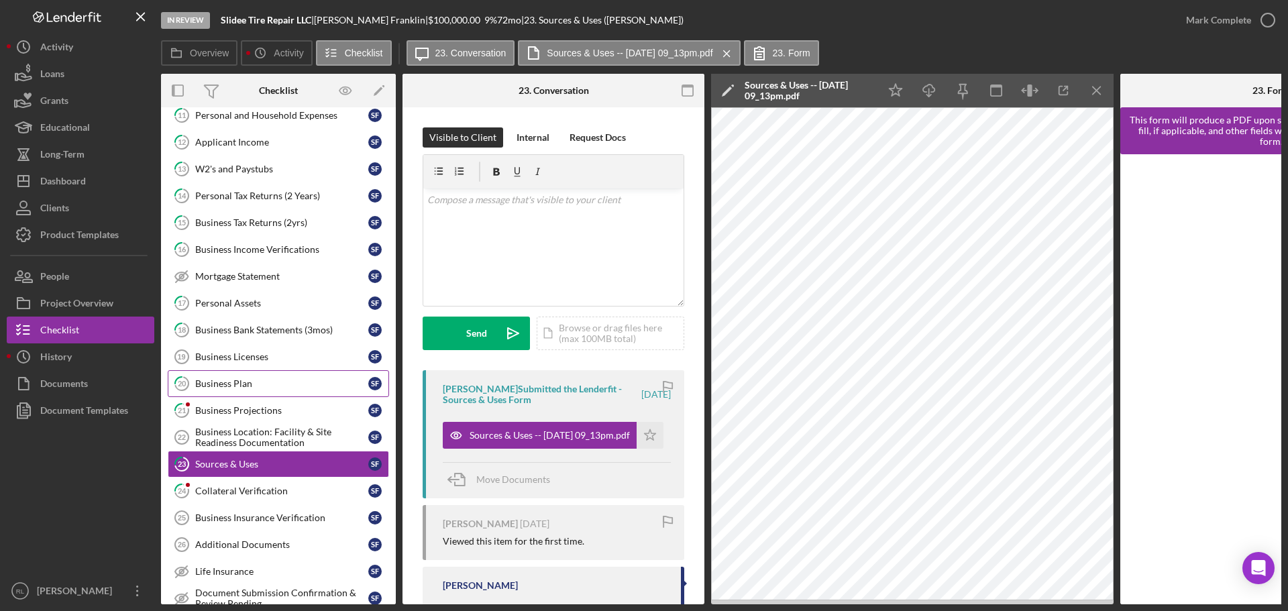
click at [264, 375] on link "20 Business Plan S F" at bounding box center [278, 383] width 221 height 27
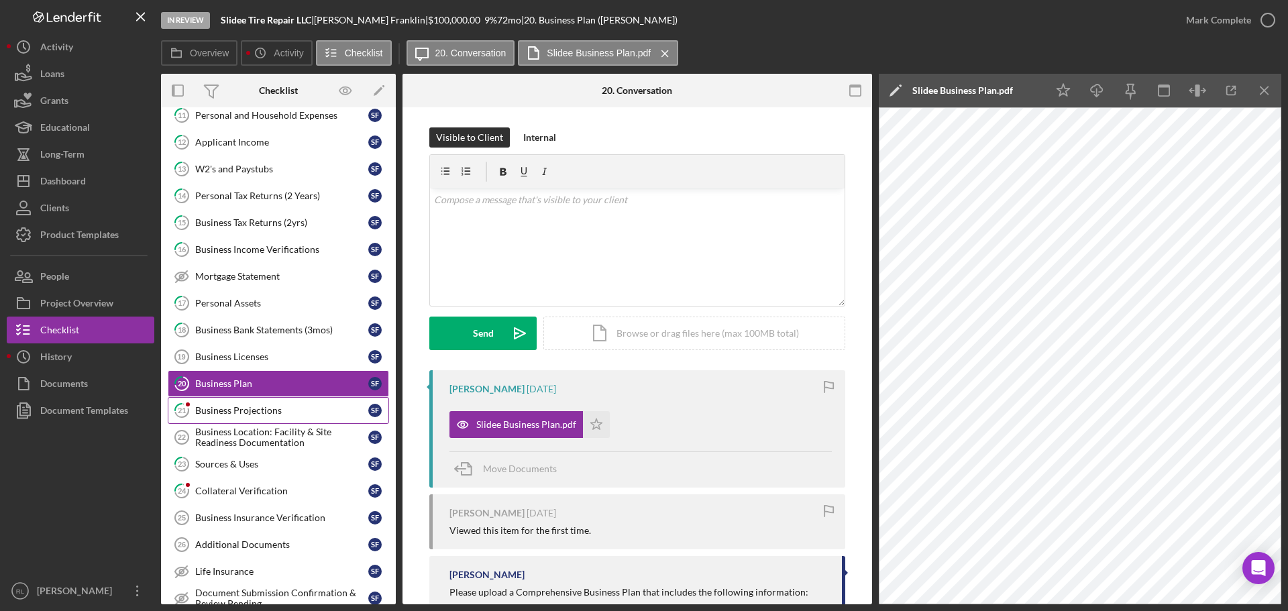
click at [290, 410] on div "Business Projections" at bounding box center [281, 410] width 173 height 11
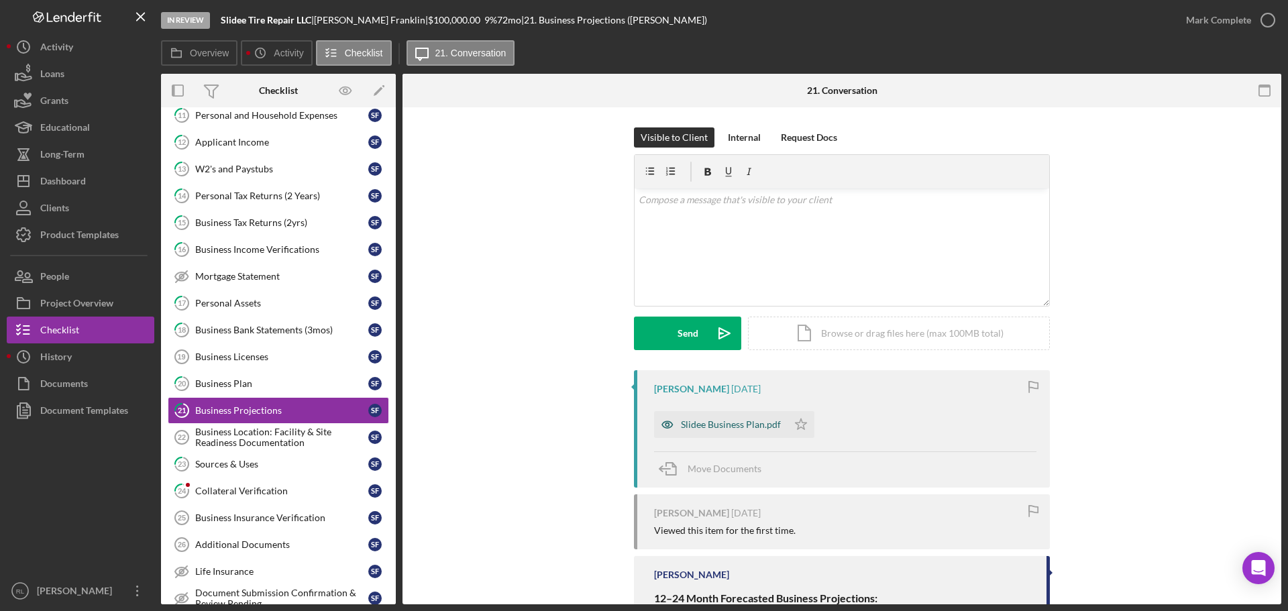
click at [715, 433] on div "Slidee Business Plan.pdf" at bounding box center [721, 424] width 134 height 27
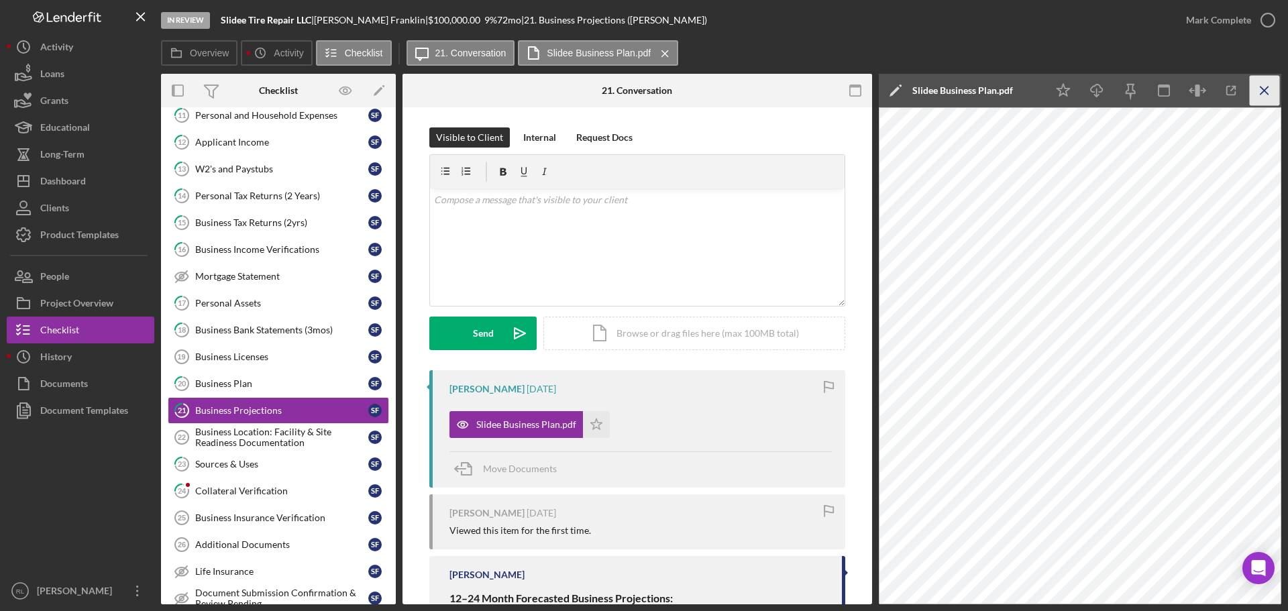
click at [1265, 103] on icon "Icon/Menu Close" at bounding box center [1265, 91] width 30 height 30
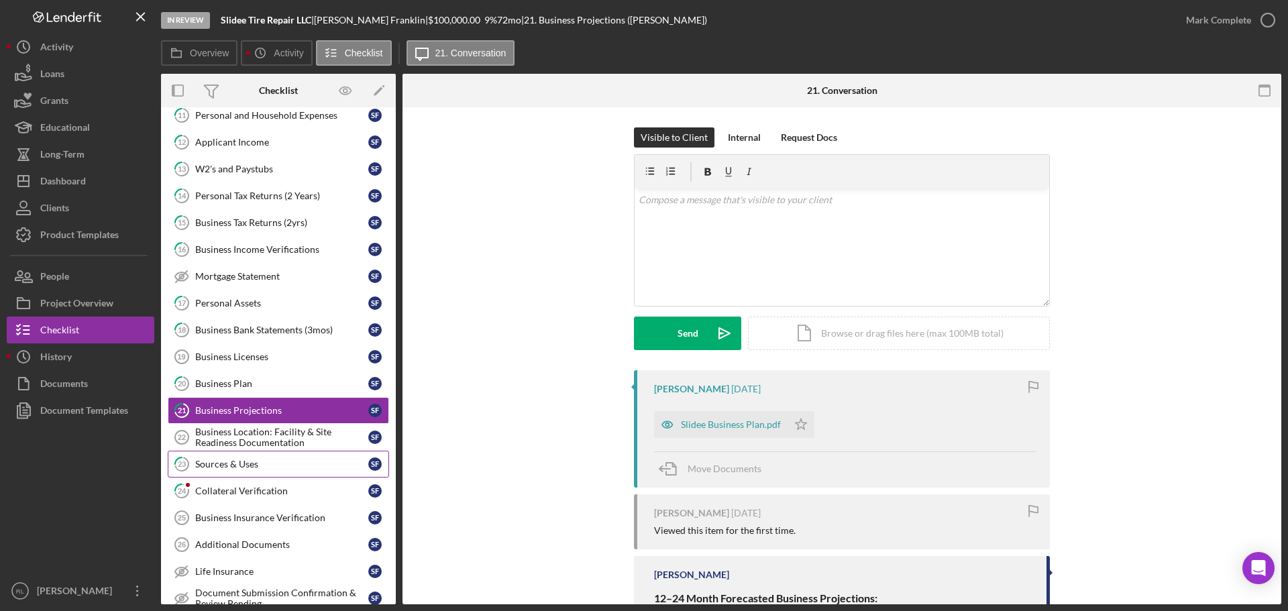
click at [268, 456] on link "23 Sources & Uses S F" at bounding box center [278, 464] width 221 height 27
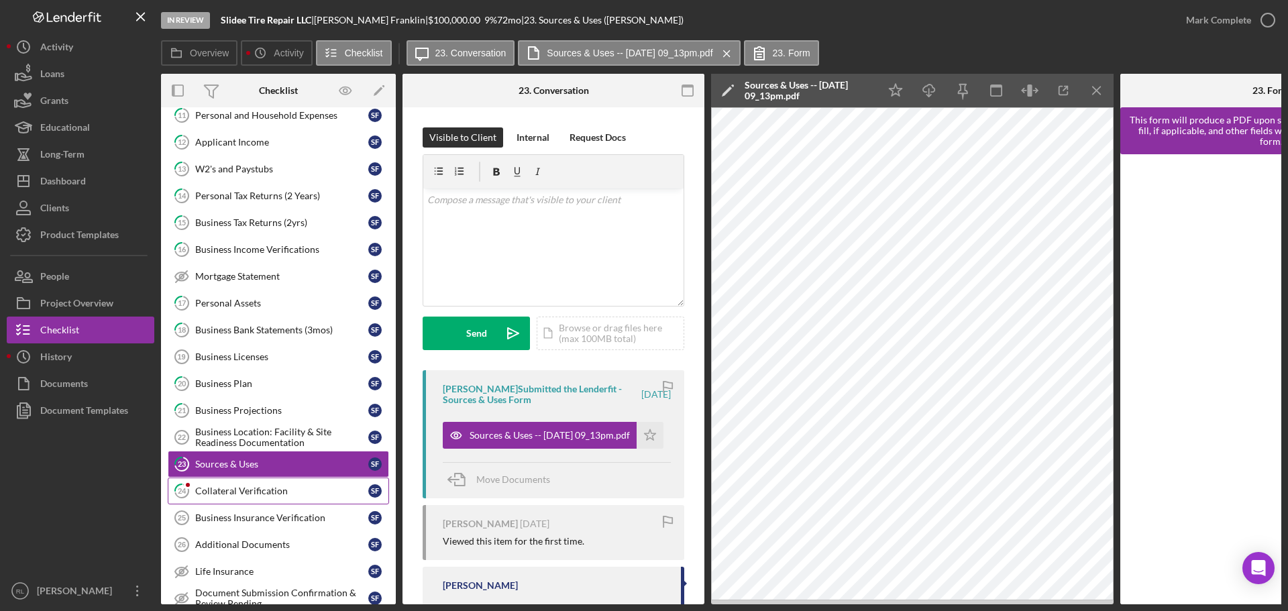
click at [238, 493] on div "Collateral Verification" at bounding box center [281, 491] width 173 height 11
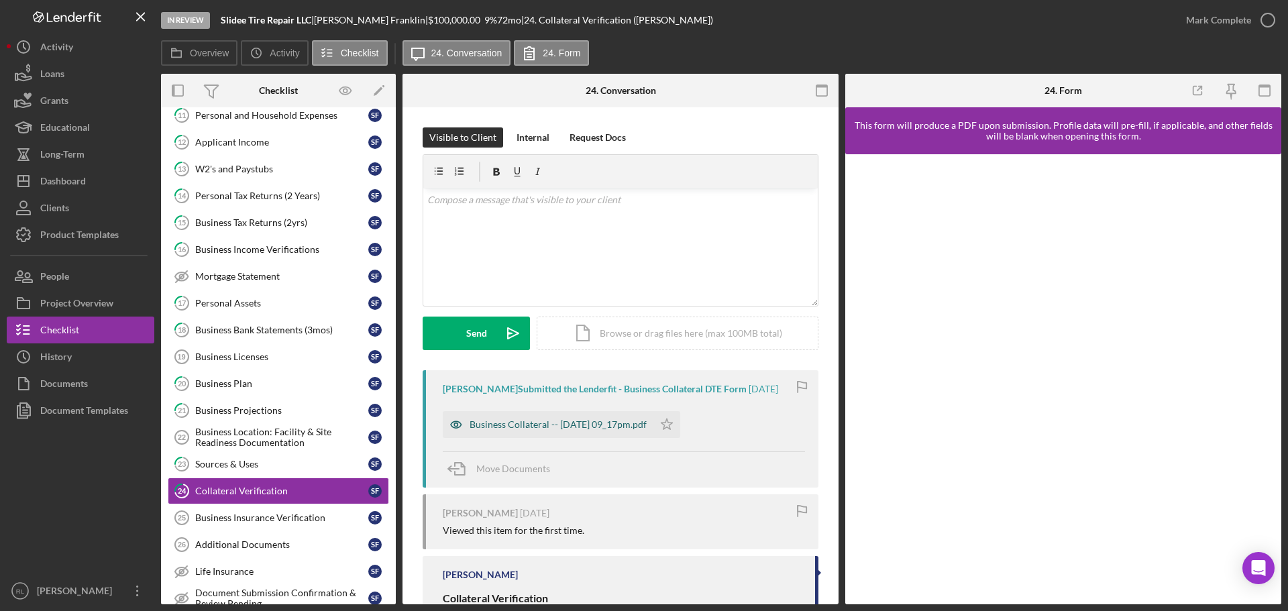
click at [567, 429] on div "Business Collateral -- [DATE] 09_17pm.pdf" at bounding box center [558, 424] width 177 height 11
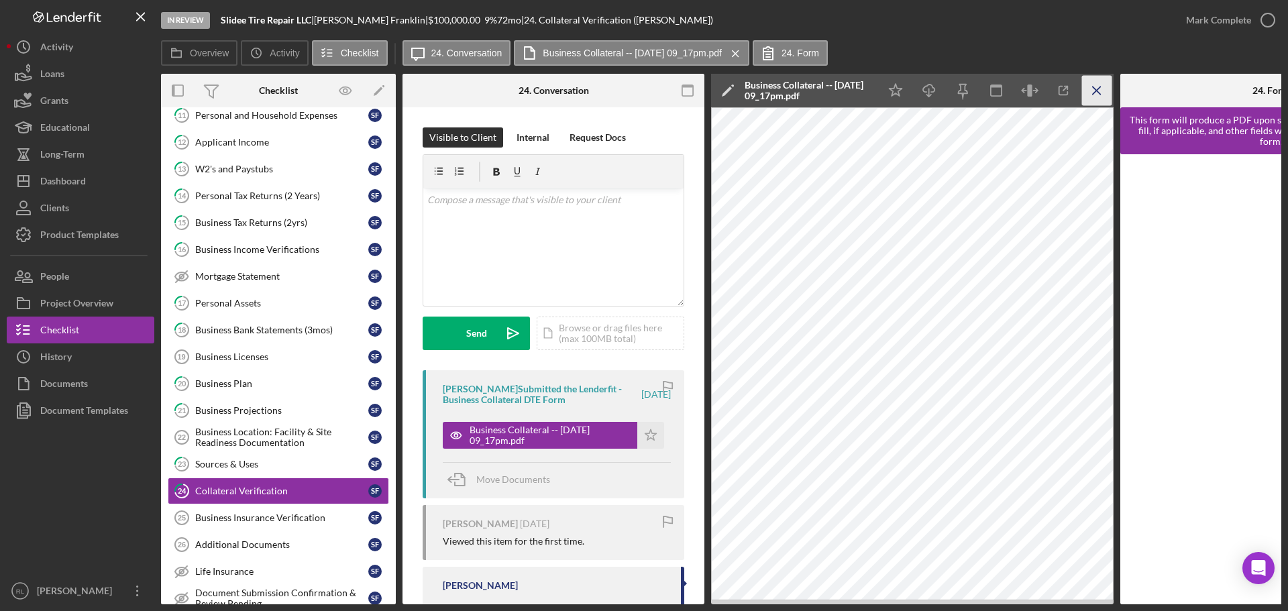
click at [1097, 96] on icon "Icon/Menu Close" at bounding box center [1097, 91] width 30 height 30
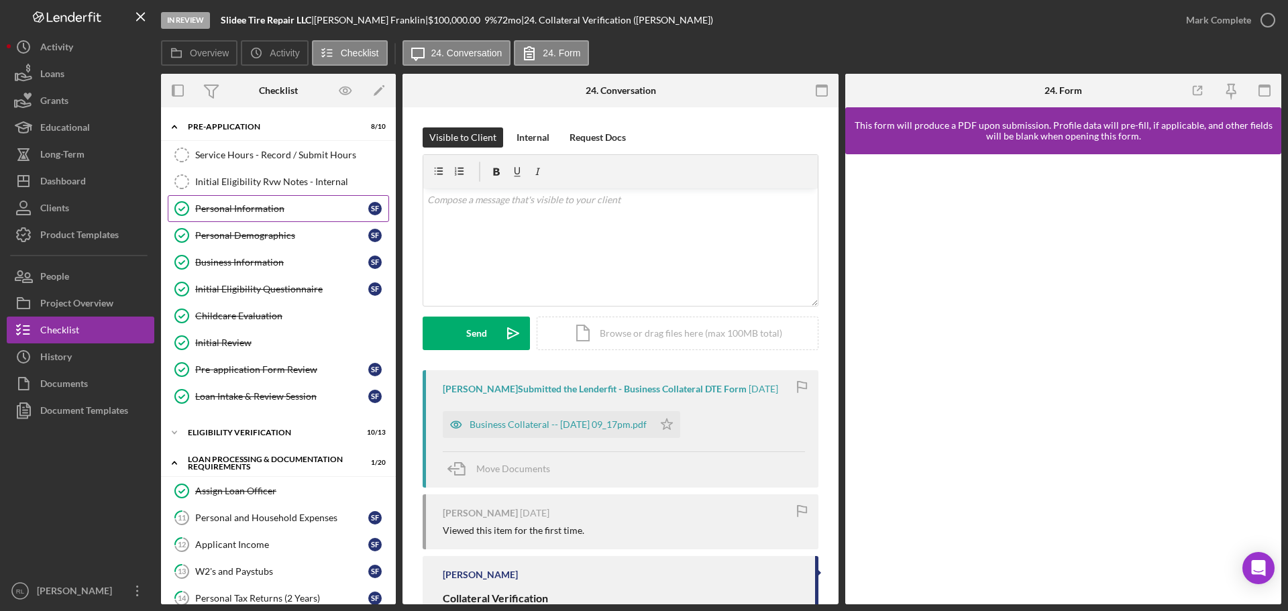
click at [273, 208] on div "Personal Information" at bounding box center [281, 208] width 173 height 11
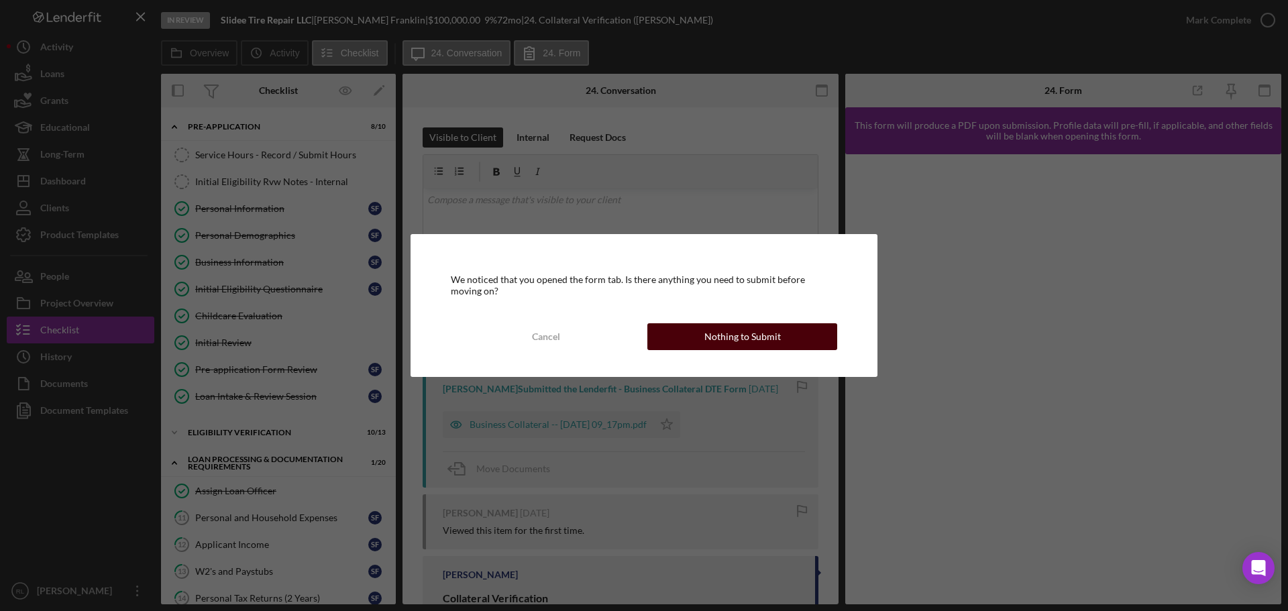
click at [723, 339] on div "Nothing to Submit" at bounding box center [743, 336] width 77 height 27
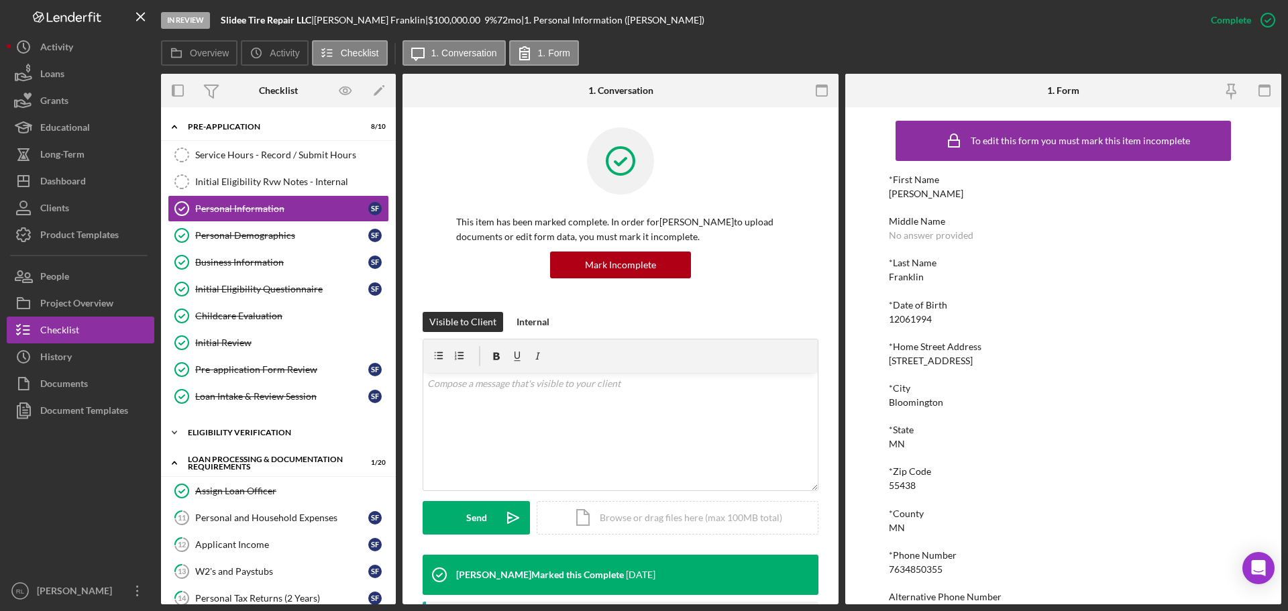
click at [241, 435] on div "Eligibility Verification" at bounding box center [283, 433] width 191 height 8
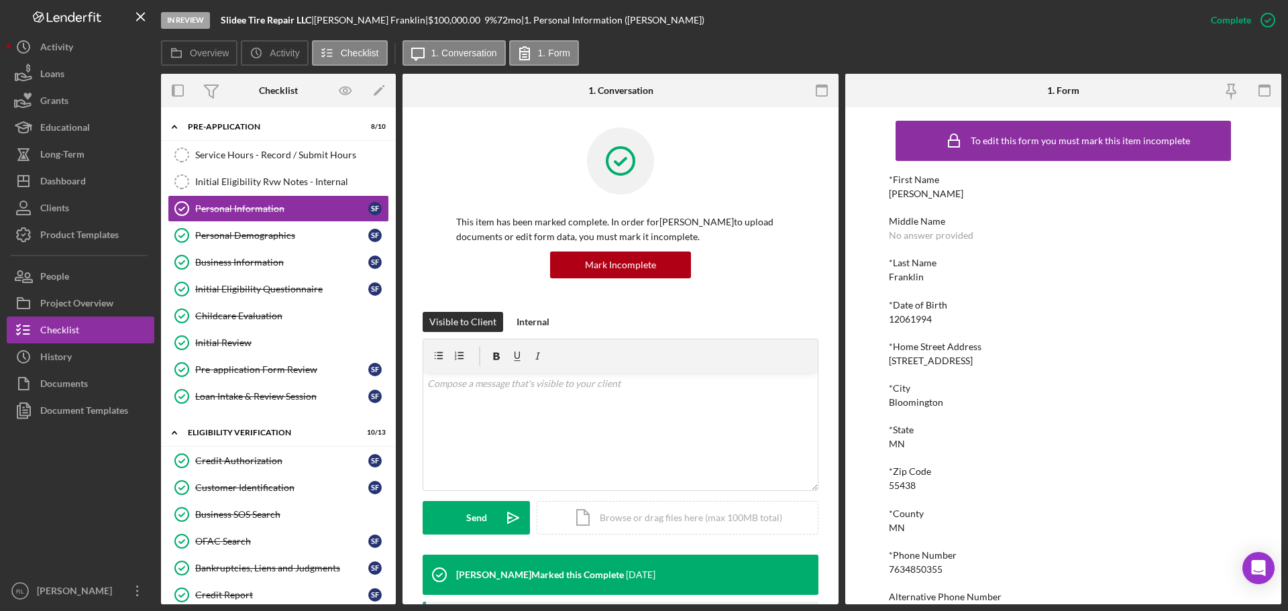
drag, startPoint x: 734, startPoint y: 240, endPoint x: 448, endPoint y: 220, distance: 286.5
click at [448, 220] on div "This item has been marked complete. In order for [PERSON_NAME] to upload docume…" at bounding box center [621, 220] width 396 height 185
drag, startPoint x: 446, startPoint y: 219, endPoint x: 724, endPoint y: 234, distance: 278.9
click at [724, 234] on div "This item has been marked complete. In order for [PERSON_NAME] to upload docume…" at bounding box center [621, 220] width 396 height 185
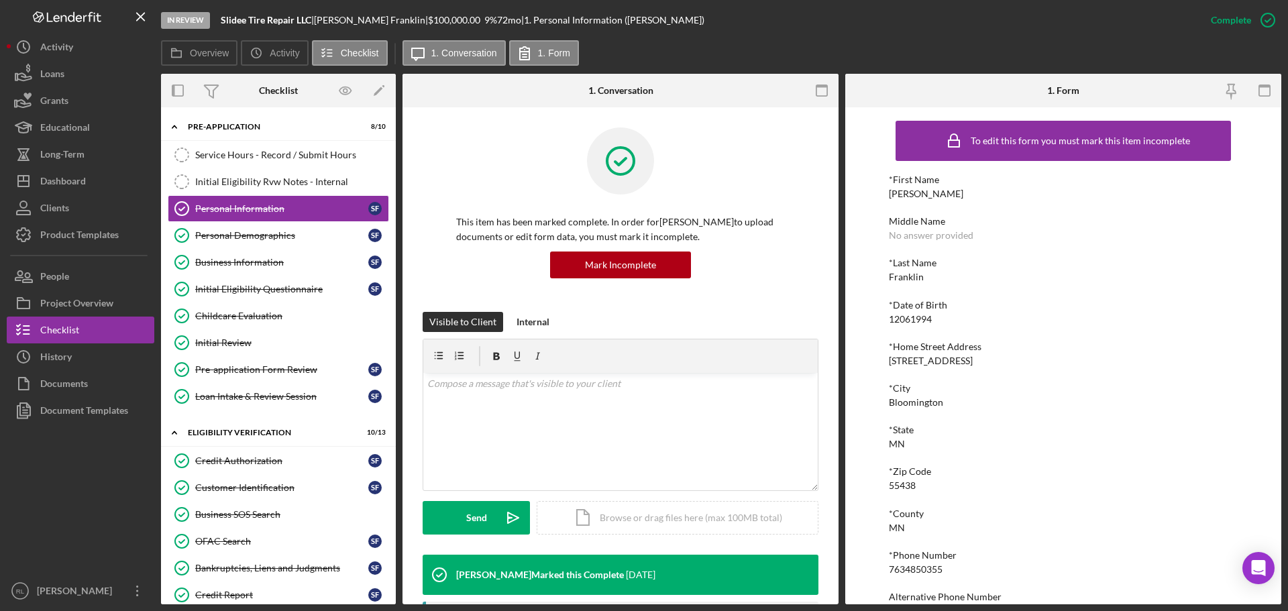
click at [724, 234] on p "This item has been marked complete. In order for [PERSON_NAME] to upload docume…" at bounding box center [620, 230] width 329 height 30
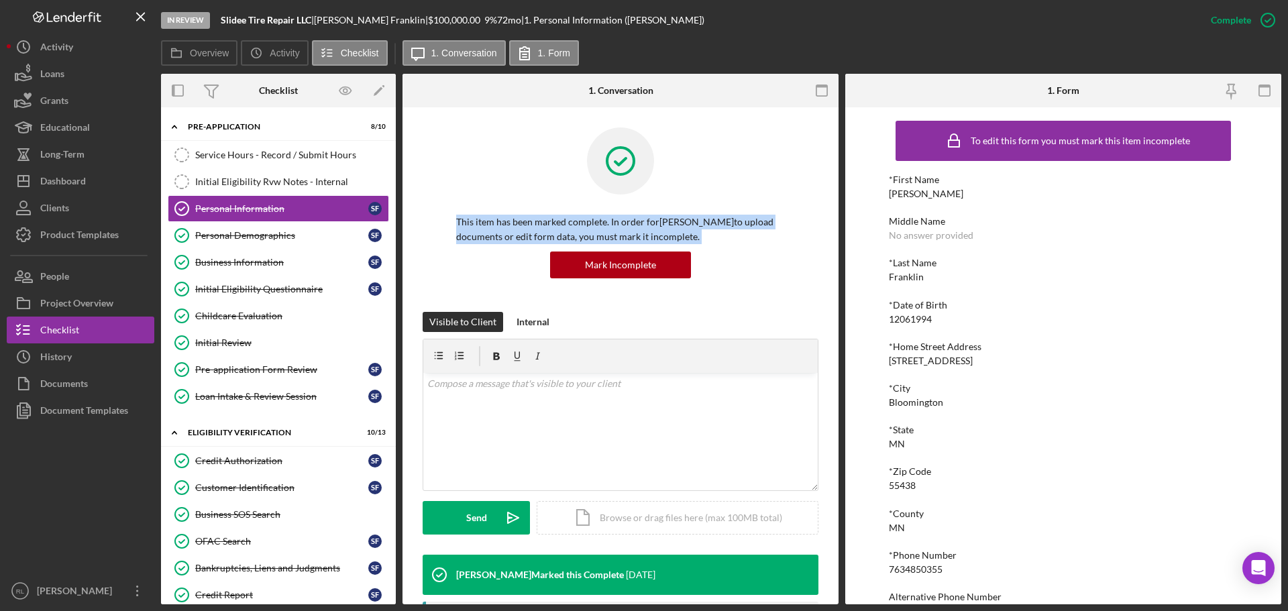
click at [724, 234] on p "This item has been marked complete. In order for [PERSON_NAME] to upload docume…" at bounding box center [620, 230] width 329 height 30
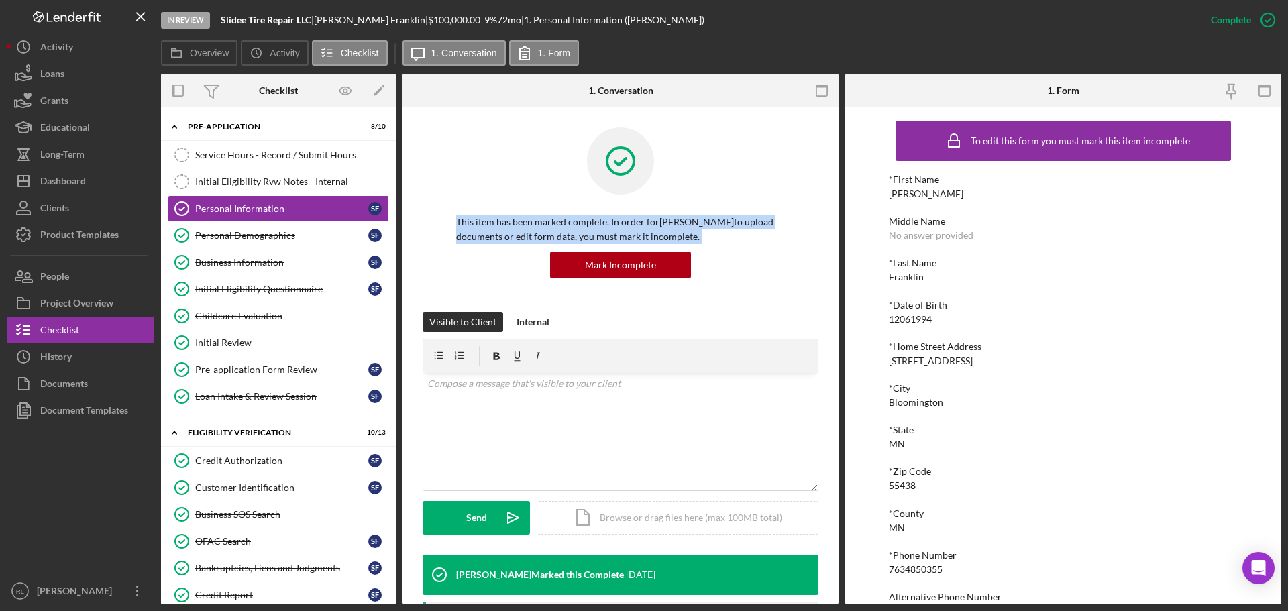
click at [724, 234] on p "This item has been marked complete. In order for [PERSON_NAME] to upload docume…" at bounding box center [620, 230] width 329 height 30
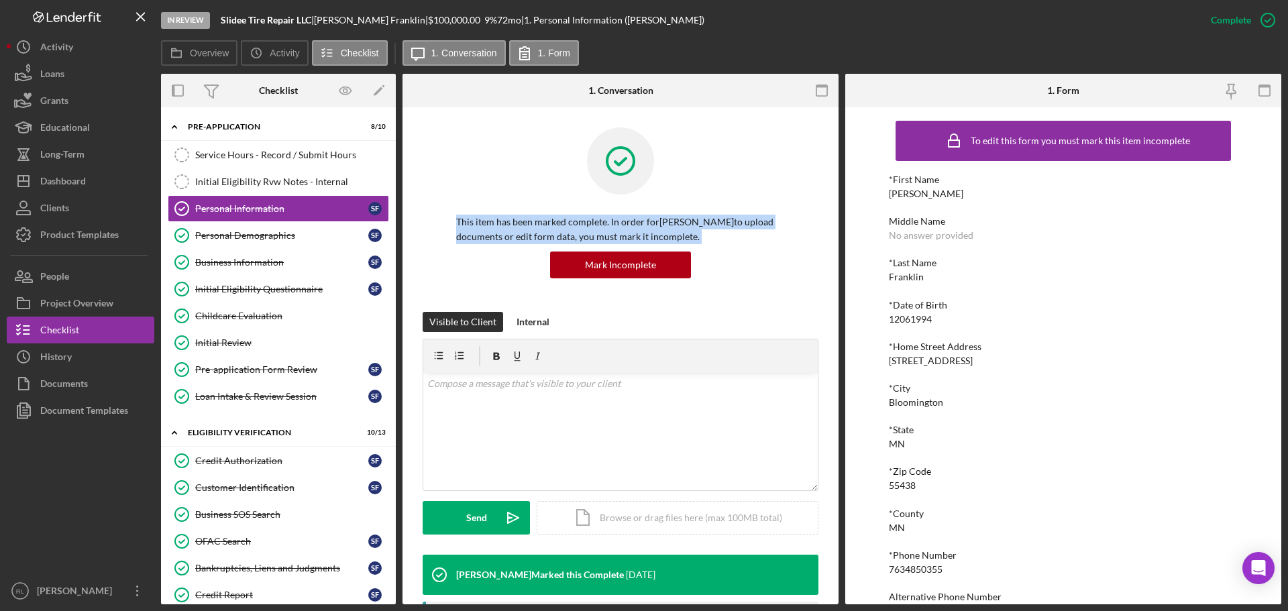
click at [724, 234] on p "This item has been marked complete. In order for [PERSON_NAME] to upload docume…" at bounding box center [620, 230] width 329 height 30
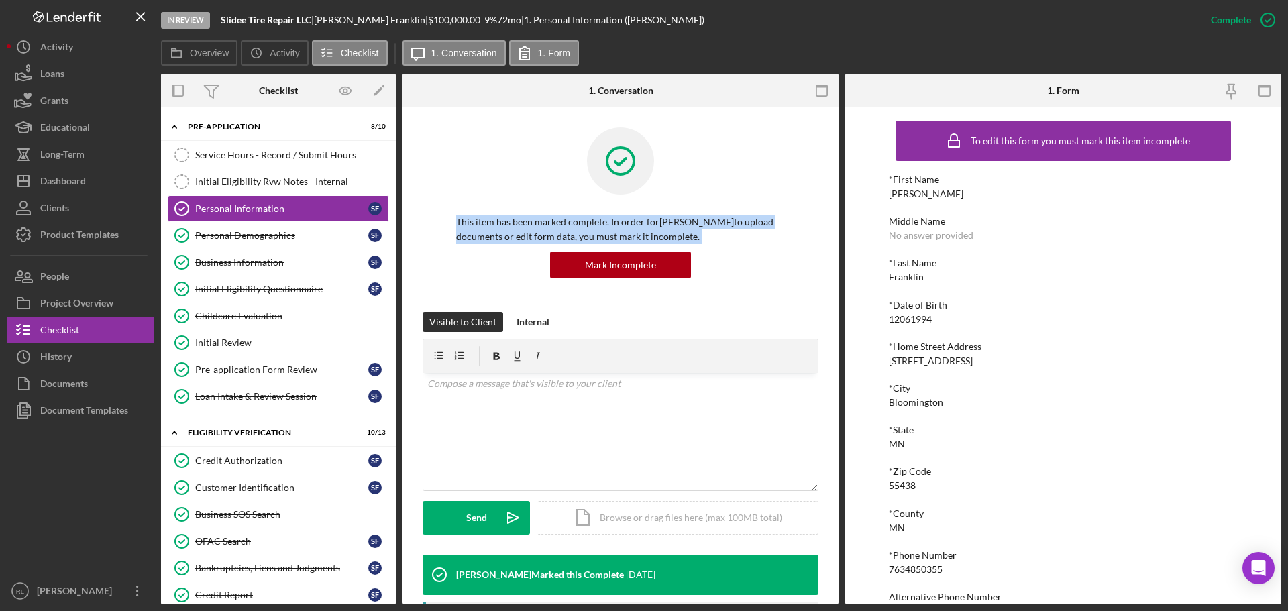
click at [724, 234] on p "This item has been marked complete. In order for [PERSON_NAME] to upload docume…" at bounding box center [620, 230] width 329 height 30
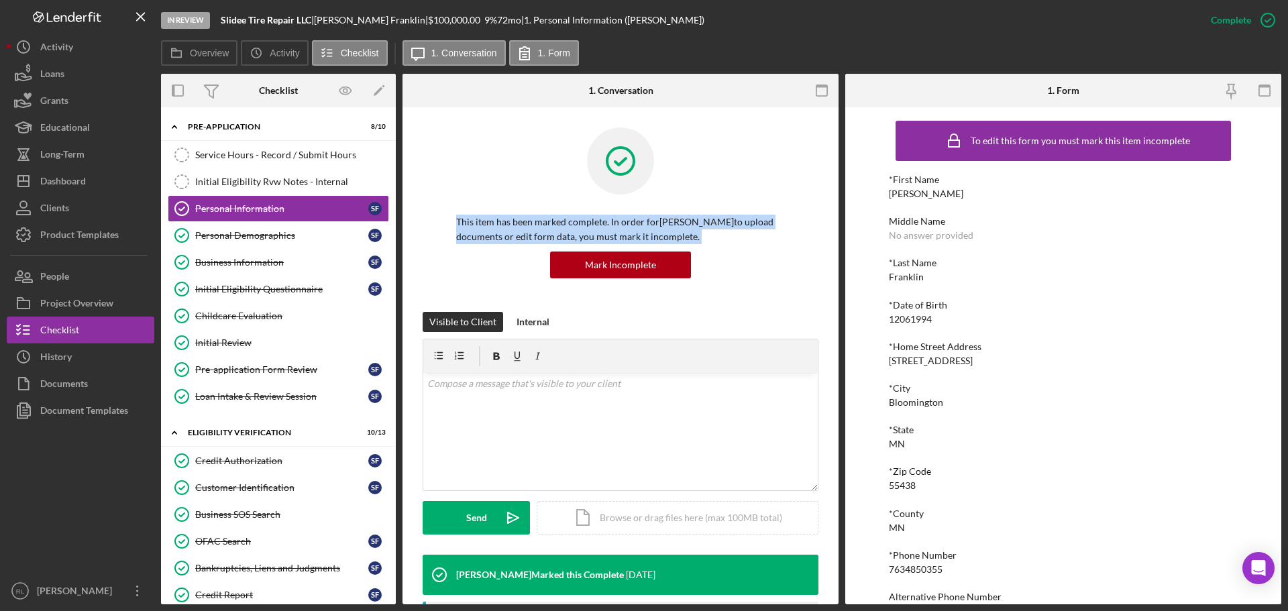
click at [724, 234] on p "This item has been marked complete. In order for [PERSON_NAME] to upload docume…" at bounding box center [620, 230] width 329 height 30
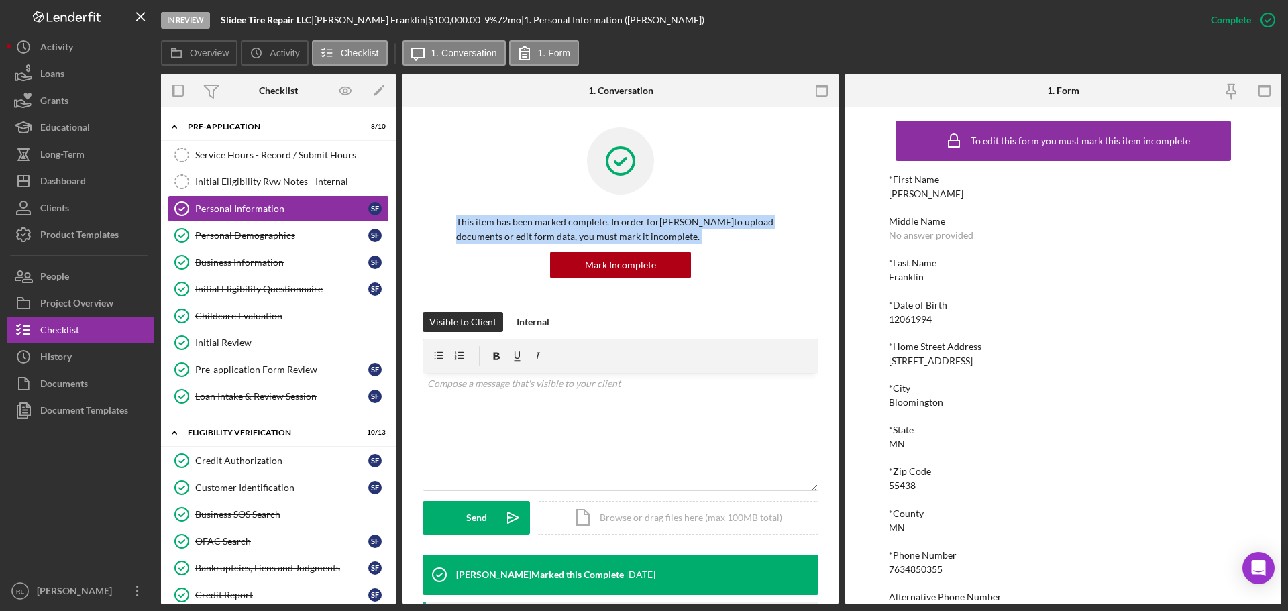
click at [724, 234] on p "This item has been marked complete. In order for [PERSON_NAME] to upload docume…" at bounding box center [620, 230] width 329 height 30
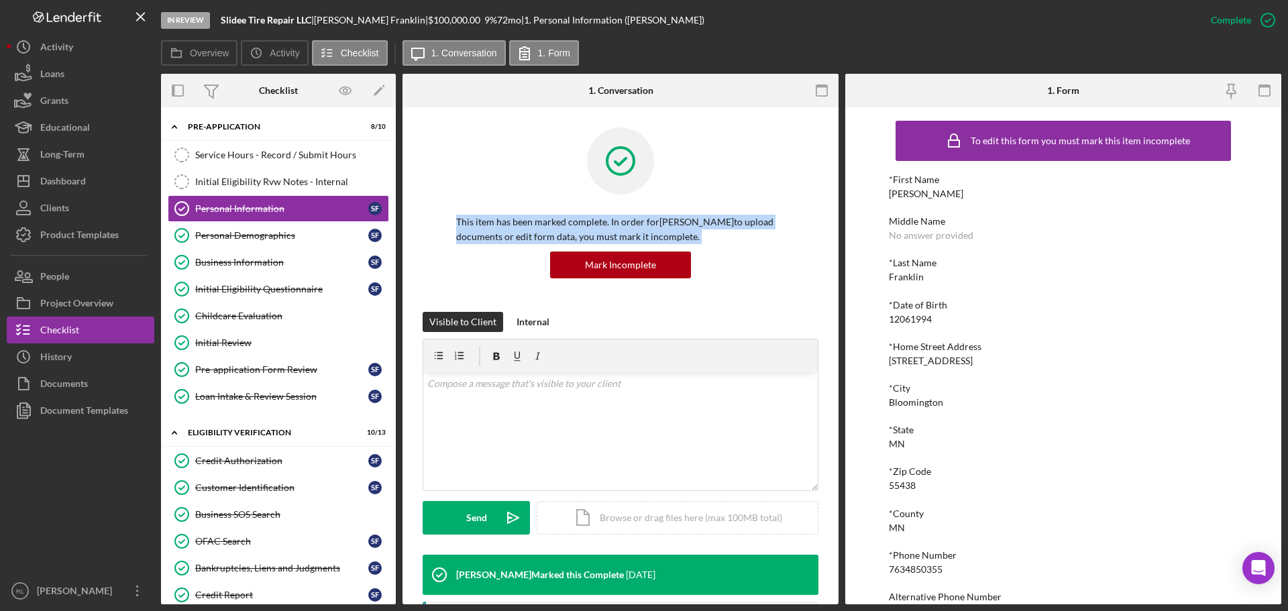
click at [724, 234] on p "This item has been marked complete. In order for [PERSON_NAME] to upload docume…" at bounding box center [620, 230] width 329 height 30
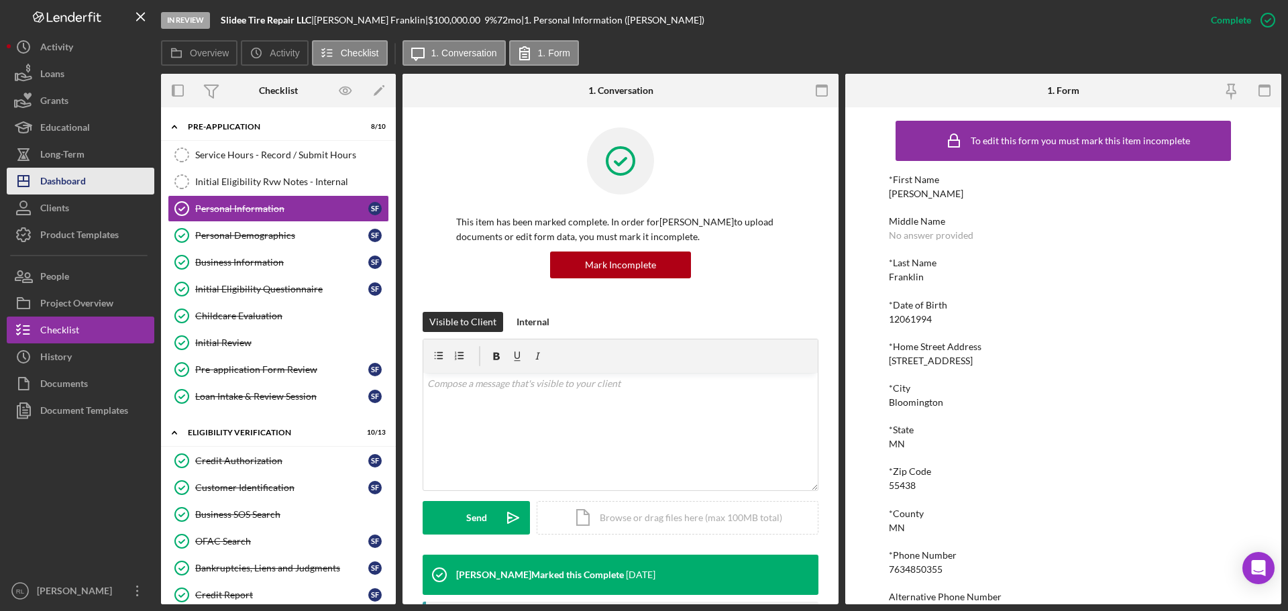
click at [83, 188] on div "Dashboard" at bounding box center [63, 183] width 46 height 30
